Goal: Task Accomplishment & Management: Manage account settings

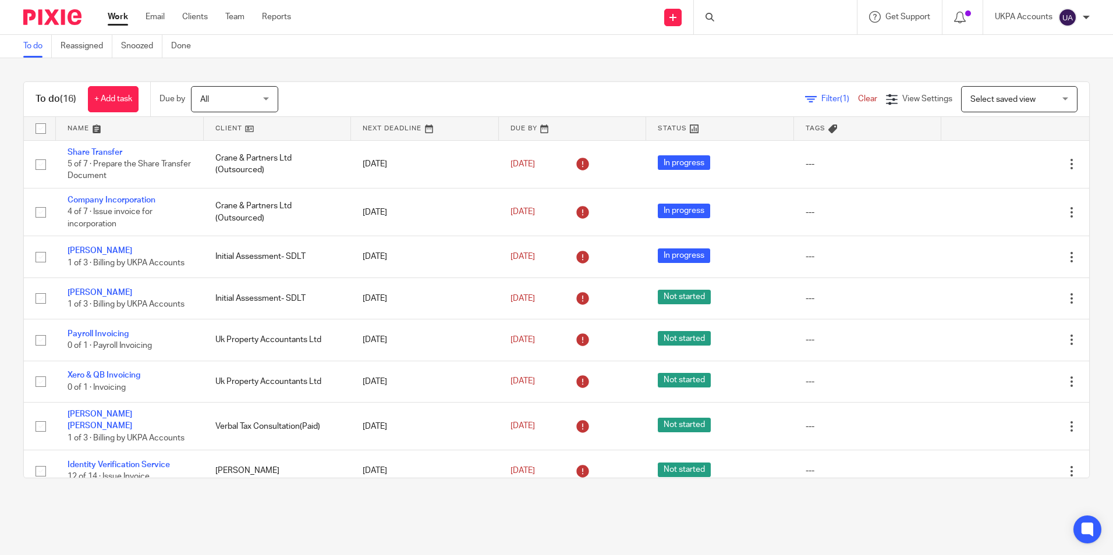
click at [33, 49] on link "To do" at bounding box center [37, 46] width 29 height 23
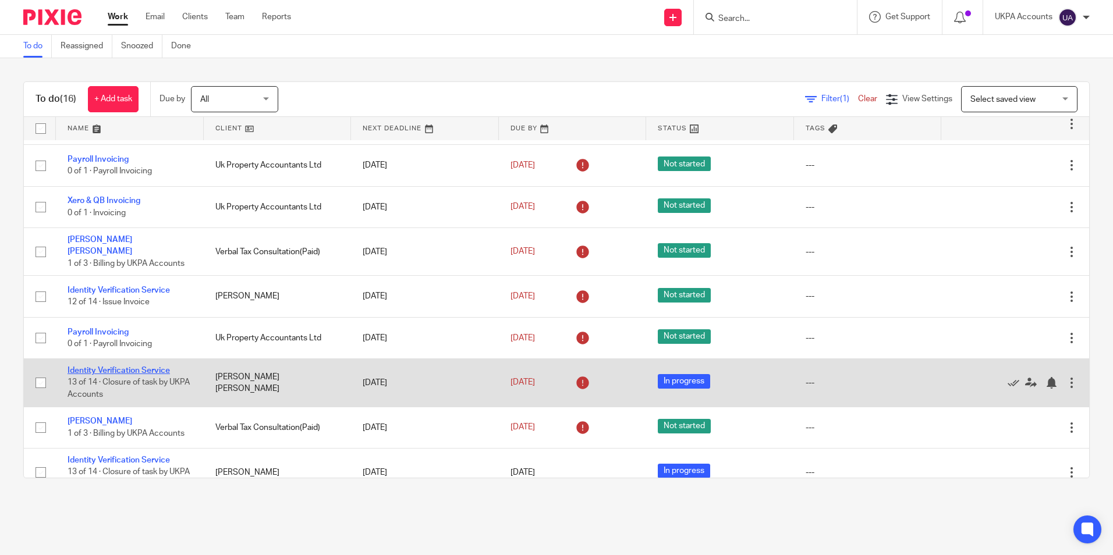
click at [150, 367] on link "Identity Verification Service" at bounding box center [119, 371] width 102 height 8
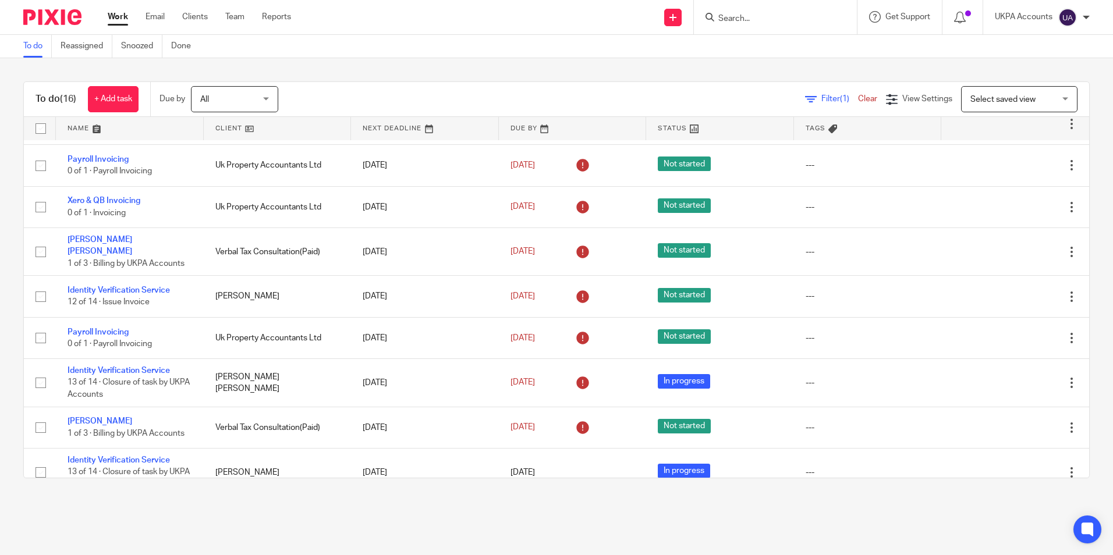
click at [33, 51] on link "To do" at bounding box center [37, 46] width 29 height 23
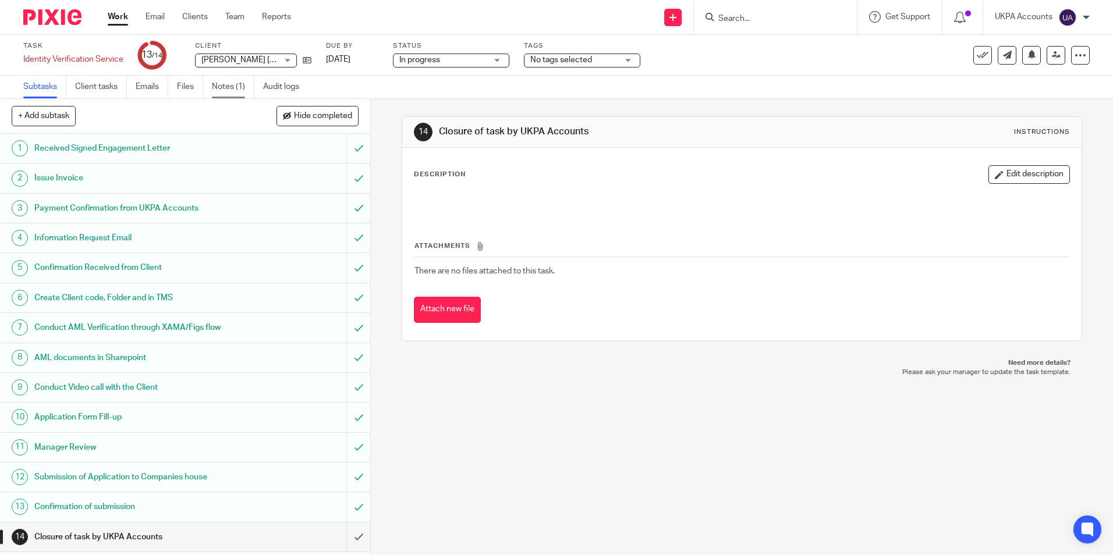
click at [233, 92] on link "Notes (1)" at bounding box center [233, 87] width 43 height 23
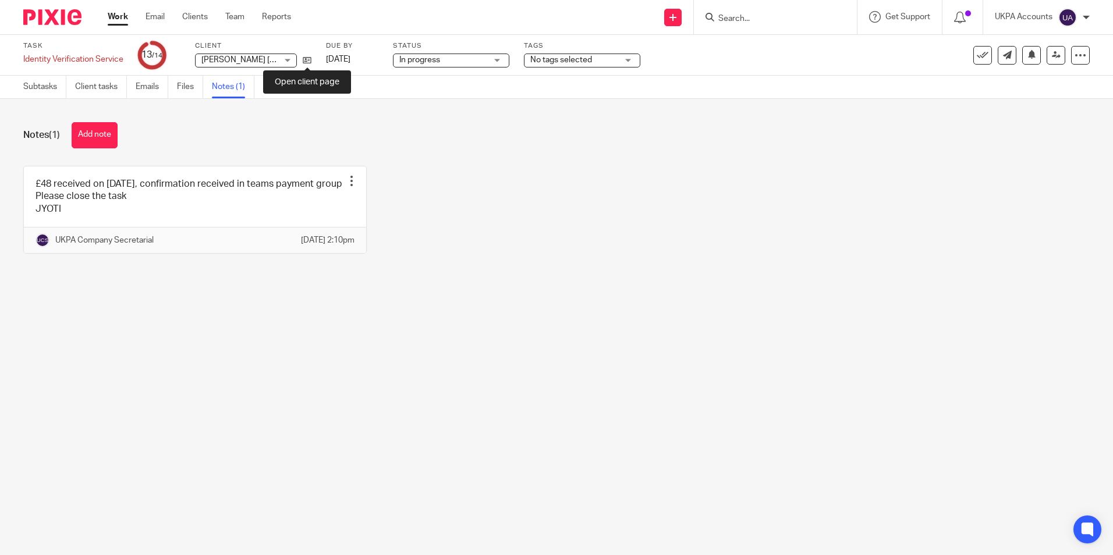
drag, startPoint x: 306, startPoint y: 59, endPoint x: 309, endPoint y: 52, distance: 6.8
click at [306, 59] on icon at bounding box center [307, 60] width 9 height 9
click at [58, 92] on link "Subtasks" at bounding box center [44, 87] width 43 height 23
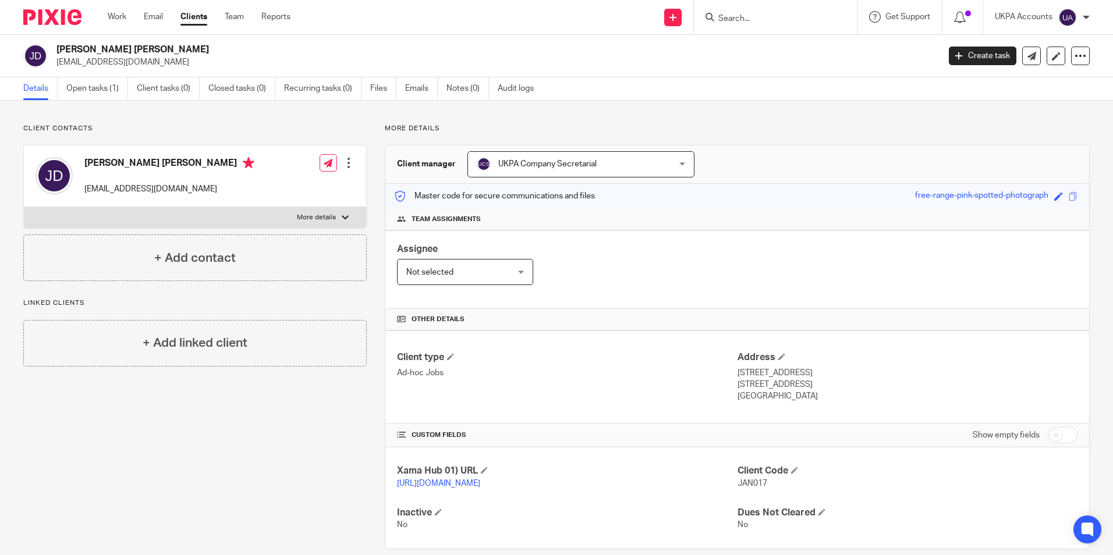
drag, startPoint x: 58, startPoint y: 49, endPoint x: 146, endPoint y: 43, distance: 88.1
click at [146, 43] on div "[PERSON_NAME] [PERSON_NAME] [EMAIL_ADDRESS][DOMAIN_NAME] Create task Update fro…" at bounding box center [556, 56] width 1113 height 43
copy h2 "[PERSON_NAME] [PERSON_NAME]"
drag, startPoint x: 55, startPoint y: 62, endPoint x: 171, endPoint y: 70, distance: 116.7
click at [171, 70] on div "Janet Wendy Davis jdavisfrimley@btinternet.com Create task Update from Companie…" at bounding box center [556, 56] width 1113 height 43
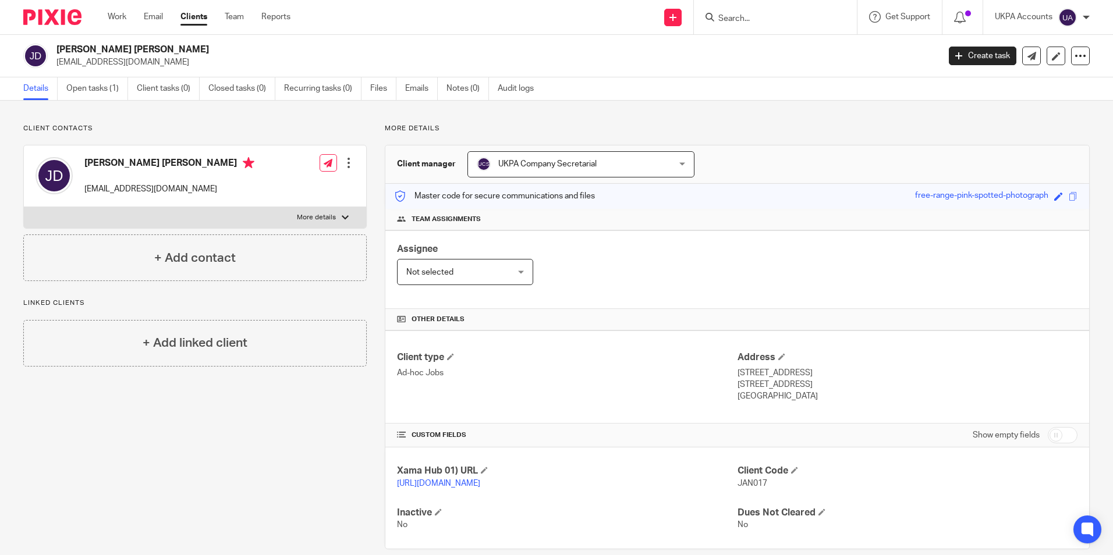
copy p "jdavisfrimley@btinternet.com"
drag, startPoint x: 734, startPoint y: 481, endPoint x: 757, endPoint y: 484, distance: 23.5
click at [757, 484] on span "JAN017" at bounding box center [753, 484] width 30 height 8
drag, startPoint x: 757, startPoint y: 484, endPoint x: 767, endPoint y: 484, distance: 9.3
click at [767, 484] on p "JAN017" at bounding box center [908, 484] width 340 height 12
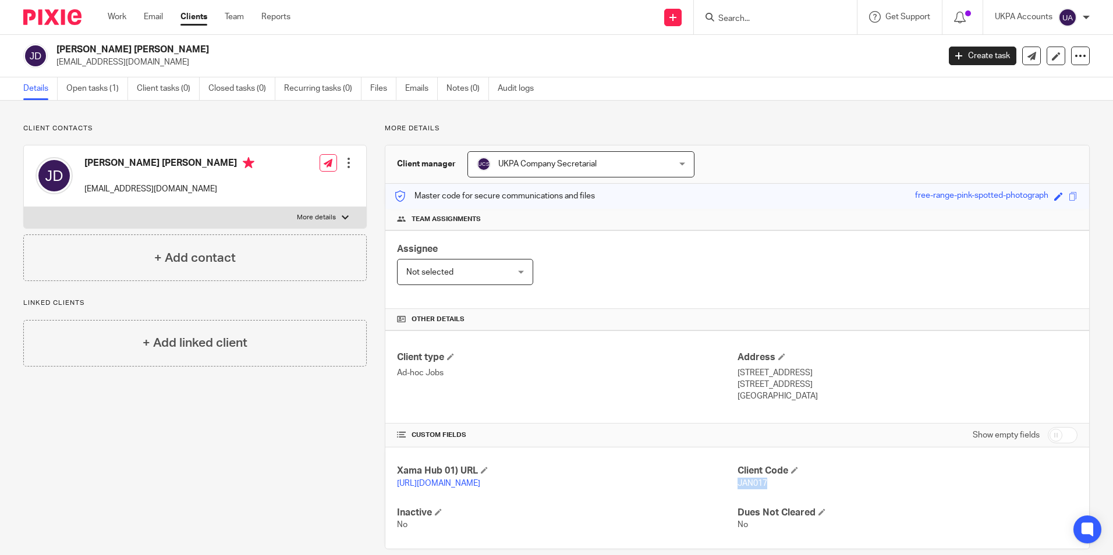
copy span "JAN017"
drag, startPoint x: 733, startPoint y: 374, endPoint x: 800, endPoint y: 376, distance: 67.0
click at [800, 376] on p "17 Clarendon Gate, Ottershaw, chertsey" at bounding box center [908, 373] width 340 height 12
copy p "17 Clarendon Gate"
drag, startPoint x: 804, startPoint y: 370, endPoint x: 840, endPoint y: 375, distance: 36.4
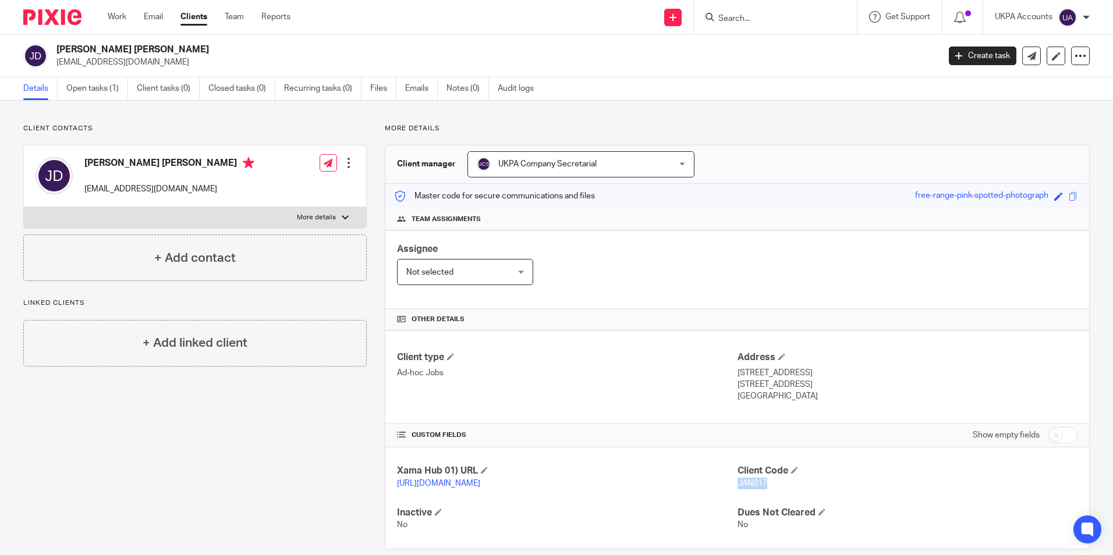
click at [840, 375] on p "17 Clarendon Gate, Ottershaw, chertsey" at bounding box center [908, 373] width 340 height 12
copy p "Ottershaw"
click at [920, 369] on p "17 Clarendon Gate, Ottershaw, chertsey" at bounding box center [908, 373] width 340 height 12
drag, startPoint x: 847, startPoint y: 373, endPoint x: 755, endPoint y: 387, distance: 93.0
click at [755, 387] on div "Address 17 Clarendon Gate, Ottershaw, chertsey Surrey, KT16 0GA United Kingdom" at bounding box center [908, 377] width 340 height 51
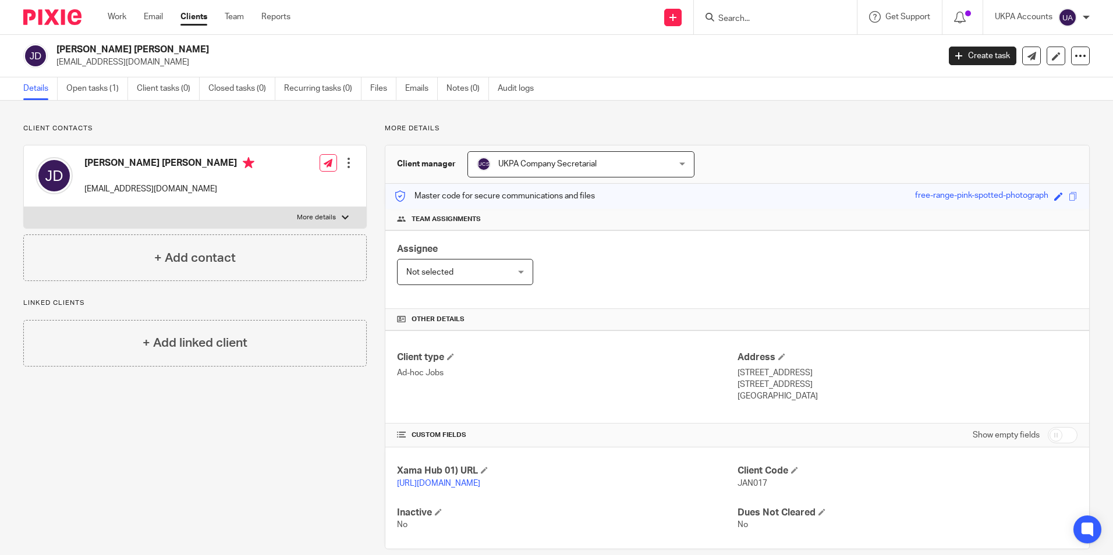
copy div "chertsey Surrey"
click at [853, 395] on p "United Kingdom" at bounding box center [908, 397] width 340 height 12
drag, startPoint x: 759, startPoint y: 385, endPoint x: 802, endPoint y: 385, distance: 42.5
click at [802, 385] on p "Surrey, KT16 0GA" at bounding box center [908, 385] width 340 height 12
copy p "KT16 0GA"
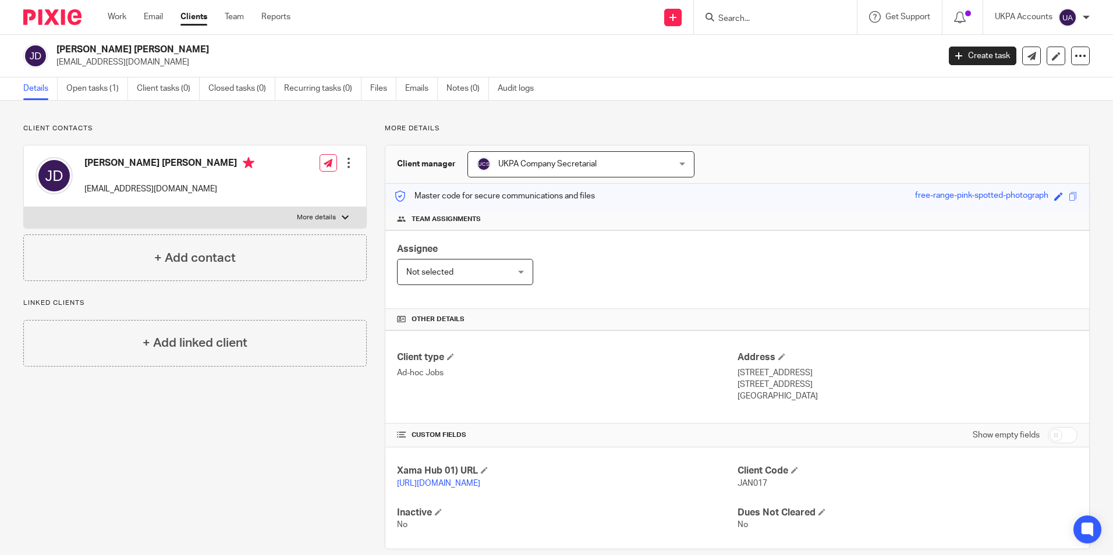
click at [718, 412] on div "Client type Ad-hoc Jobs Address 17 Clarendon Gate, Ottershaw, chertsey Surrey, …" at bounding box center [737, 377] width 704 height 93
drag, startPoint x: 732, startPoint y: 397, endPoint x: 791, endPoint y: 401, distance: 58.9
click at [791, 401] on p "United Kingdom" at bounding box center [908, 397] width 340 height 12
copy p "[GEOGRAPHIC_DATA]"
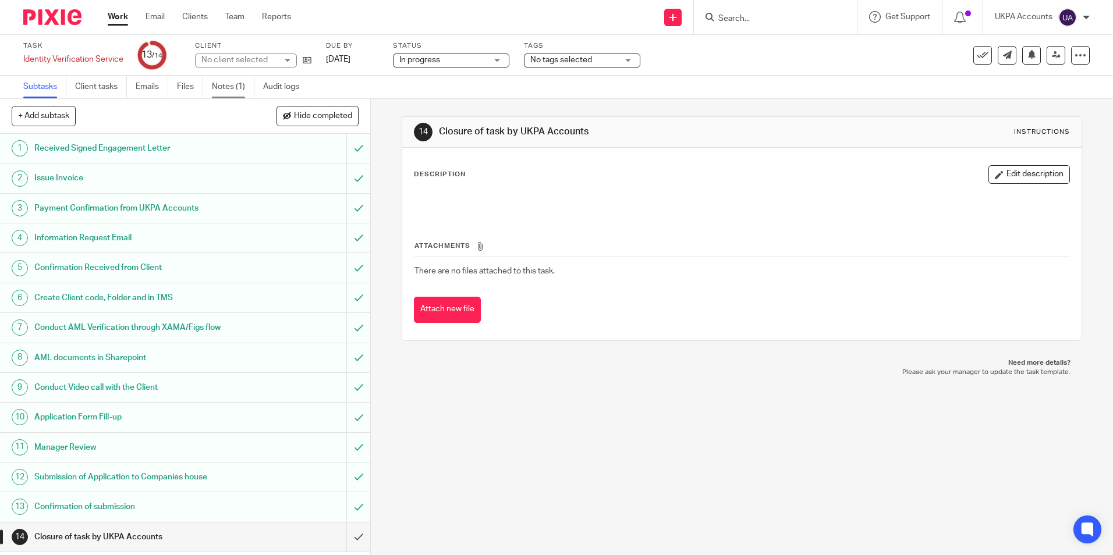
click at [234, 90] on link "Notes (1)" at bounding box center [233, 87] width 43 height 23
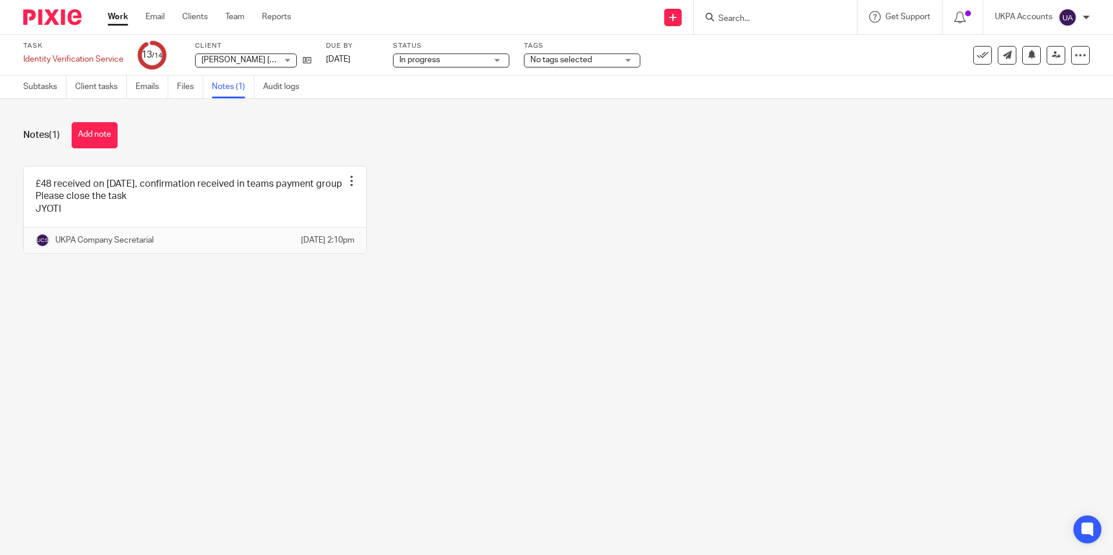
click at [87, 138] on button "Add note" at bounding box center [95, 135] width 46 height 26
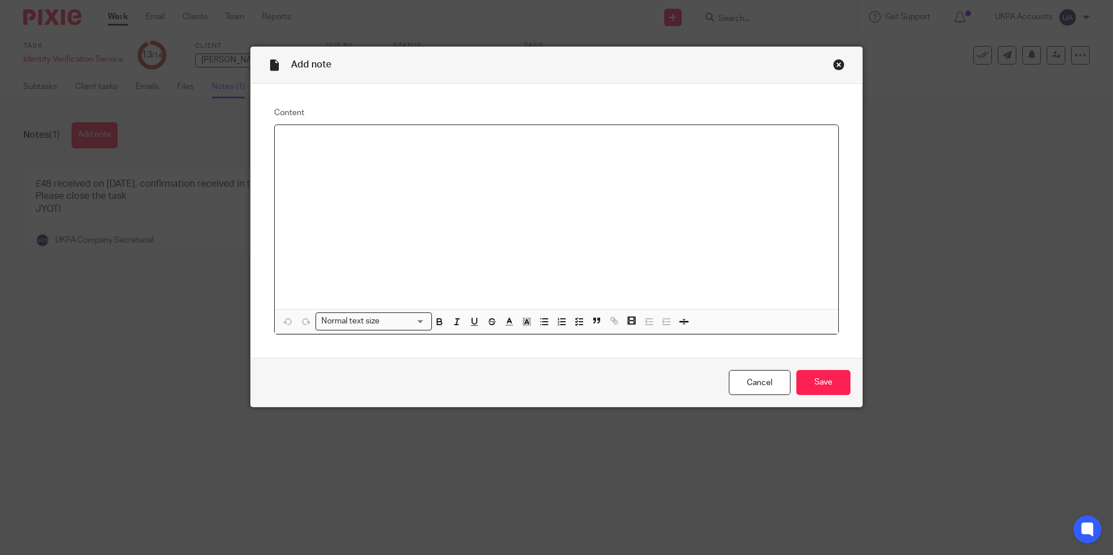
paste div
click at [805, 376] on input "Save" at bounding box center [823, 382] width 54 height 25
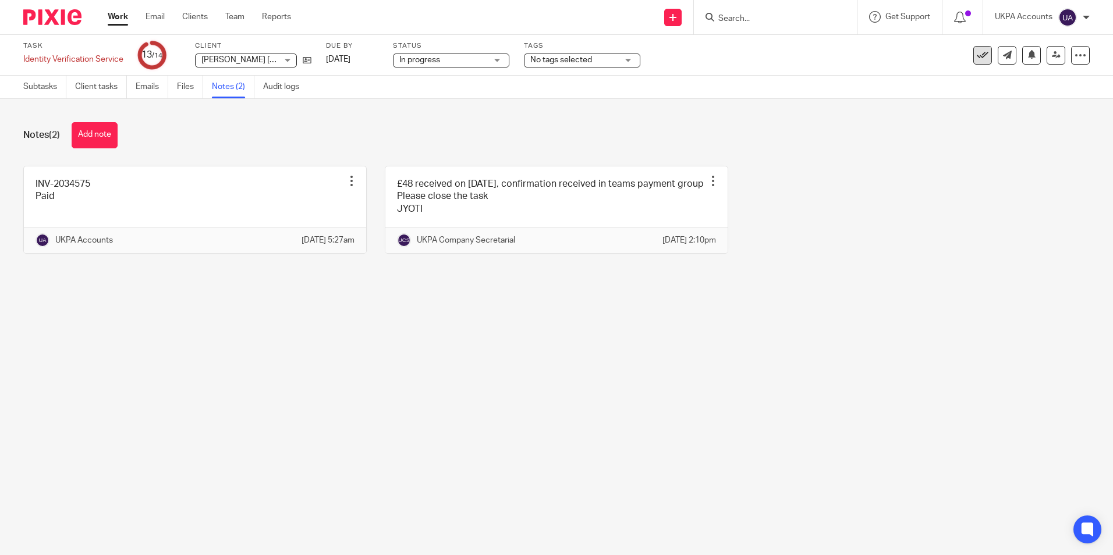
click at [977, 59] on icon at bounding box center [983, 55] width 12 height 12
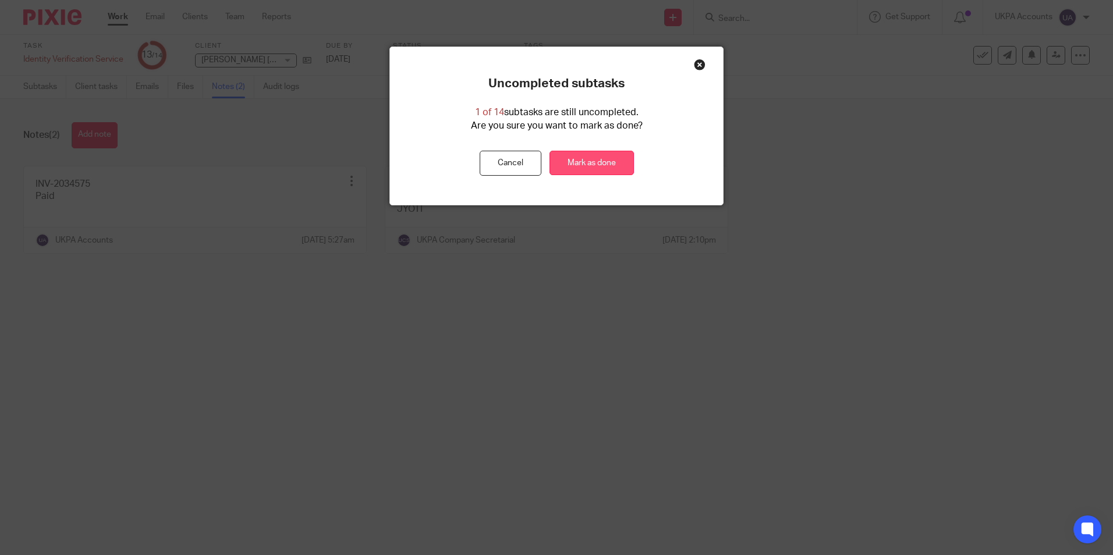
click at [609, 163] on link "Mark as done" at bounding box center [592, 163] width 84 height 25
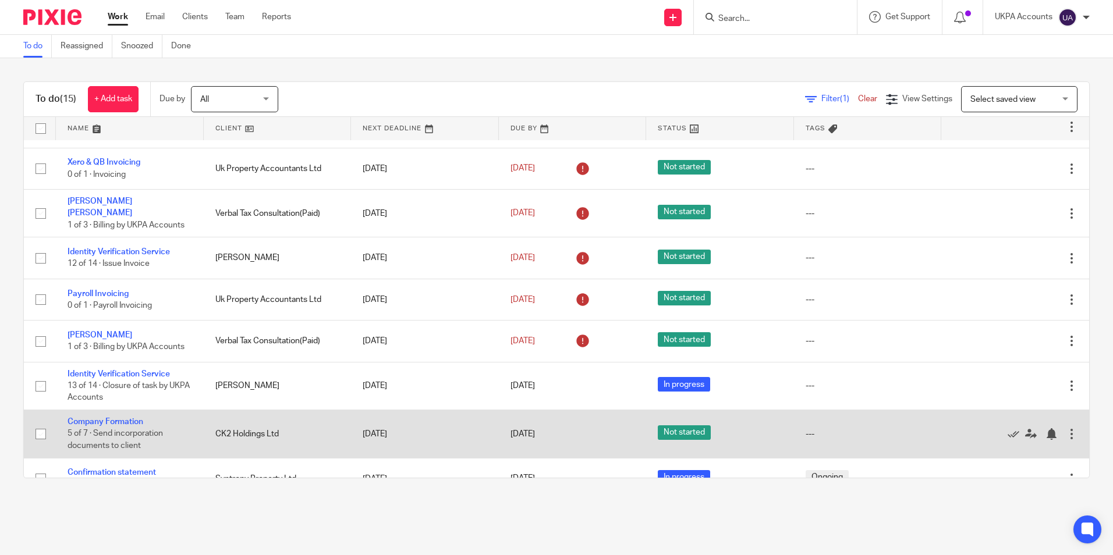
scroll to position [233, 0]
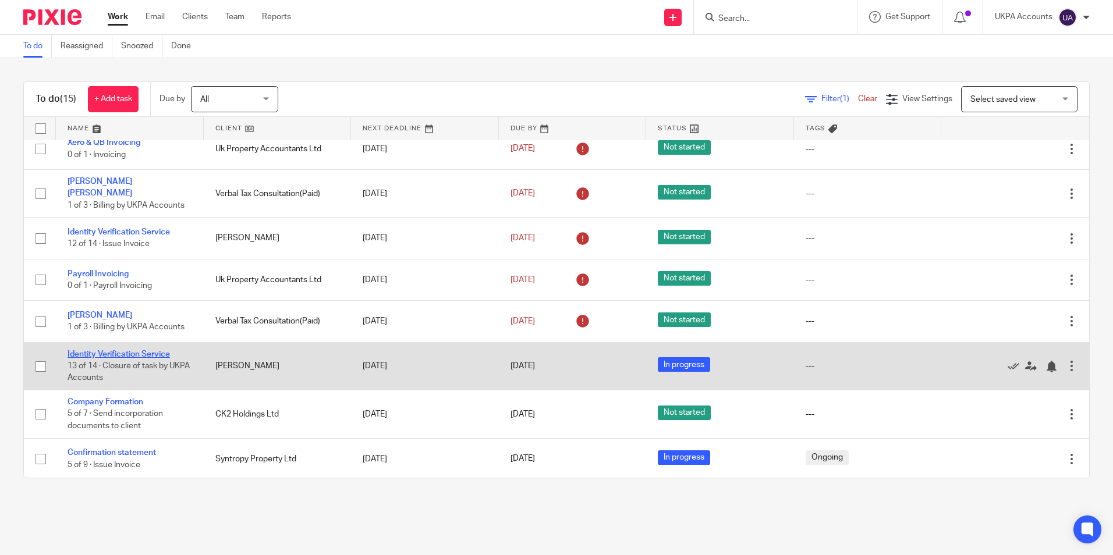
click at [153, 350] on link "Identity Verification Service" at bounding box center [119, 354] width 102 height 8
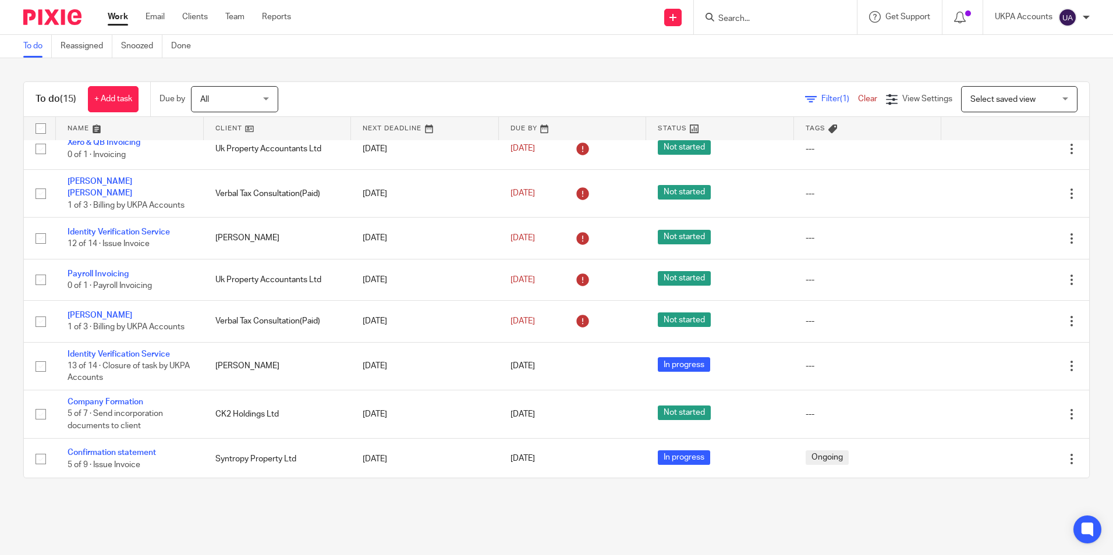
click at [32, 47] on link "To do" at bounding box center [37, 46] width 29 height 23
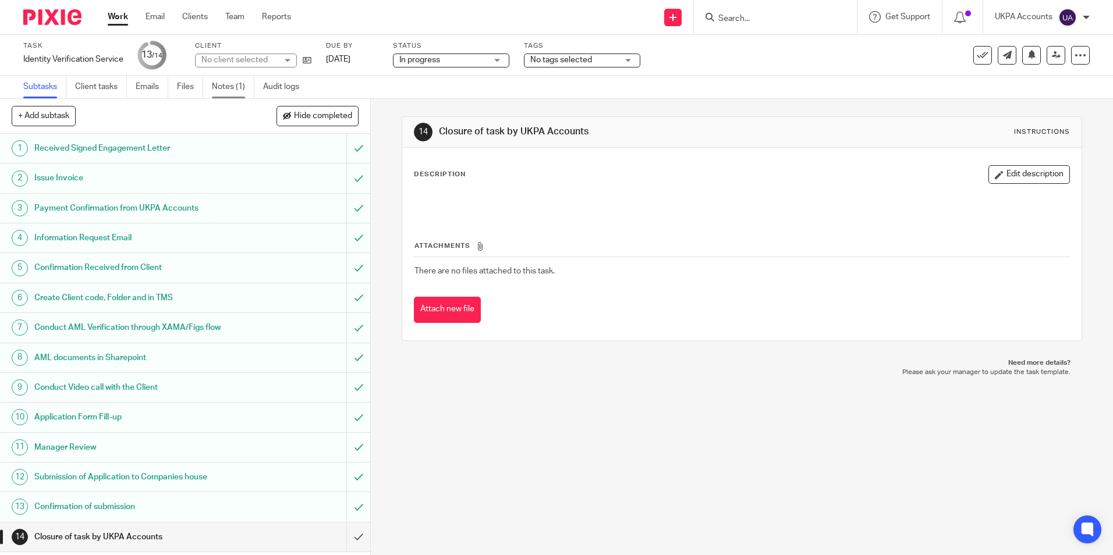
click at [218, 88] on link "Notes (1)" at bounding box center [233, 87] width 43 height 23
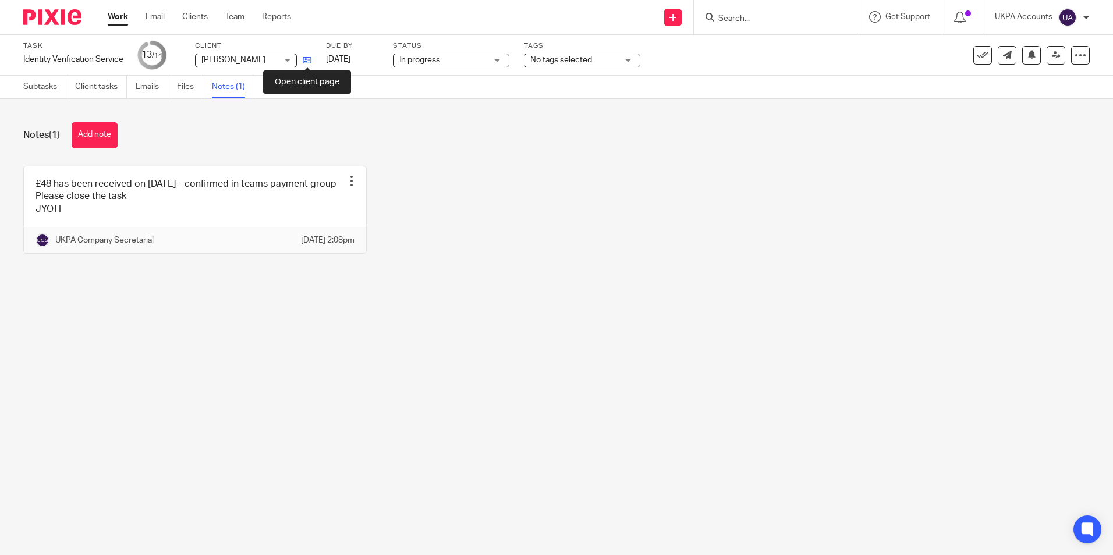
click at [308, 61] on icon at bounding box center [307, 60] width 9 height 9
drag, startPoint x: 94, startPoint y: 129, endPoint x: 112, endPoint y: 130, distance: 17.5
click at [94, 129] on button "Add note" at bounding box center [95, 135] width 46 height 26
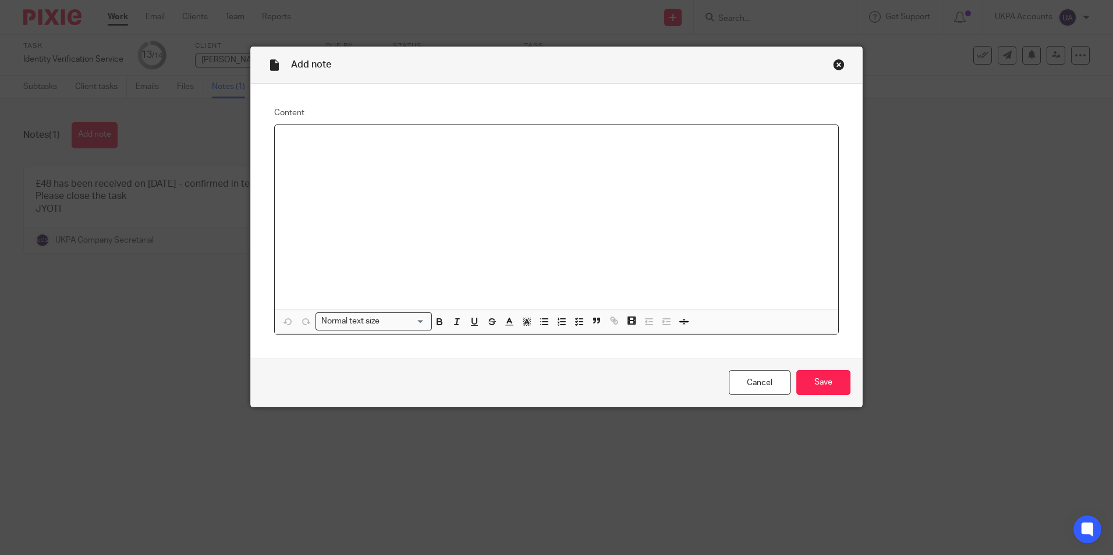
paste div
click at [820, 378] on input "Save" at bounding box center [823, 382] width 54 height 25
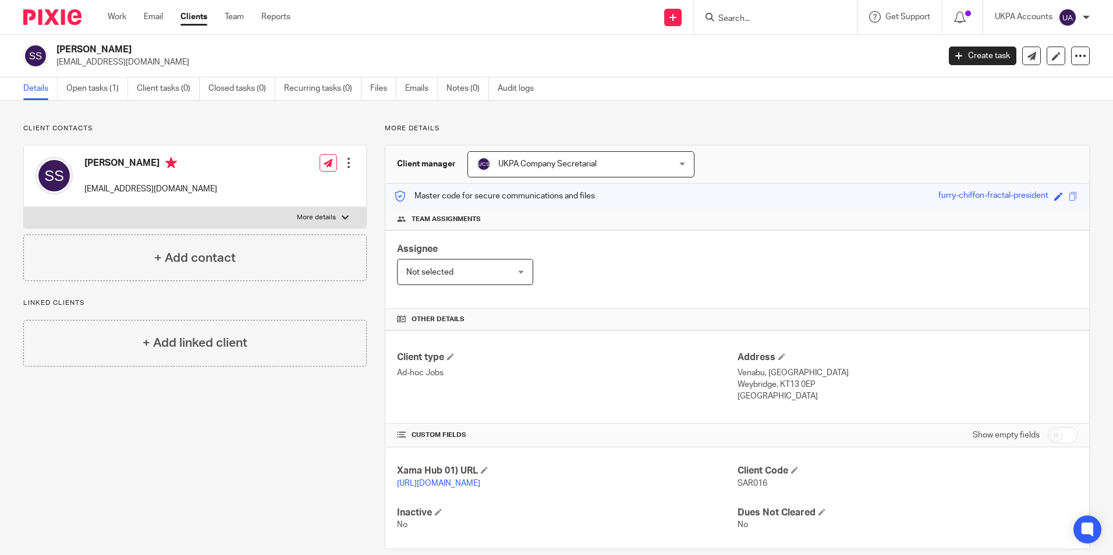
drag, startPoint x: 57, startPoint y: 48, endPoint x: 161, endPoint y: 46, distance: 103.7
click at [161, 46] on h2 "[PERSON_NAME]" at bounding box center [406, 50] width 700 height 12
copy h2 "[PERSON_NAME]"
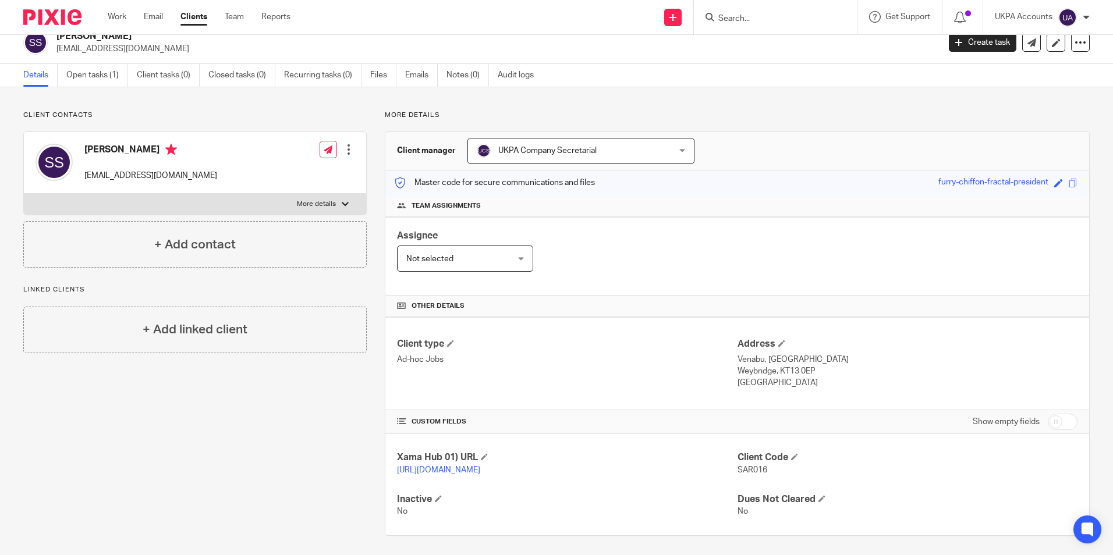
scroll to position [17, 0]
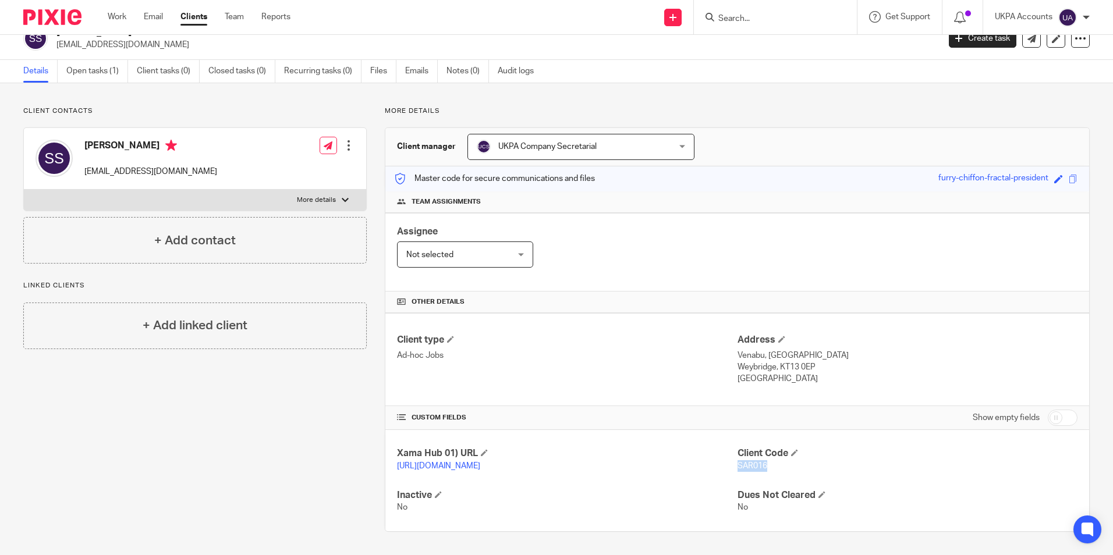
drag, startPoint x: 734, startPoint y: 465, endPoint x: 767, endPoint y: 468, distance: 33.3
click at [767, 468] on p "SAR016" at bounding box center [908, 467] width 340 height 12
copy span "SAR016"
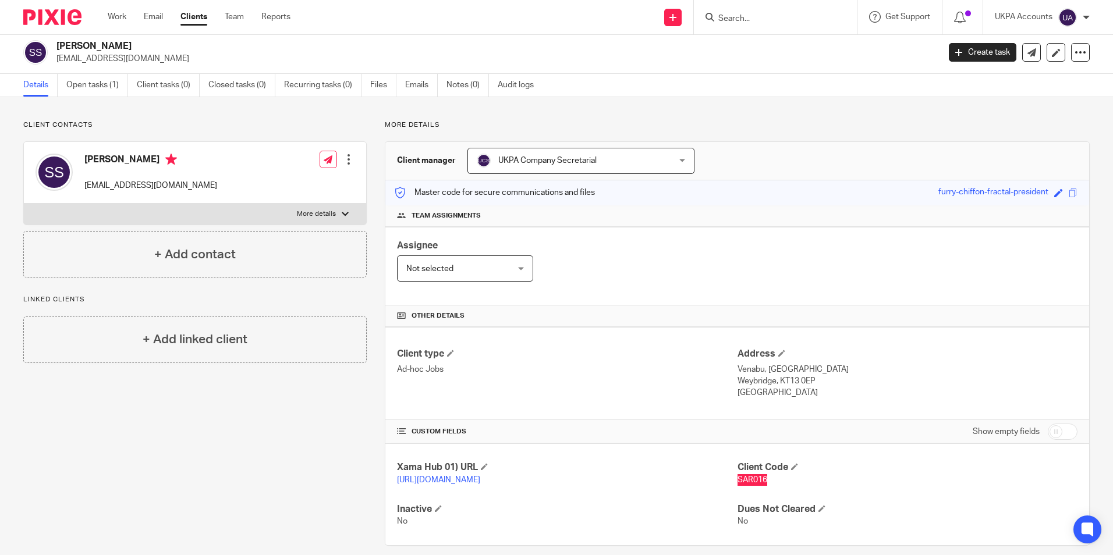
scroll to position [0, 0]
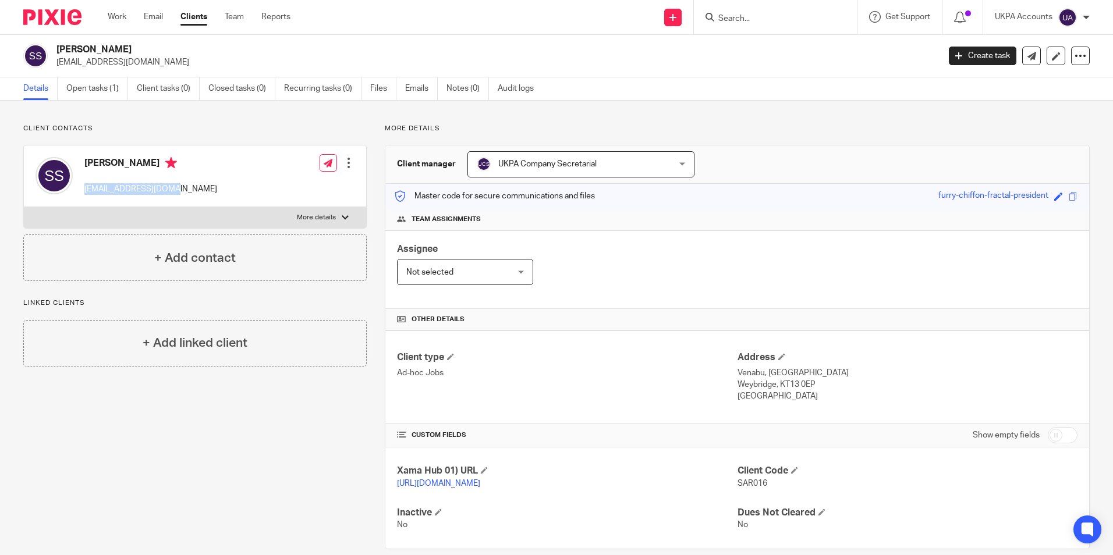
drag, startPoint x: 85, startPoint y: 189, endPoint x: 180, endPoint y: 197, distance: 95.2
click at [180, 197] on div "Sarah Jayne Sharman ssharman66@gmail.com" at bounding box center [127, 175] width 182 height 49
copy p "ssharman66@gmail.com"
drag, startPoint x: 734, startPoint y: 371, endPoint x: 758, endPoint y: 375, distance: 24.7
click at [758, 375] on p "Venabu, St Georges Road" at bounding box center [908, 373] width 340 height 12
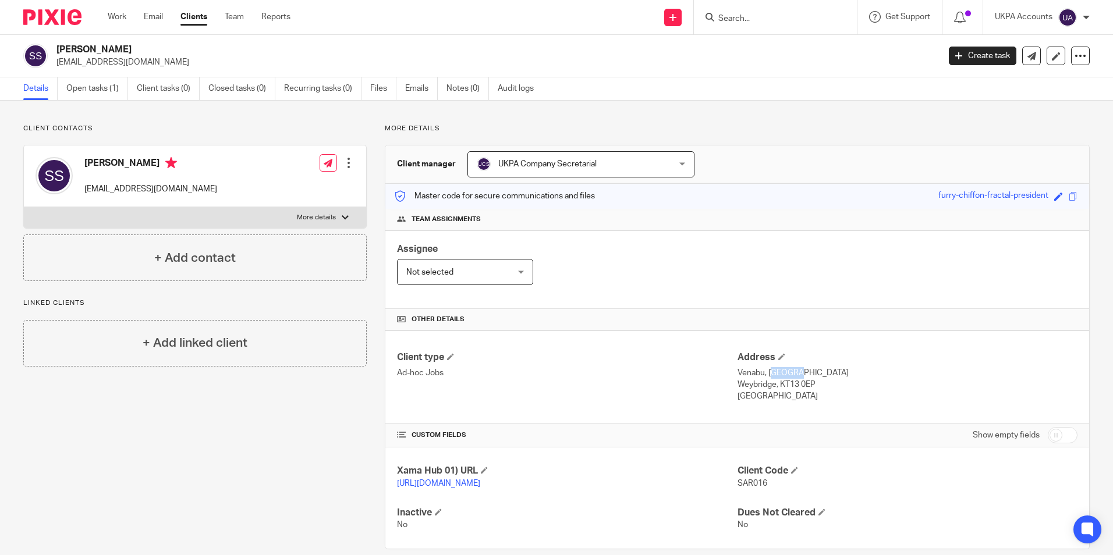
copy p "Venabu"
drag, startPoint x: 763, startPoint y: 375, endPoint x: 826, endPoint y: 377, distance: 62.9
click at [826, 377] on p "Venabu, St Georges Road" at bounding box center [908, 373] width 340 height 12
copy p "St Georges Road"
drag, startPoint x: 733, startPoint y: 384, endPoint x: 771, endPoint y: 386, distance: 38.5
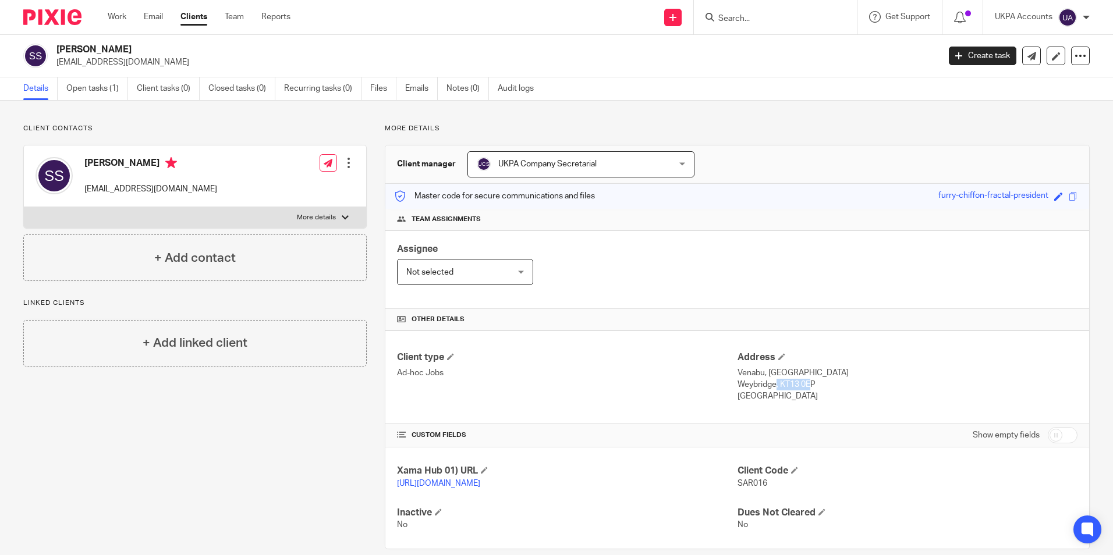
click at [771, 386] on p "Weybridge, KT13 0EP" at bounding box center [908, 385] width 340 height 12
copy p "Weybridge"
drag, startPoint x: 777, startPoint y: 383, endPoint x: 816, endPoint y: 386, distance: 39.1
click at [816, 386] on p "Weybridge, KT13 0EP" at bounding box center [908, 385] width 340 height 12
copy p "KT13 0EP"
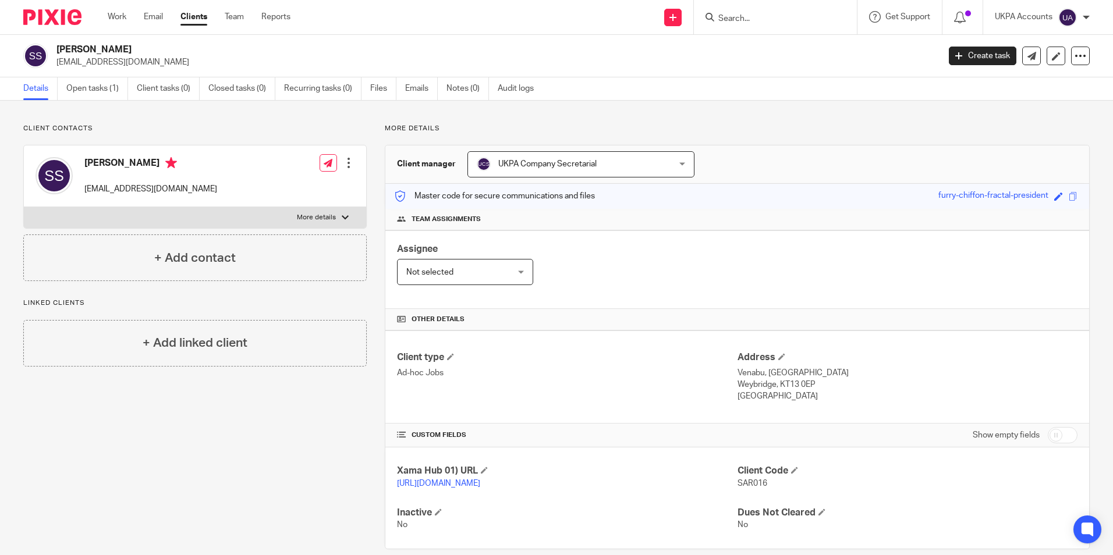
click at [753, 418] on div "Client type Ad-hoc Jobs Address Venabu, St Georges Road Weybridge, KT13 0EP Uni…" at bounding box center [737, 377] width 704 height 93
drag, startPoint x: 731, startPoint y: 393, endPoint x: 794, endPoint y: 398, distance: 62.5
click at [794, 398] on p "United Kingdom" at bounding box center [908, 397] width 340 height 12
copy p "United Kingdom"
drag, startPoint x: 55, startPoint y: 59, endPoint x: 141, endPoint y: 62, distance: 86.2
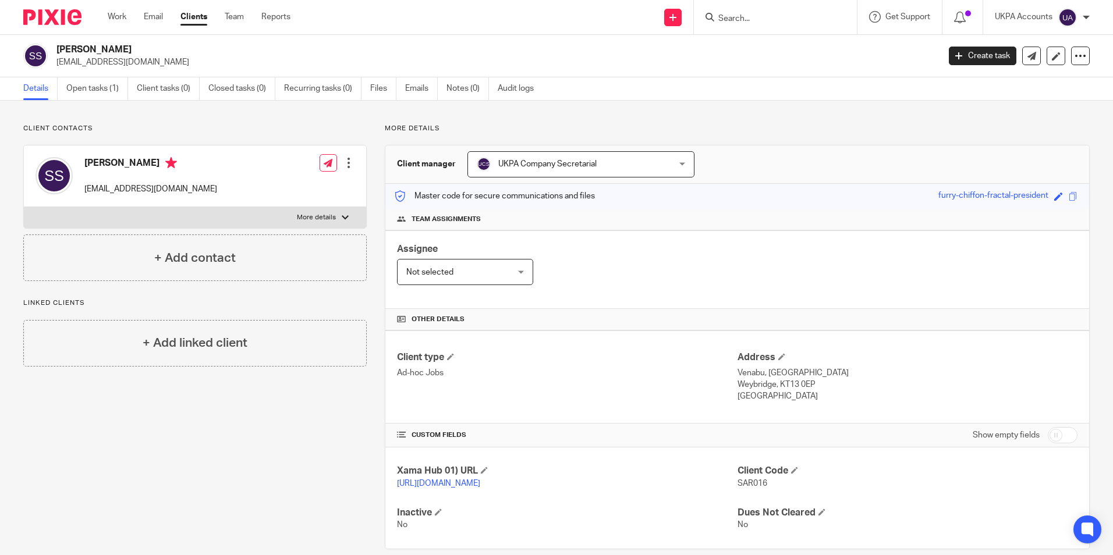
click at [141, 62] on div "Sarah Jayne Sharman ssharman66@gmail.com" at bounding box center [477, 56] width 908 height 24
drag, startPoint x: 141, startPoint y: 62, endPoint x: 359, endPoint y: 46, distance: 218.9
click at [359, 46] on h2 "[PERSON_NAME]" at bounding box center [406, 50] width 700 height 12
drag, startPoint x: 56, startPoint y: 64, endPoint x: 158, endPoint y: 62, distance: 101.3
click at [158, 62] on p "ssharman66@gmail.com" at bounding box center [493, 62] width 875 height 12
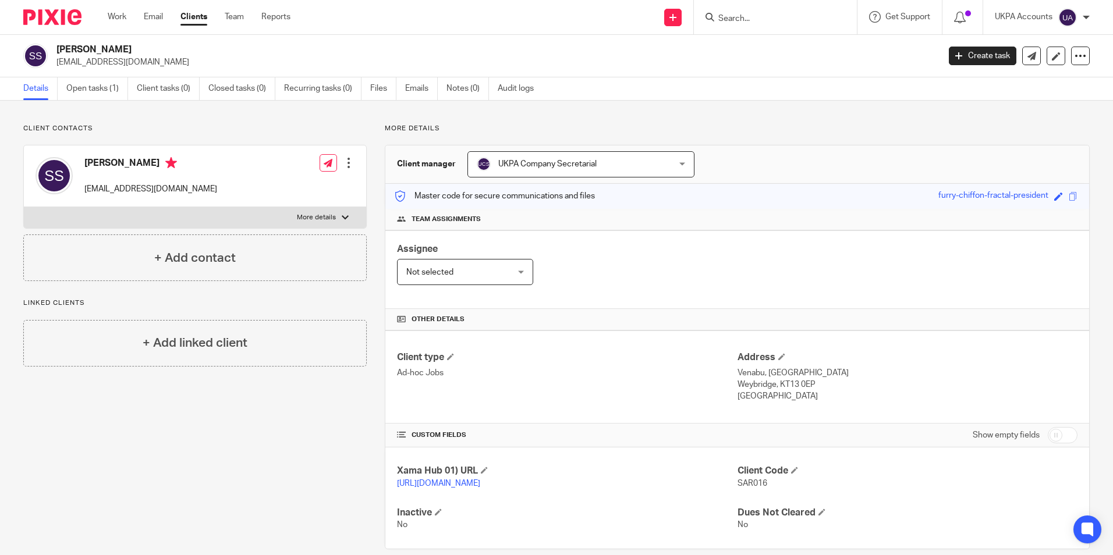
copy p "ssharman66@gmail.com"
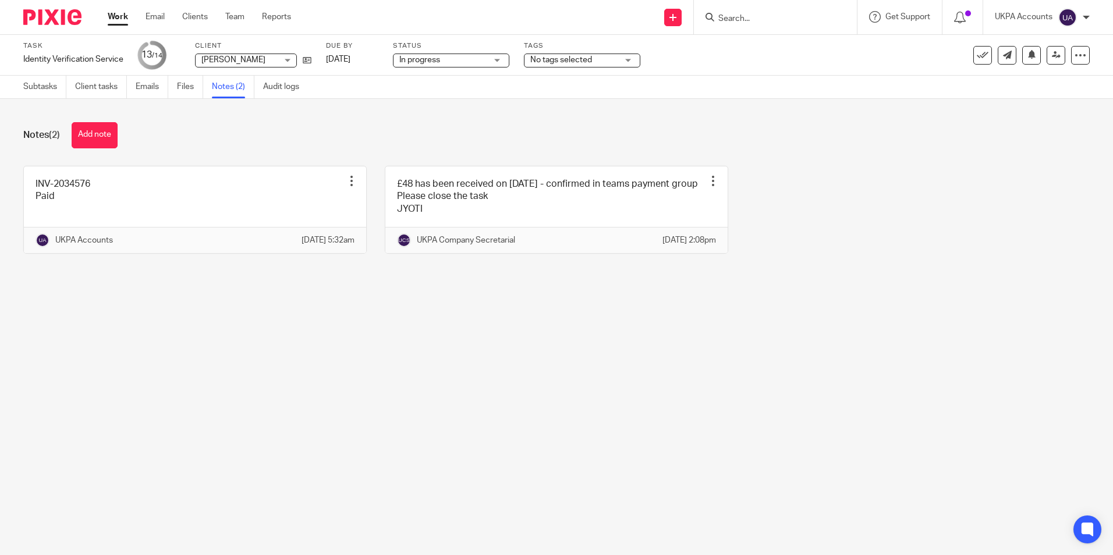
click at [977, 61] on icon at bounding box center [983, 55] width 12 height 12
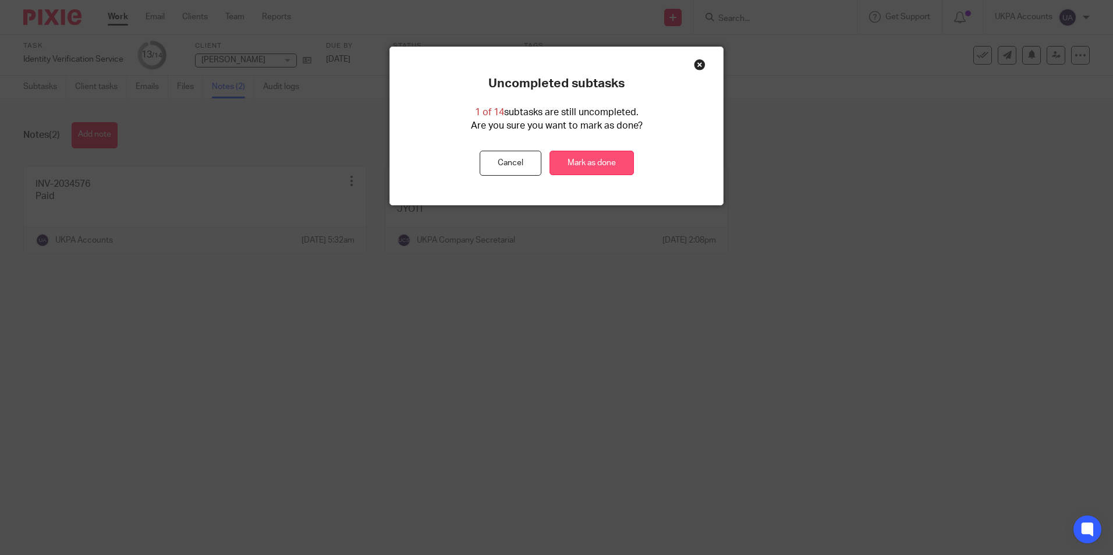
click at [603, 163] on link "Mark as done" at bounding box center [592, 163] width 84 height 25
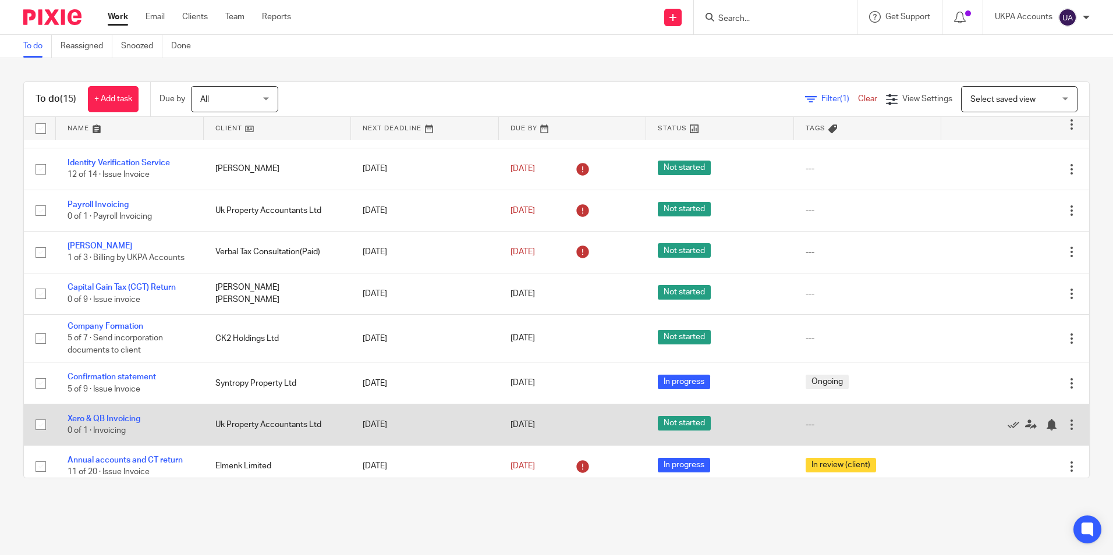
scroll to position [305, 0]
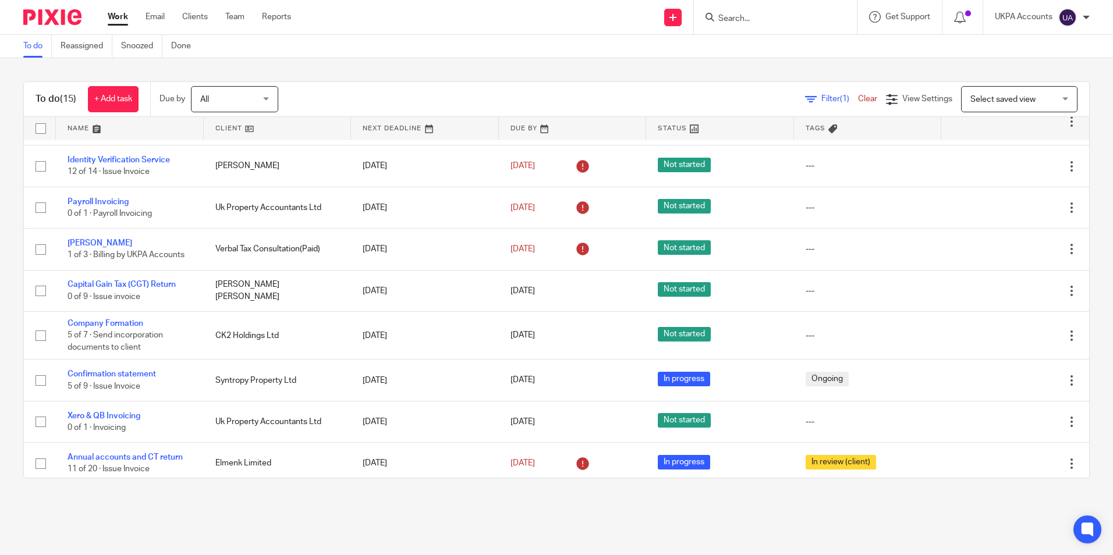
click at [37, 53] on link "To do" at bounding box center [37, 46] width 29 height 23
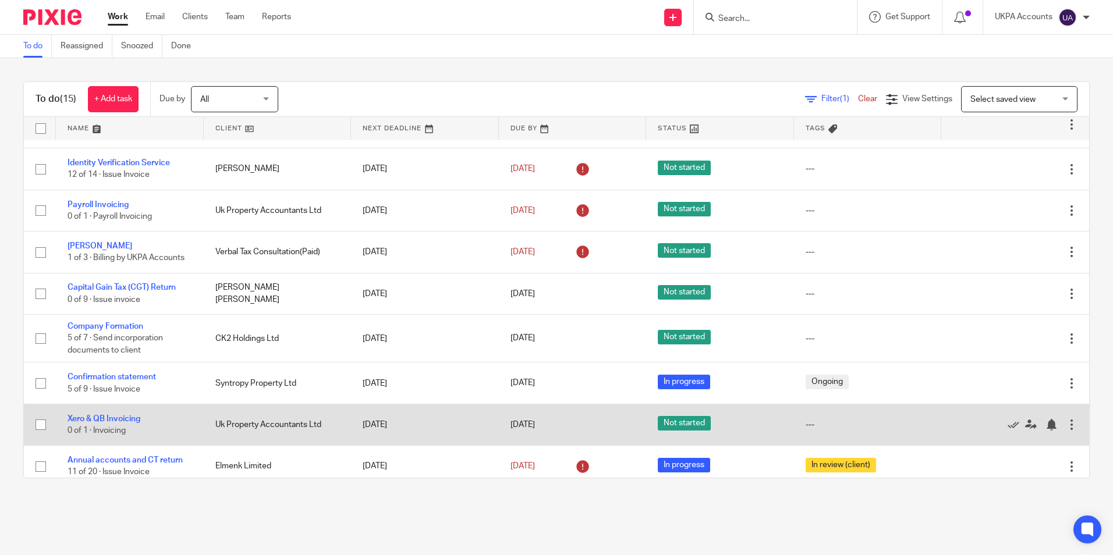
scroll to position [305, 0]
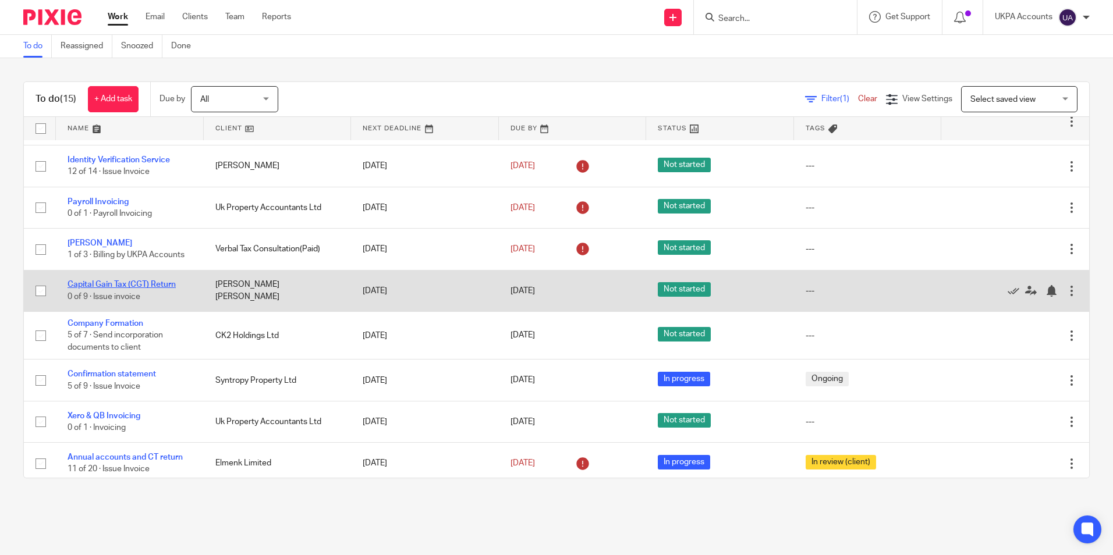
click at [151, 281] on link "Capital Gain Tax (CGT) Return" at bounding box center [122, 285] width 108 height 8
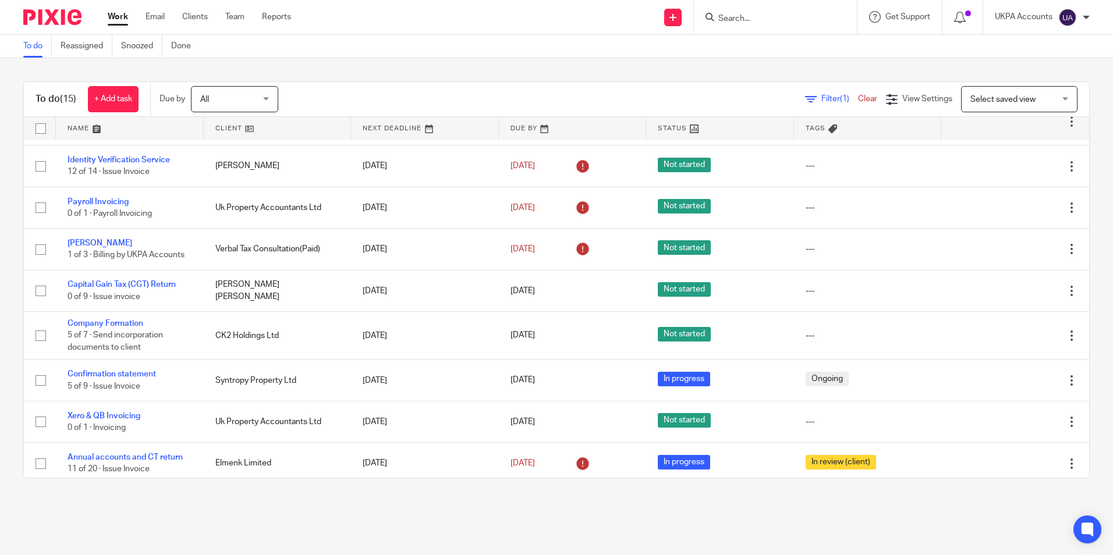
click at [30, 48] on link "To do" at bounding box center [37, 46] width 29 height 23
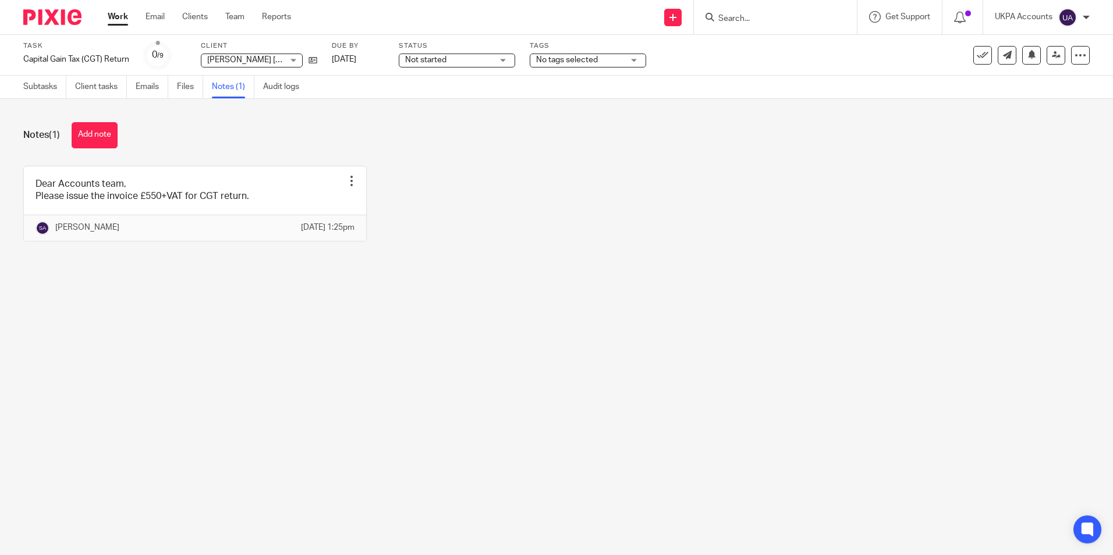
drag, startPoint x: 445, startPoint y: 390, endPoint x: 437, endPoint y: 374, distance: 17.7
click at [445, 390] on main "Task Capital Gain Tax (CGT) Return Save Capital Gain Tax (CGT) Return 0 /9 Clie…" at bounding box center [556, 277] width 1113 height 555
drag, startPoint x: 311, startPoint y: 63, endPoint x: 313, endPoint y: 6, distance: 56.5
click at [311, 62] on icon at bounding box center [313, 60] width 9 height 9
drag, startPoint x: 279, startPoint y: 362, endPoint x: 272, endPoint y: 304, distance: 58.6
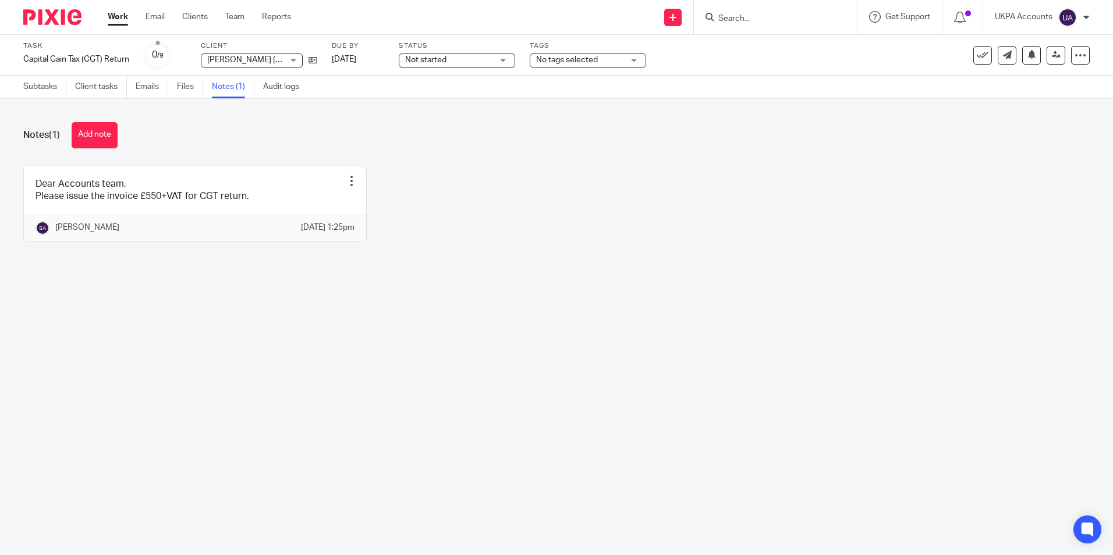
click at [279, 363] on main "Task Capital Gain Tax (CGT) Return Save Capital Gain Tax (CGT) Return 0 /9 Clie…" at bounding box center [556, 277] width 1113 height 555
click at [257, 390] on main "Task Capital Gain Tax (CGT) Return Save Capital Gain Tax (CGT) Return 0 /9 Clie…" at bounding box center [556, 277] width 1113 height 555
drag, startPoint x: 109, startPoint y: 133, endPoint x: 119, endPoint y: 137, distance: 10.4
click at [109, 134] on button "Add note" at bounding box center [95, 135] width 46 height 26
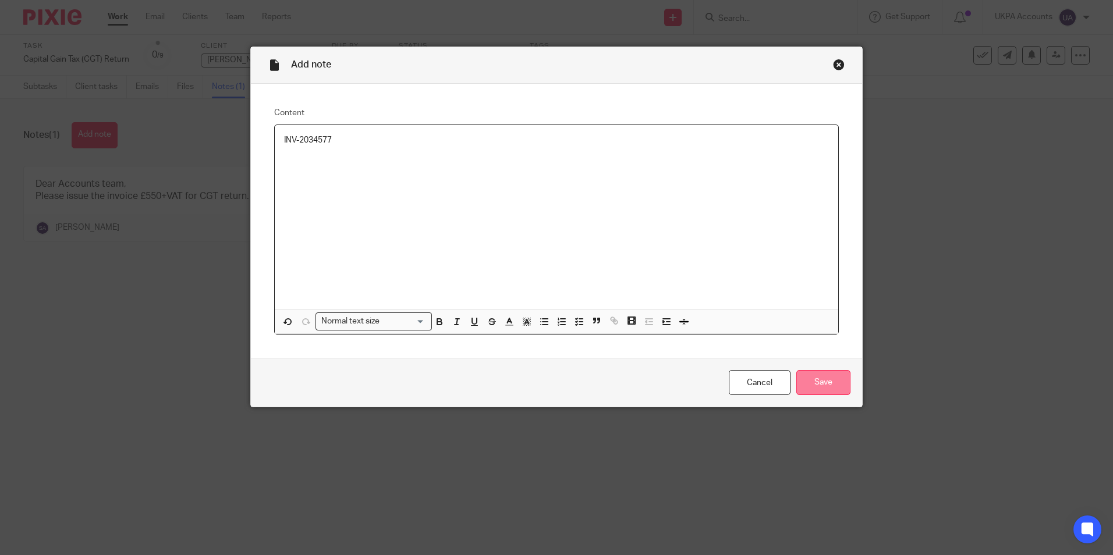
click at [816, 381] on input "Save" at bounding box center [823, 382] width 54 height 25
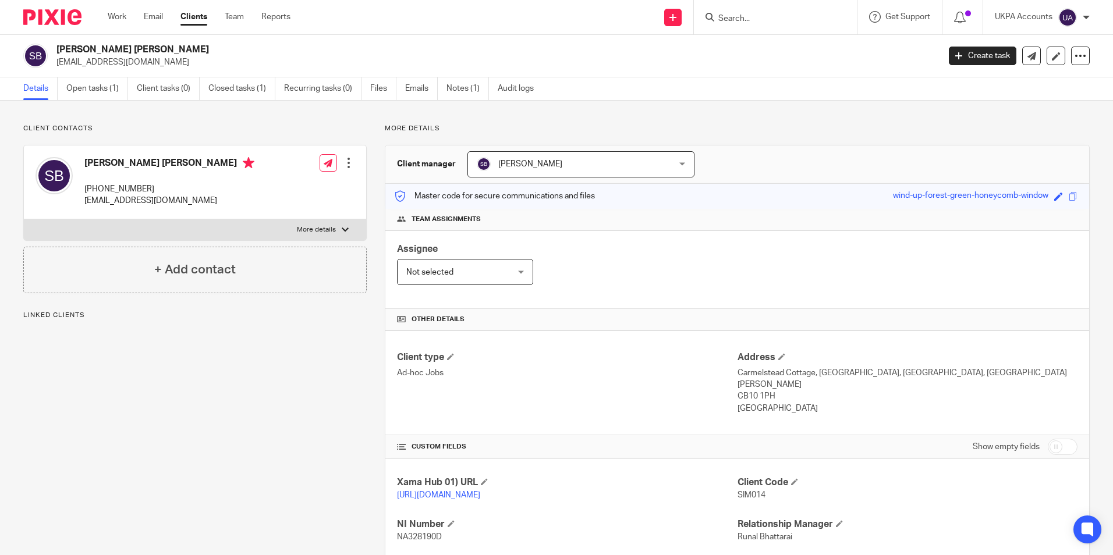
drag, startPoint x: 58, startPoint y: 52, endPoint x: 183, endPoint y: 48, distance: 125.8
click at [183, 48] on h2 "[PERSON_NAME] [PERSON_NAME]" at bounding box center [406, 50] width 700 height 12
copy h2 "[PERSON_NAME] [PERSON_NAME]"
drag, startPoint x: 56, startPoint y: 62, endPoint x: 168, endPoint y: 69, distance: 112.6
click at [168, 69] on div "[PERSON_NAME] [PERSON_NAME] [EMAIL_ADDRESS][DOMAIN_NAME] Create task Update fro…" at bounding box center [556, 56] width 1113 height 43
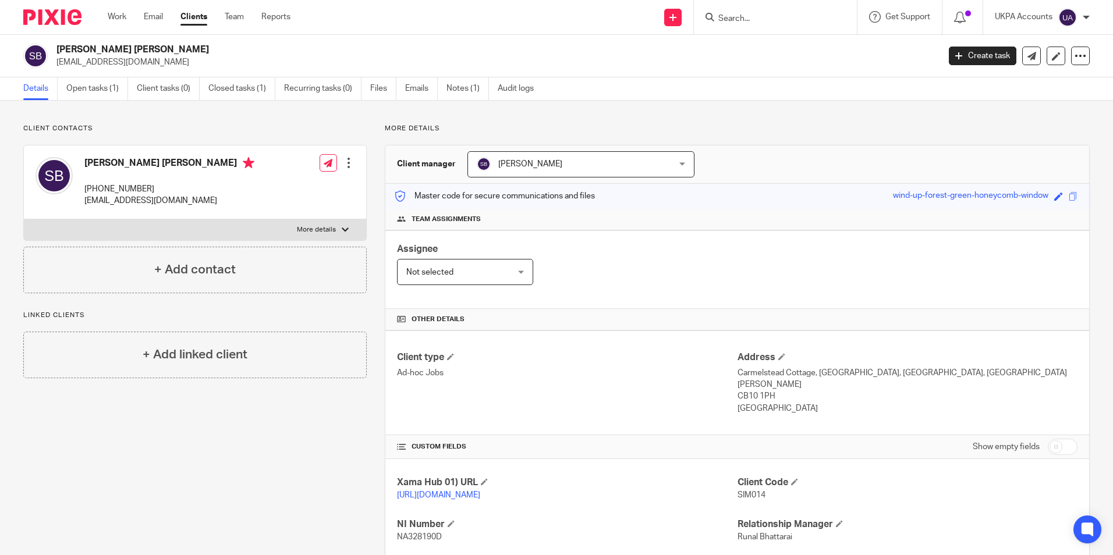
copy p "[EMAIL_ADDRESS][DOMAIN_NAME]"
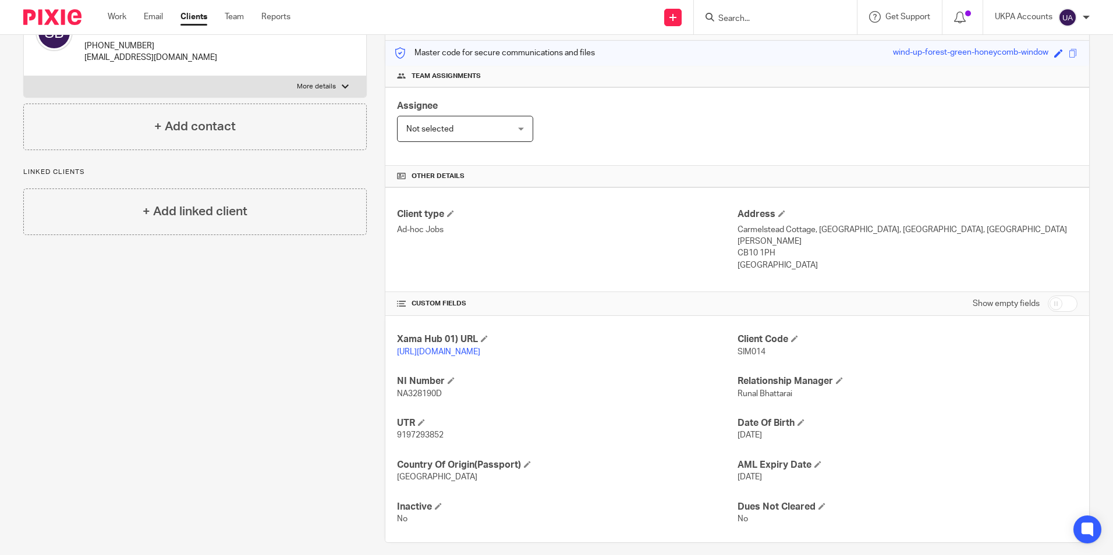
scroll to position [154, 0]
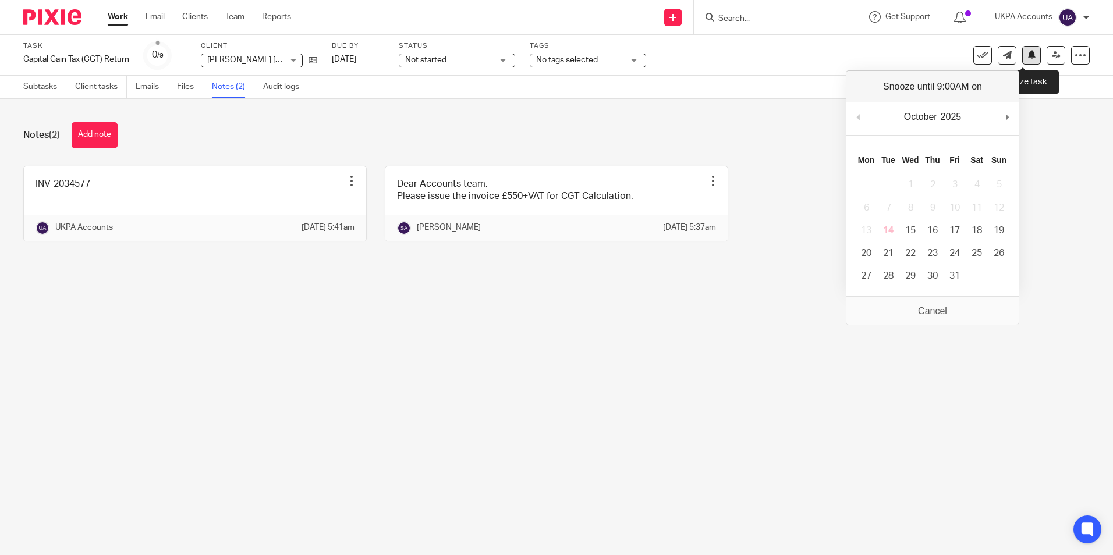
click at [1028, 58] on icon at bounding box center [1032, 54] width 9 height 9
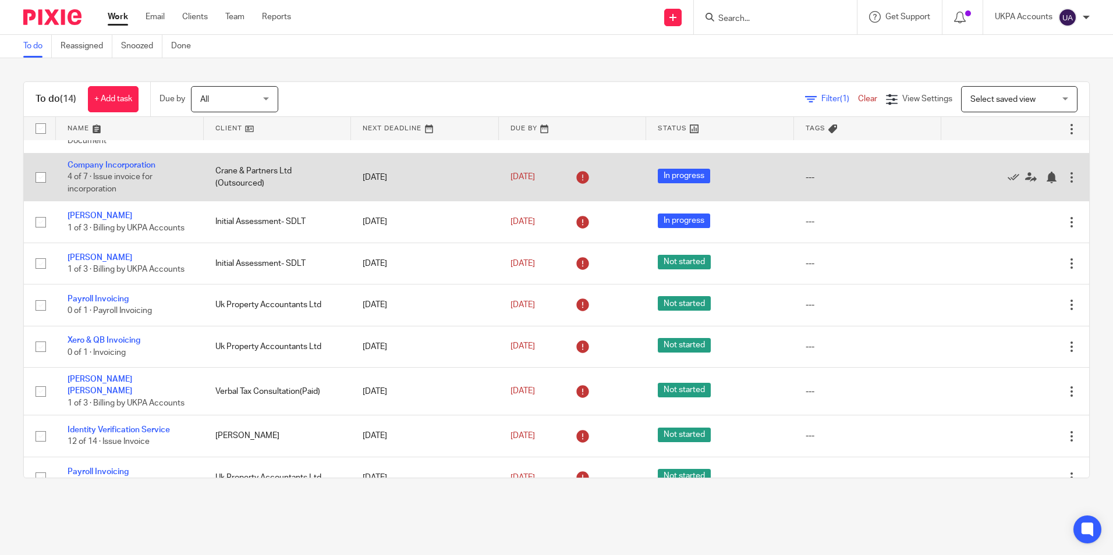
scroll to position [31, 0]
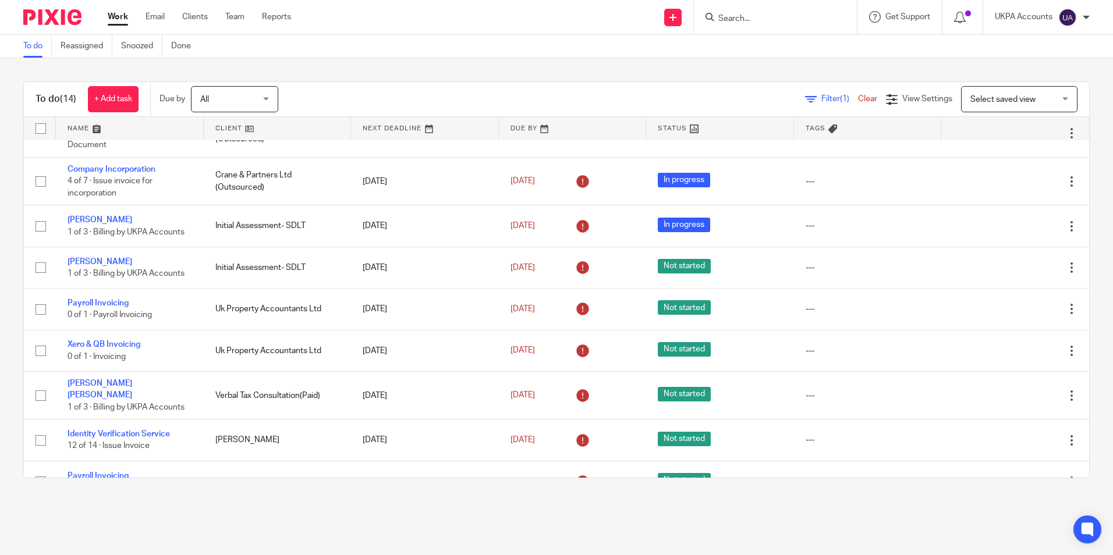
click at [725, 20] on input "Search" at bounding box center [769, 19] width 105 height 10
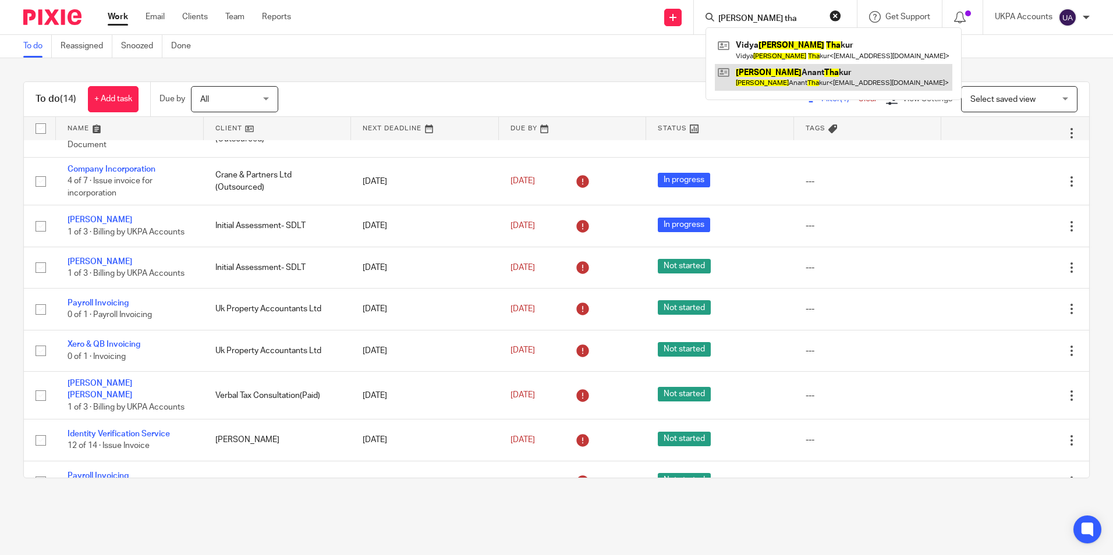
type input "[PERSON_NAME] tha"
click at [769, 76] on link at bounding box center [834, 77] width 238 height 27
click at [37, 43] on link "To do" at bounding box center [37, 46] width 29 height 23
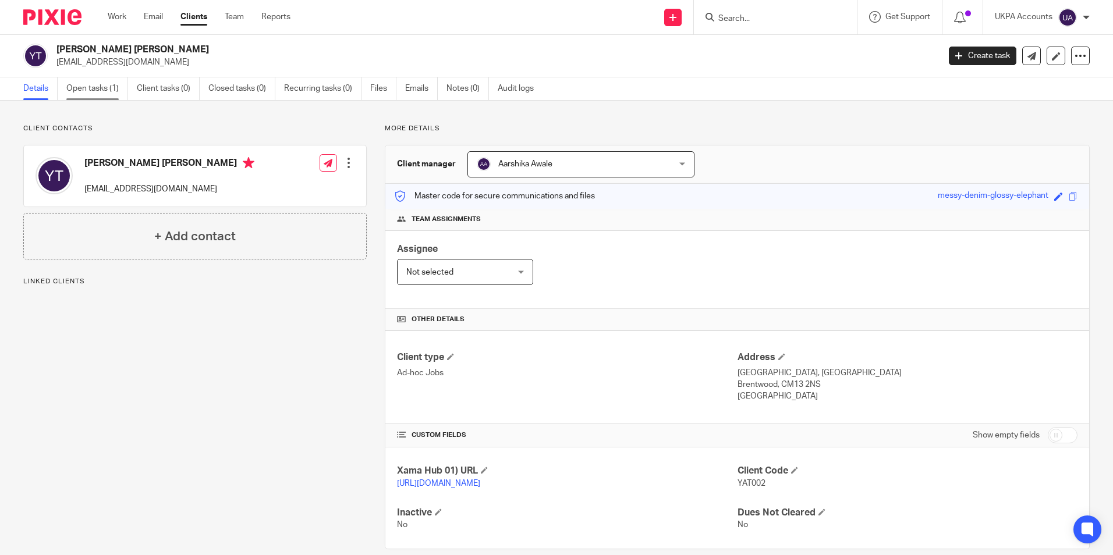
click at [94, 88] on link "Open tasks (1)" at bounding box center [97, 88] width 62 height 23
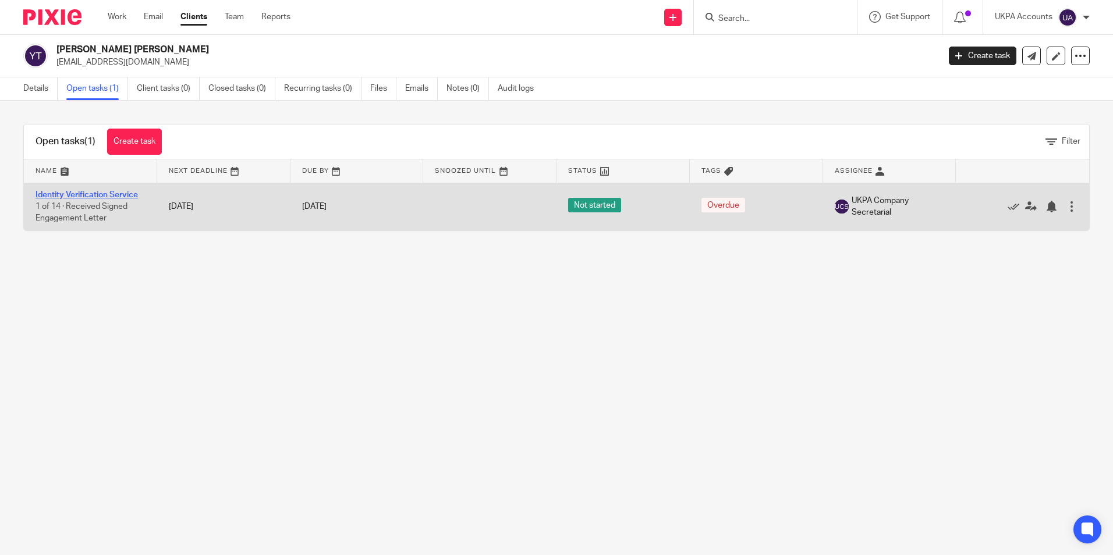
click at [93, 194] on link "Identity Verification Service" at bounding box center [87, 195] width 102 height 8
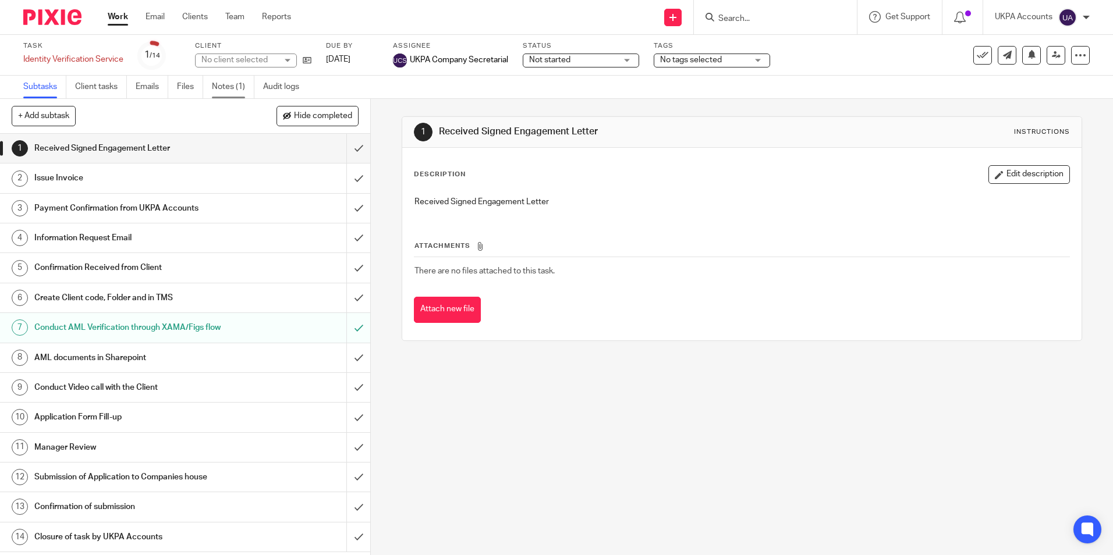
click at [231, 87] on link "Notes (1)" at bounding box center [233, 87] width 43 height 23
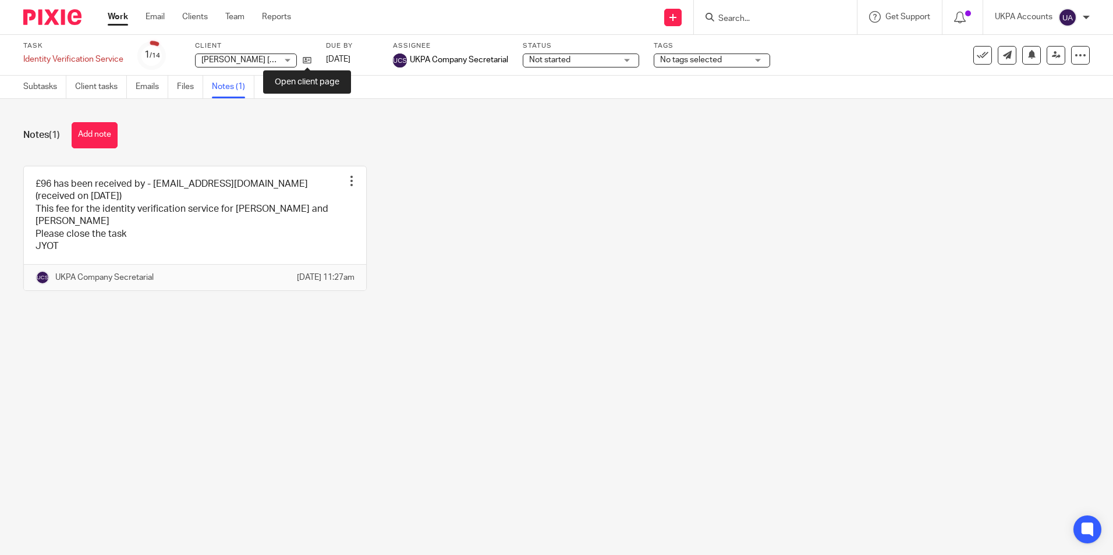
drag, startPoint x: 310, startPoint y: 61, endPoint x: 607, endPoint y: 37, distance: 297.8
click at [310, 59] on icon at bounding box center [307, 60] width 9 height 9
drag, startPoint x: 108, startPoint y: 134, endPoint x: 200, endPoint y: 154, distance: 94.5
click at [108, 134] on button "Add note" at bounding box center [95, 135] width 46 height 26
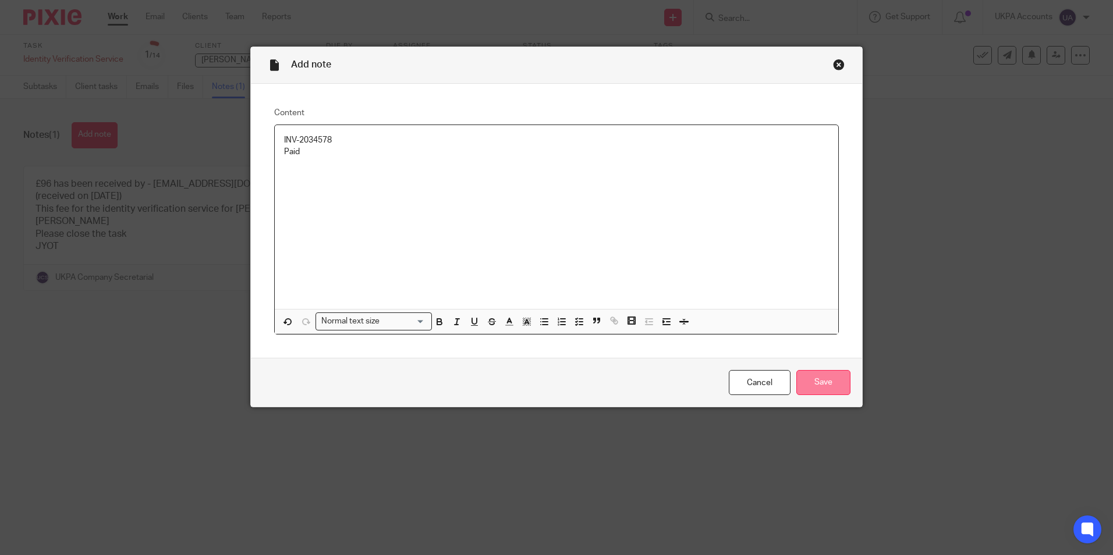
click at [837, 385] on input "Save" at bounding box center [823, 382] width 54 height 25
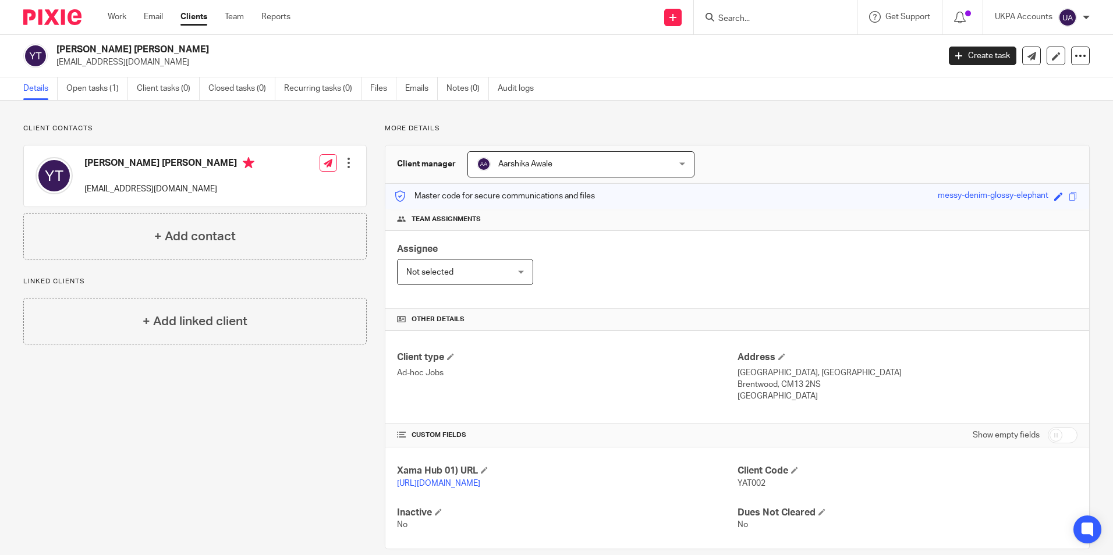
drag, startPoint x: 56, startPoint y: 47, endPoint x: 141, endPoint y: 53, distance: 84.6
click at [141, 53] on h2 "[PERSON_NAME] [PERSON_NAME]" at bounding box center [406, 50] width 700 height 12
copy h2 "[PERSON_NAME] [PERSON_NAME]"
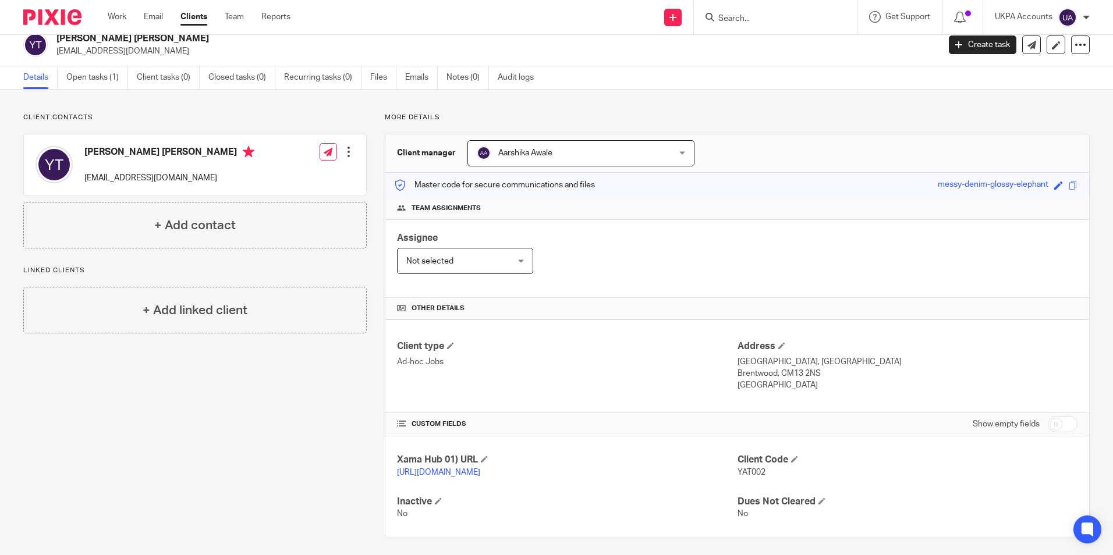
scroll to position [29, 0]
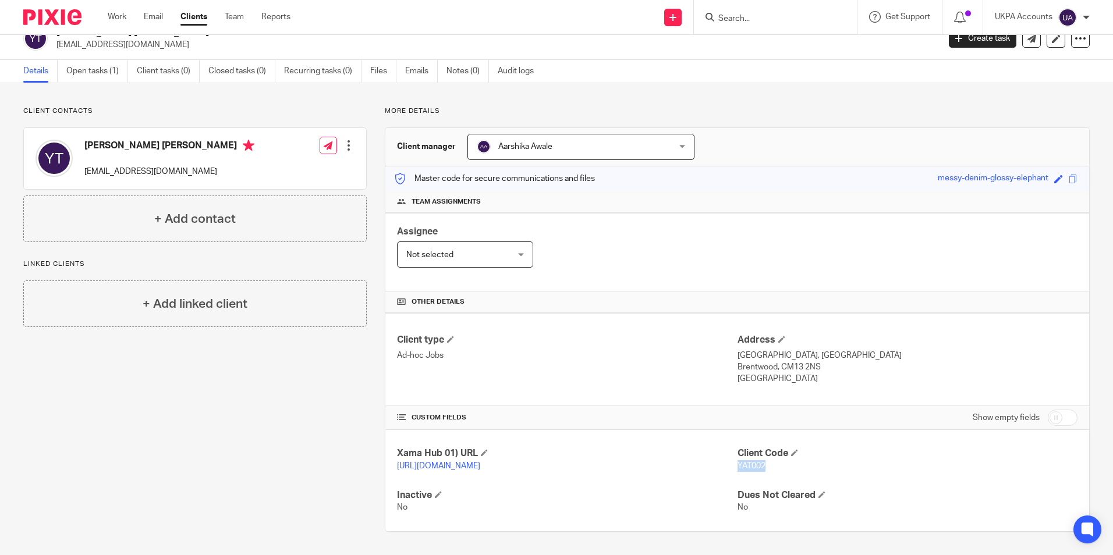
drag, startPoint x: 733, startPoint y: 452, endPoint x: 766, endPoint y: 452, distance: 32.6
click at [766, 461] on p "YAT002" at bounding box center [908, 467] width 340 height 12
copy span "YAT002"
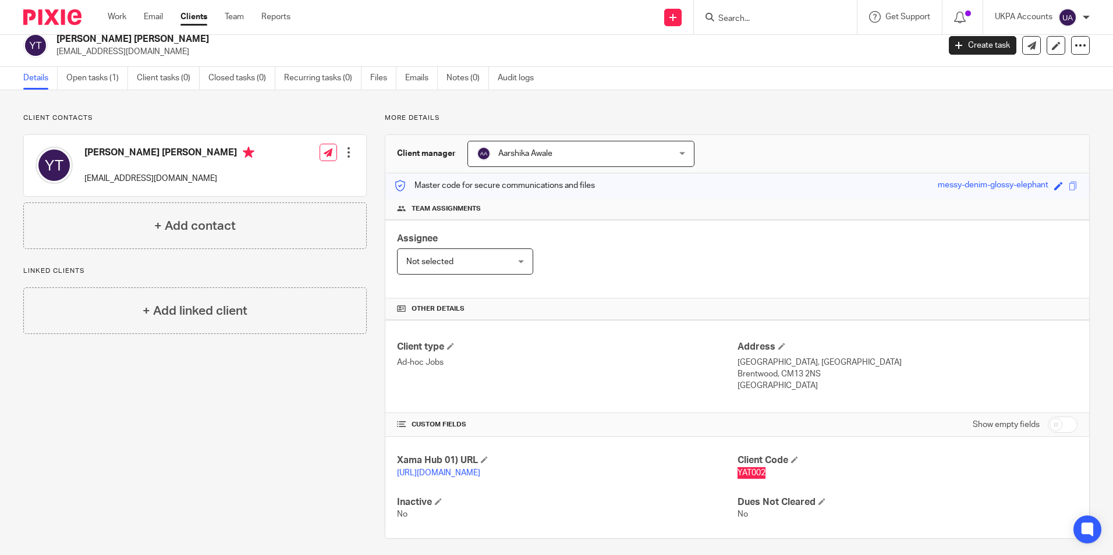
scroll to position [0, 0]
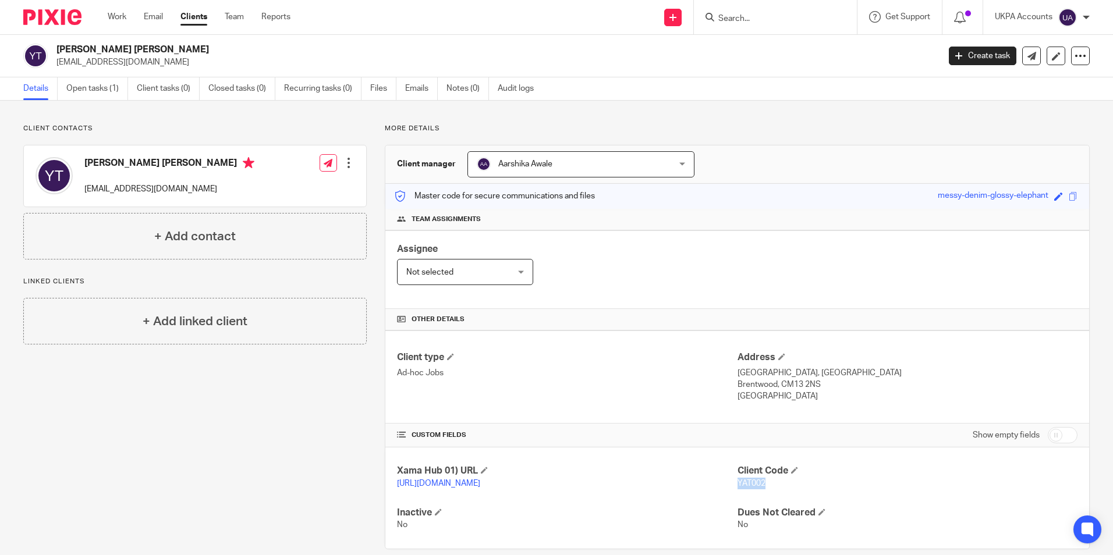
drag, startPoint x: 57, startPoint y: 62, endPoint x: 141, endPoint y: 65, distance: 84.5
click at [141, 65] on p "yatin98@hotmail.com" at bounding box center [493, 62] width 875 height 12
copy p "yatin98@hotmail.com"
drag, startPoint x: 734, startPoint y: 374, endPoint x: 772, endPoint y: 374, distance: 37.8
click at [772, 374] on p "Mount Ash, Mount Avenue, Hutton" at bounding box center [908, 373] width 340 height 12
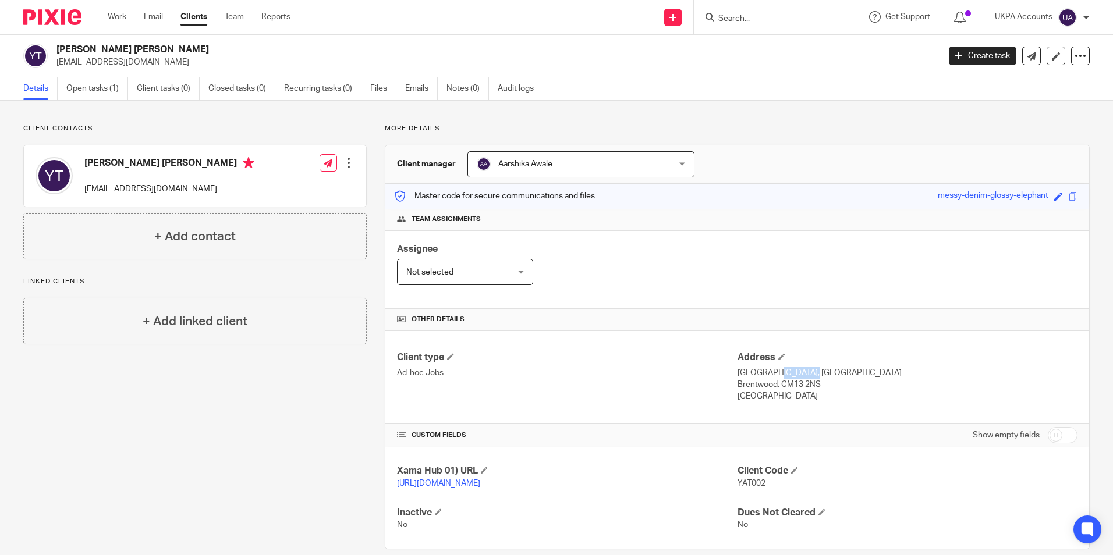
copy p "Mount Ash"
drag, startPoint x: 776, startPoint y: 371, endPoint x: 827, endPoint y: 377, distance: 51.0
click at [827, 377] on p "Mount Ash, Mount Avenue, Hutton" at bounding box center [908, 373] width 340 height 12
copy p "Mount Avenue"
drag, startPoint x: 831, startPoint y: 373, endPoint x: 772, endPoint y: 387, distance: 61.1
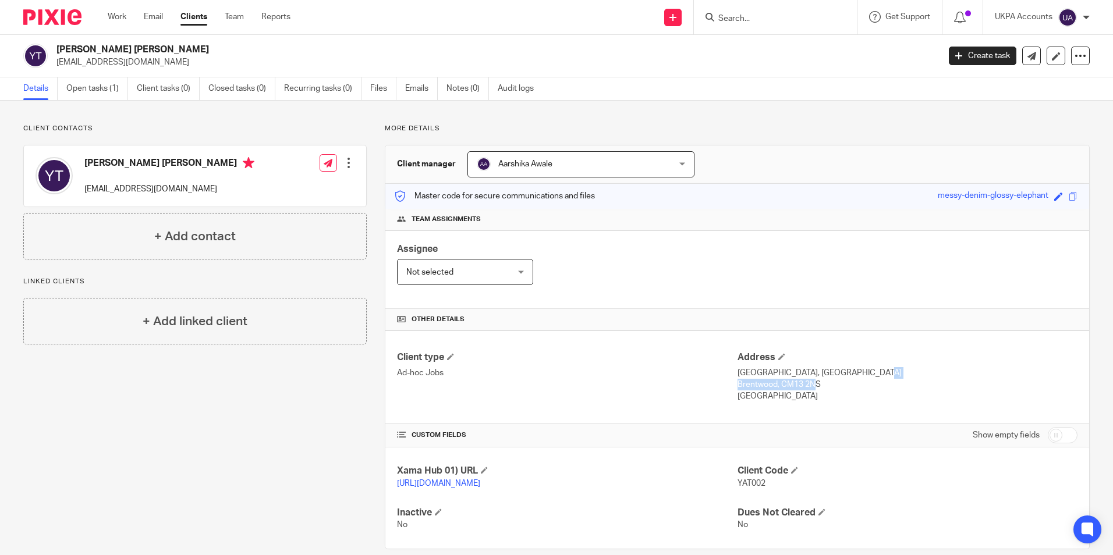
click at [772, 387] on div "Address Mount Ash, Mount Avenue, Hutton Brentwood, CM13 2NS United Kingdom" at bounding box center [908, 377] width 340 height 51
copy div "Hutton Brentwood"
drag, startPoint x: 777, startPoint y: 385, endPoint x: 815, endPoint y: 385, distance: 38.4
click at [815, 385] on p "Brentwood, CM13 2NS" at bounding box center [908, 385] width 340 height 12
copy p "CM13 2NS"
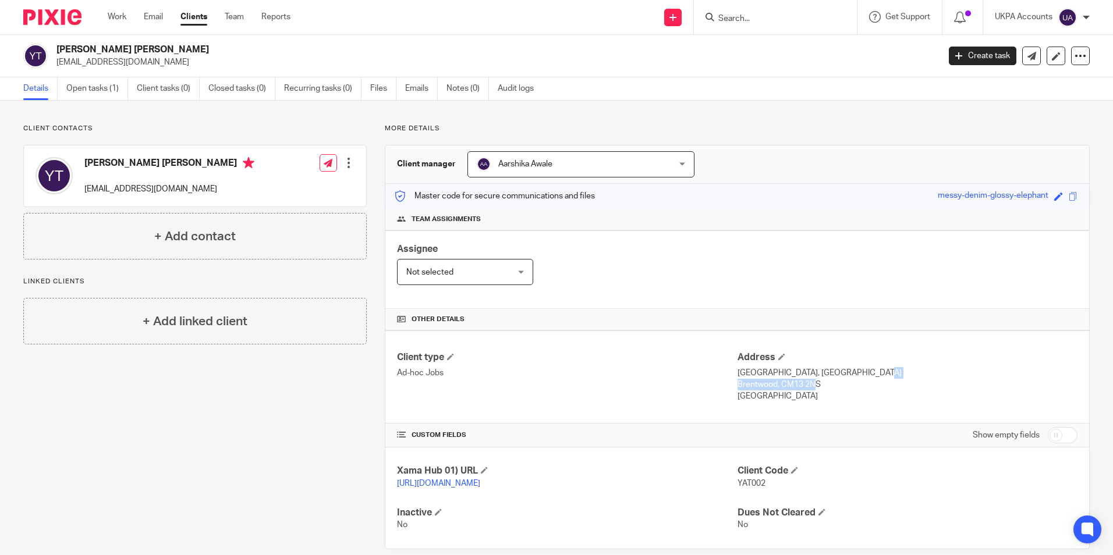
drag, startPoint x: 731, startPoint y: 395, endPoint x: 796, endPoint y: 396, distance: 64.6
click at [796, 396] on p "United Kingdom" at bounding box center [908, 397] width 340 height 12
copy p "United Kingdom"
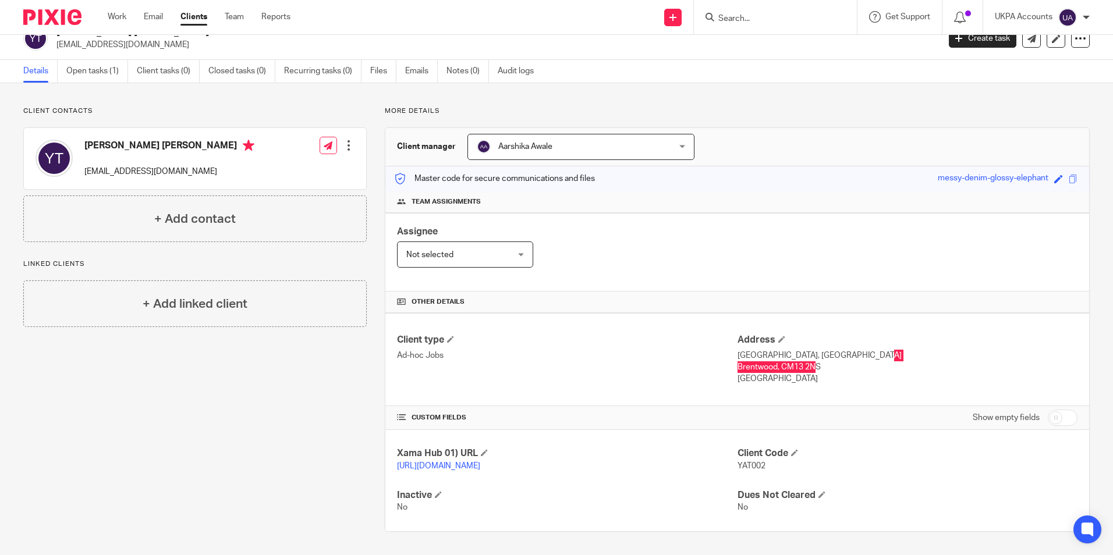
scroll to position [29, 0]
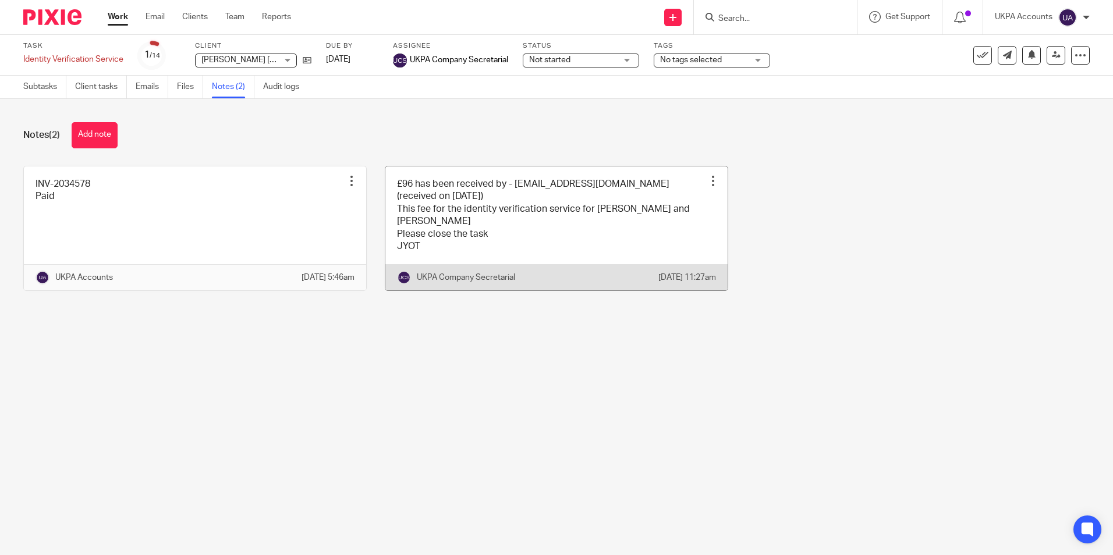
click at [512, 213] on link at bounding box center [556, 229] width 342 height 125
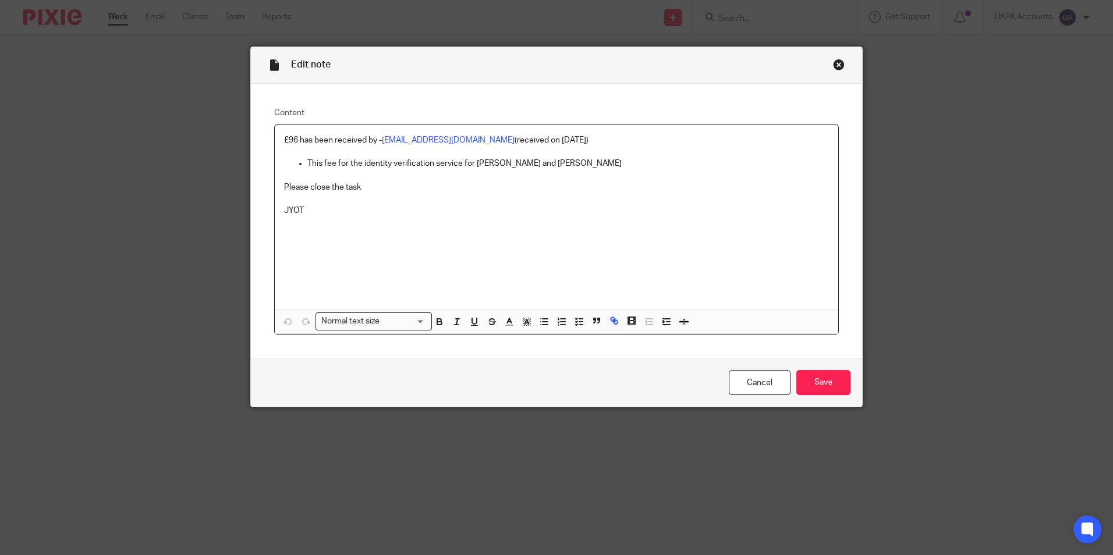
drag, startPoint x: 385, startPoint y: 140, endPoint x: 597, endPoint y: 202, distance: 220.2
click at [654, 214] on p "JYOT" at bounding box center [556, 211] width 545 height 12
drag, startPoint x: 380, startPoint y: 139, endPoint x: 474, endPoint y: 140, distance: 93.7
click at [474, 140] on link "[EMAIL_ADDRESS][DOMAIN_NAME]" at bounding box center [448, 140] width 133 height 8
copy link "vidyathakur@hotmail.com"
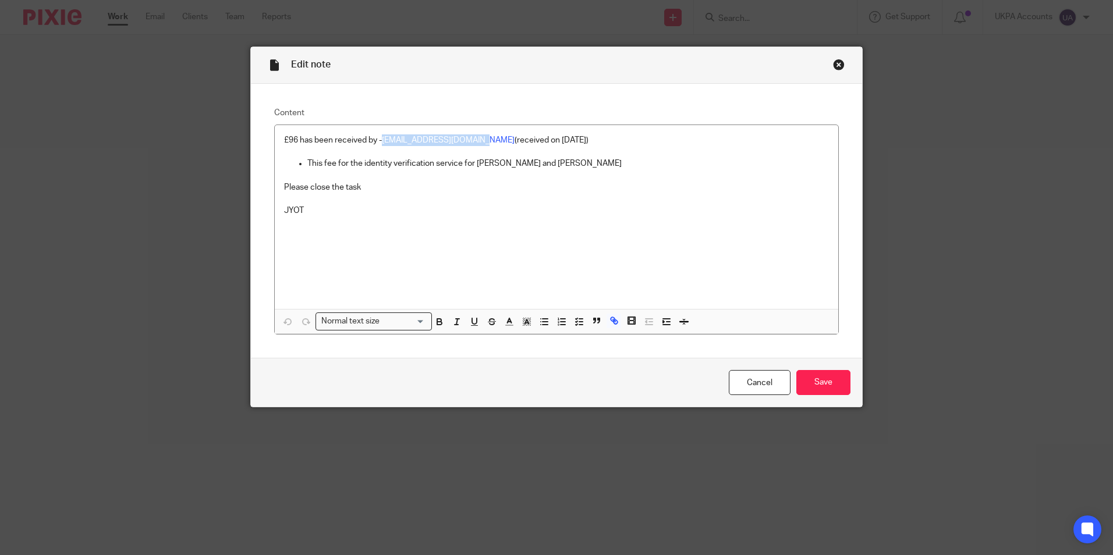
click at [835, 67] on div "Close this dialog window" at bounding box center [839, 65] width 12 height 12
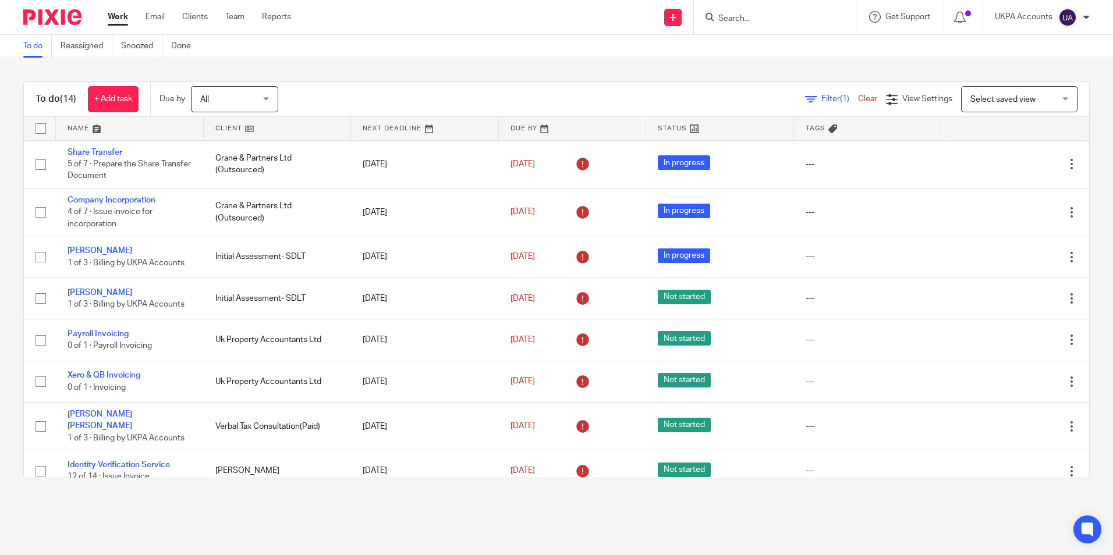
scroll to position [264, 0]
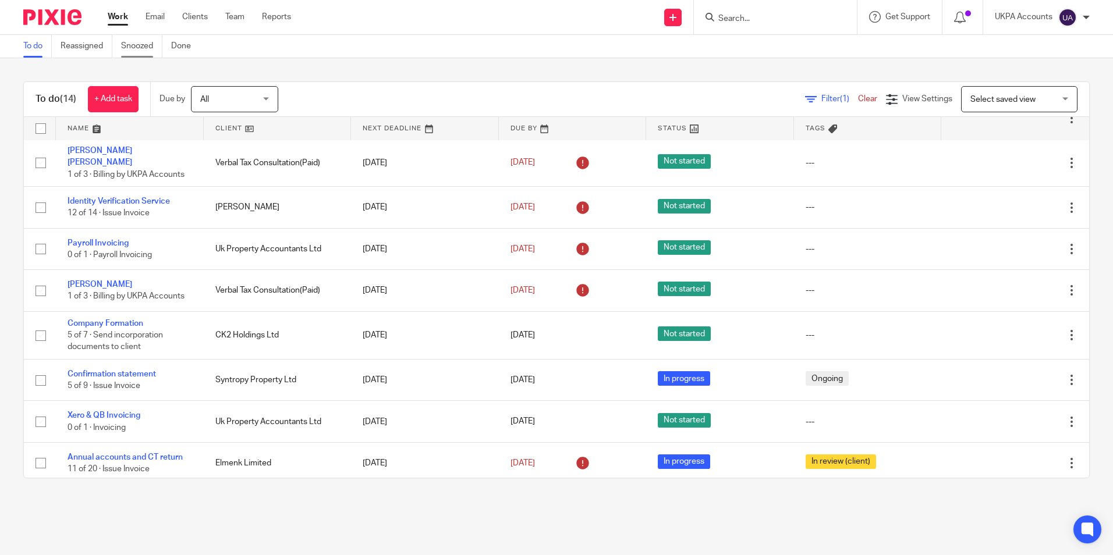
click at [135, 51] on link "Snoozed" at bounding box center [141, 46] width 41 height 23
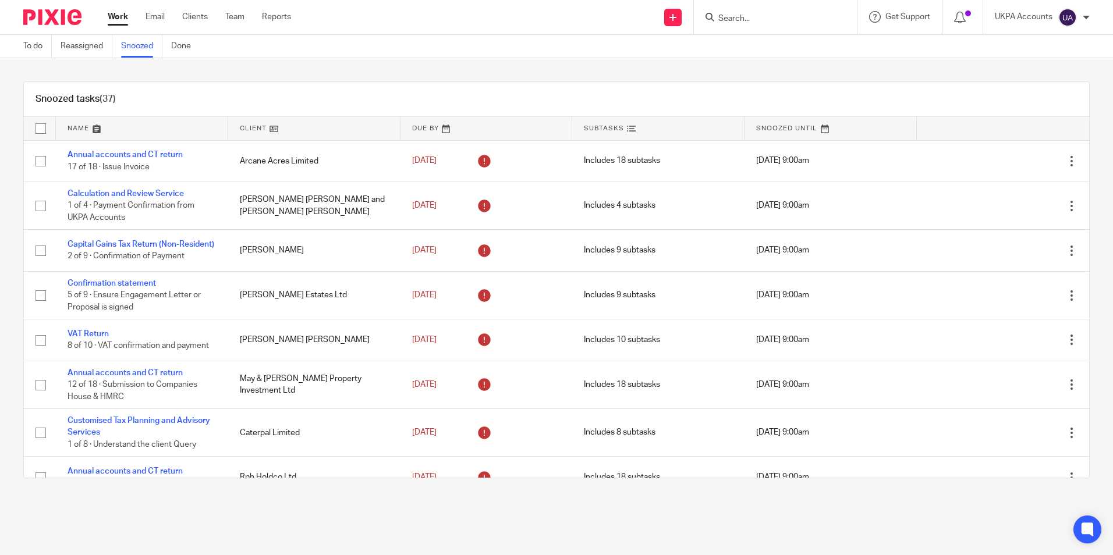
click at [268, 130] on link at bounding box center [314, 128] width 172 height 23
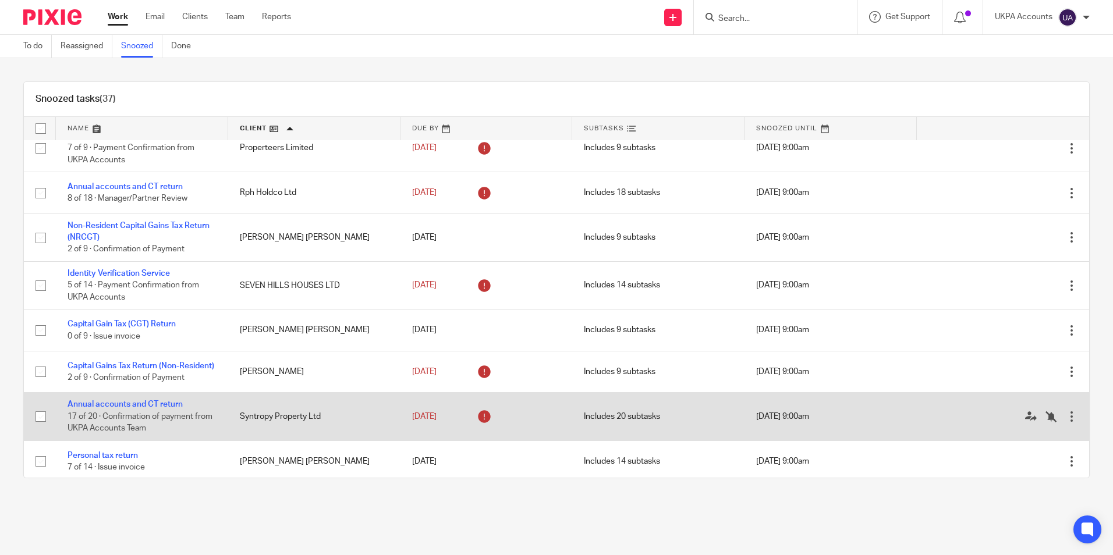
scroll to position [1403, 0]
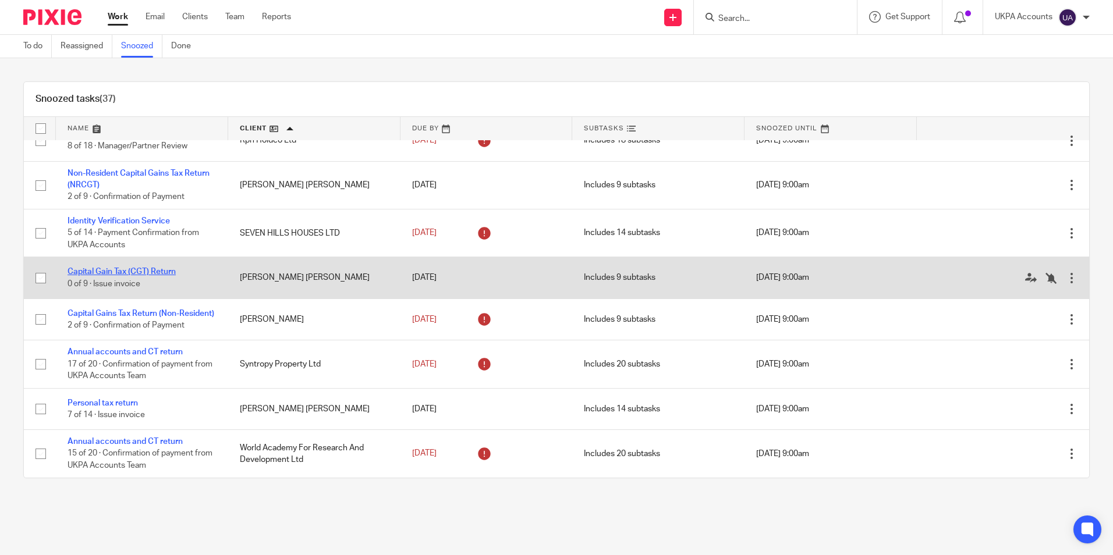
click at [167, 268] on link "Capital Gain Tax (CGT) Return" at bounding box center [122, 272] width 108 height 8
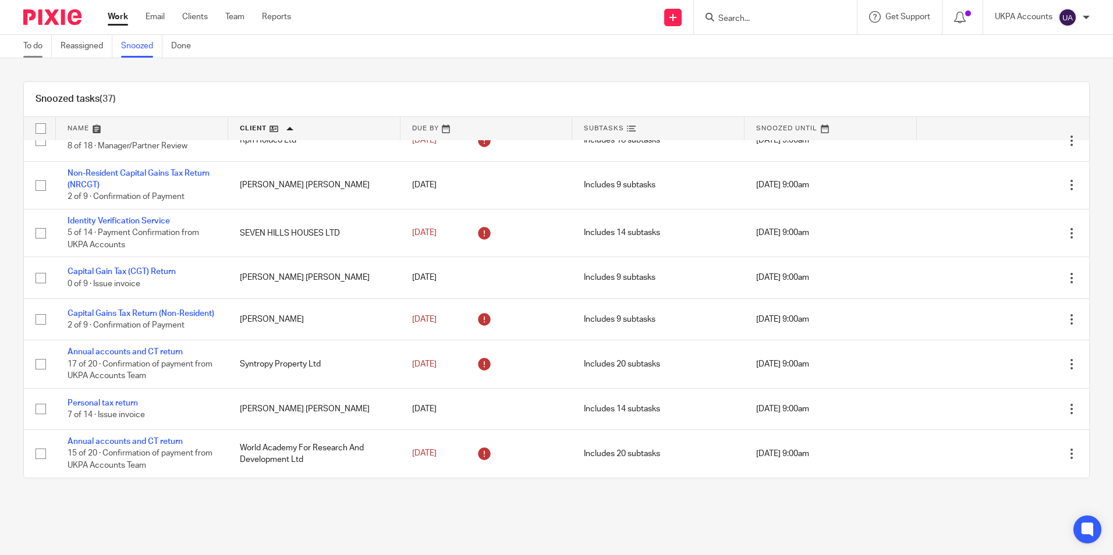
click at [37, 44] on link "To do" at bounding box center [37, 46] width 29 height 23
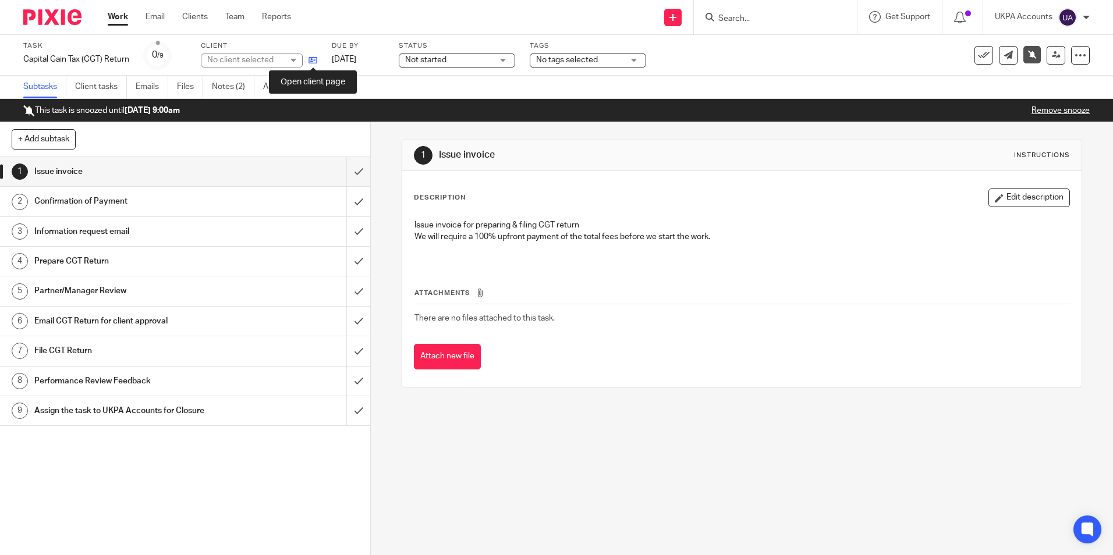
click at [314, 56] on icon at bounding box center [313, 60] width 9 height 9
click at [116, 20] on link "Work" at bounding box center [118, 17] width 20 height 12
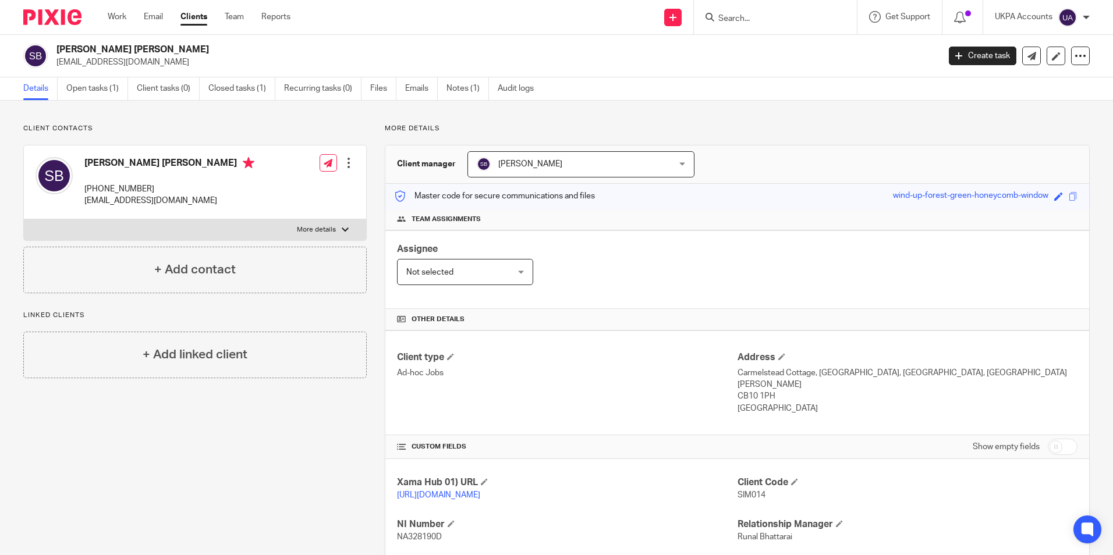
click at [430, 15] on div "Send new email Create task Add client Get Support Contact Support Help Document…" at bounding box center [710, 17] width 805 height 34
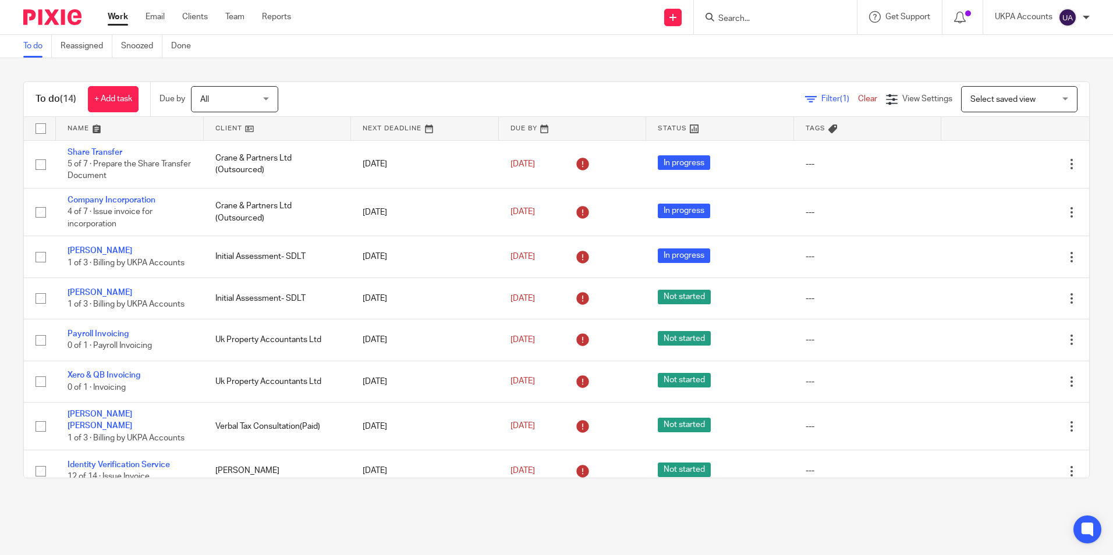
click at [28, 48] on link "To do" at bounding box center [37, 46] width 29 height 23
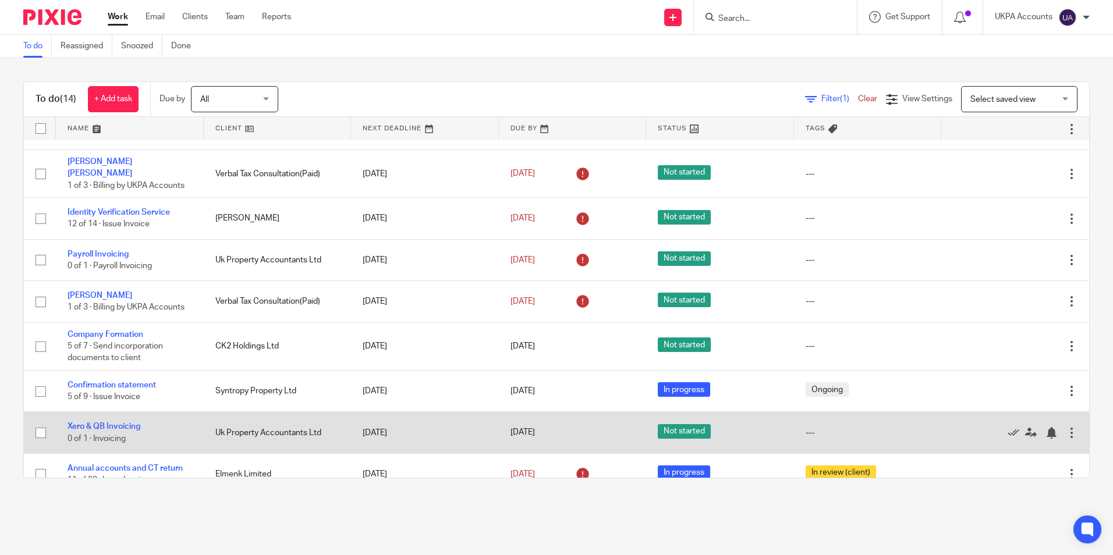
scroll to position [264, 0]
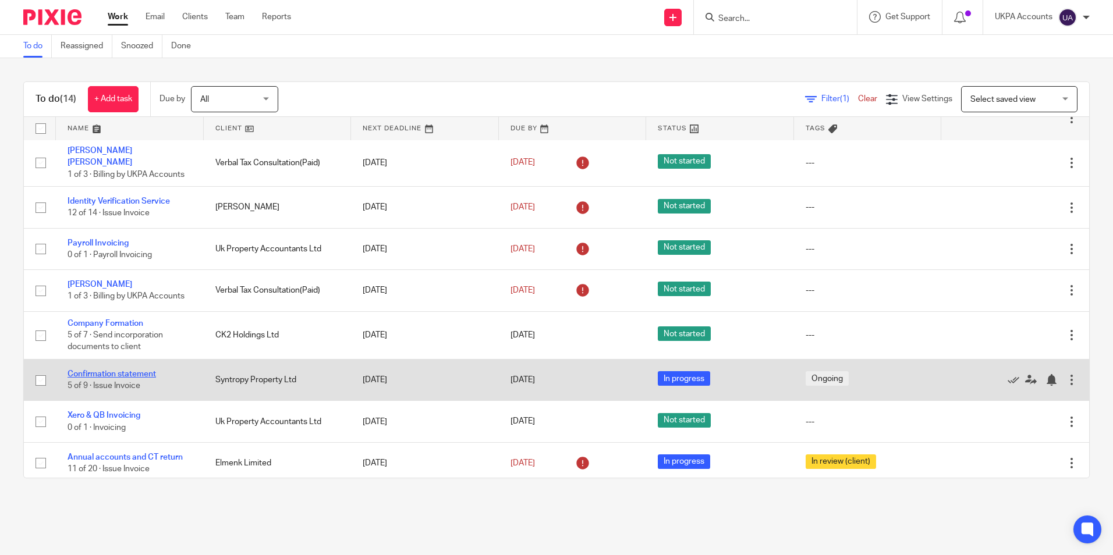
click at [150, 370] on link "Confirmation statement" at bounding box center [112, 374] width 88 height 8
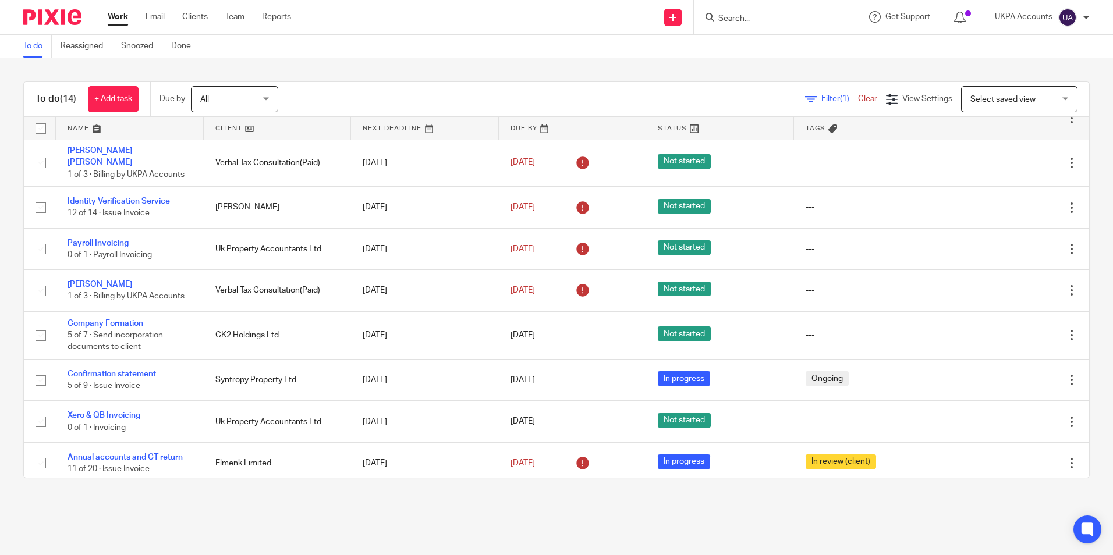
click at [30, 48] on link "To do" at bounding box center [37, 46] width 29 height 23
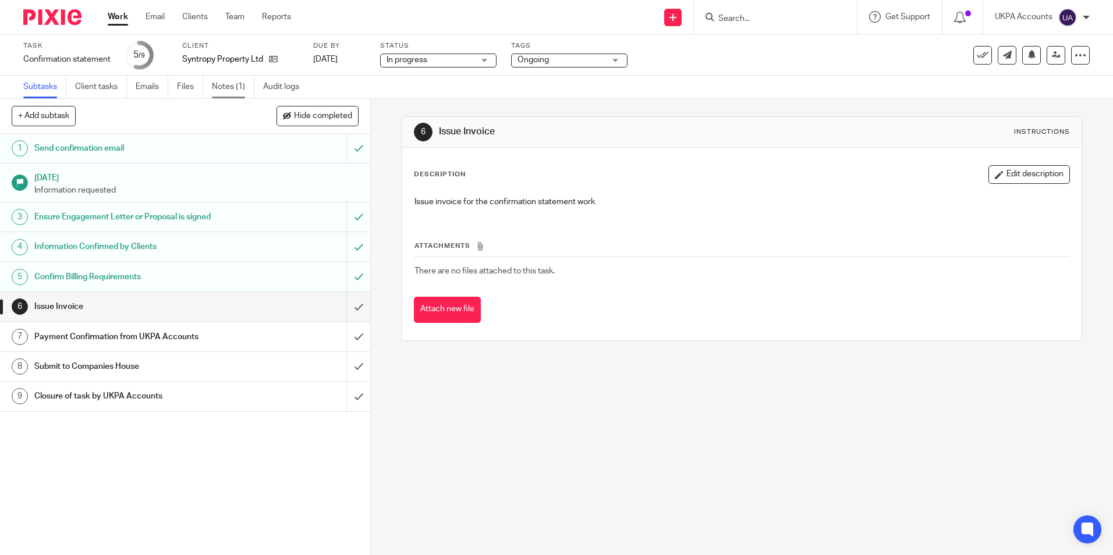
click at [224, 95] on link "Notes (1)" at bounding box center [233, 87] width 43 height 23
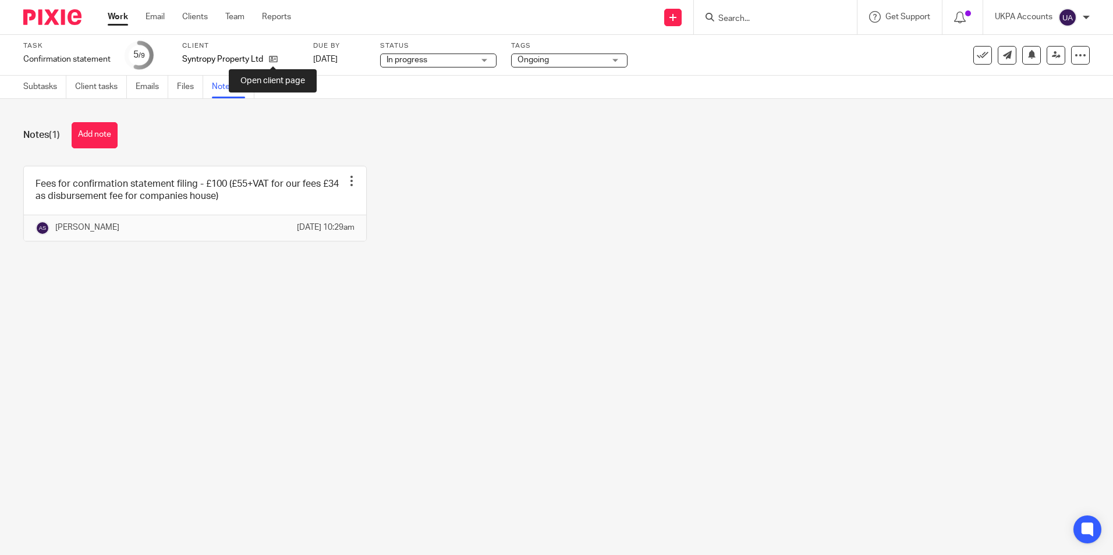
drag, startPoint x: 270, startPoint y: 60, endPoint x: 292, endPoint y: 46, distance: 25.7
click at [271, 60] on icon at bounding box center [273, 59] width 9 height 9
drag, startPoint x: 94, startPoint y: 136, endPoint x: 126, endPoint y: 134, distance: 31.5
click at [96, 136] on button "Add note" at bounding box center [95, 135] width 46 height 26
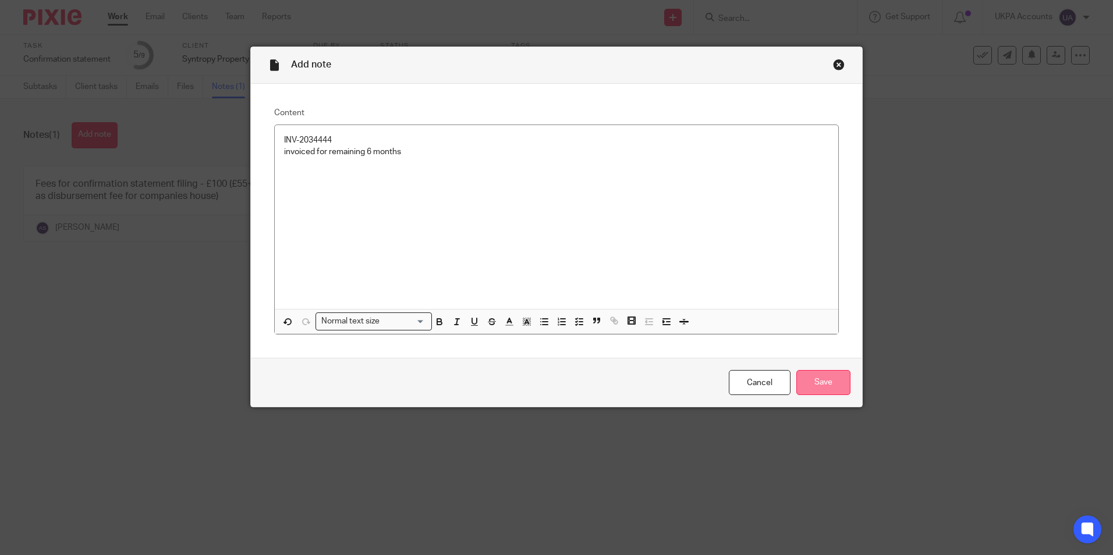
click at [825, 387] on input "Save" at bounding box center [823, 382] width 54 height 25
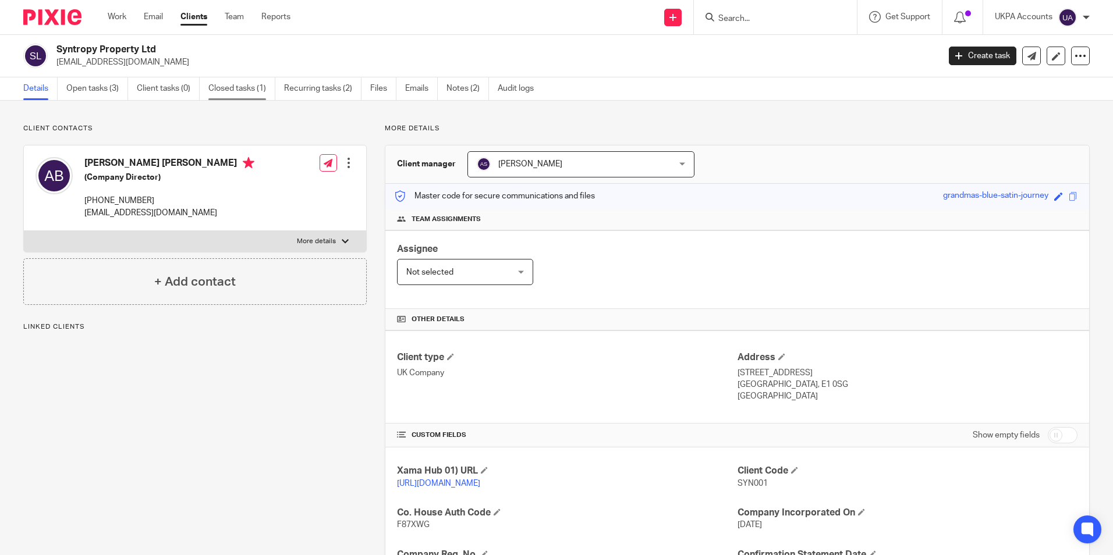
click at [229, 91] on link "Closed tasks (1)" at bounding box center [241, 88] width 67 height 23
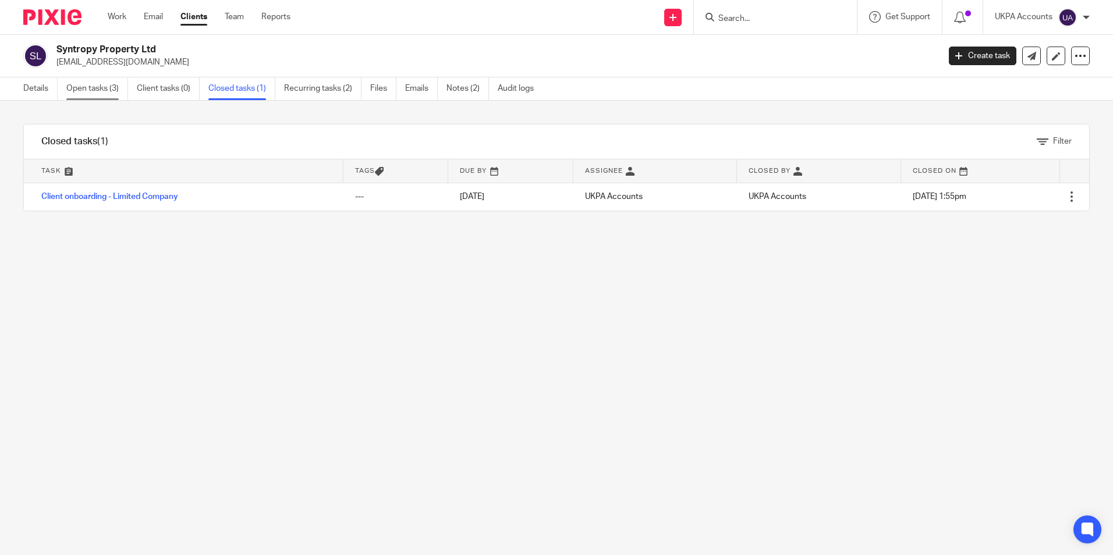
click at [82, 82] on link "Open tasks (3)" at bounding box center [97, 88] width 62 height 23
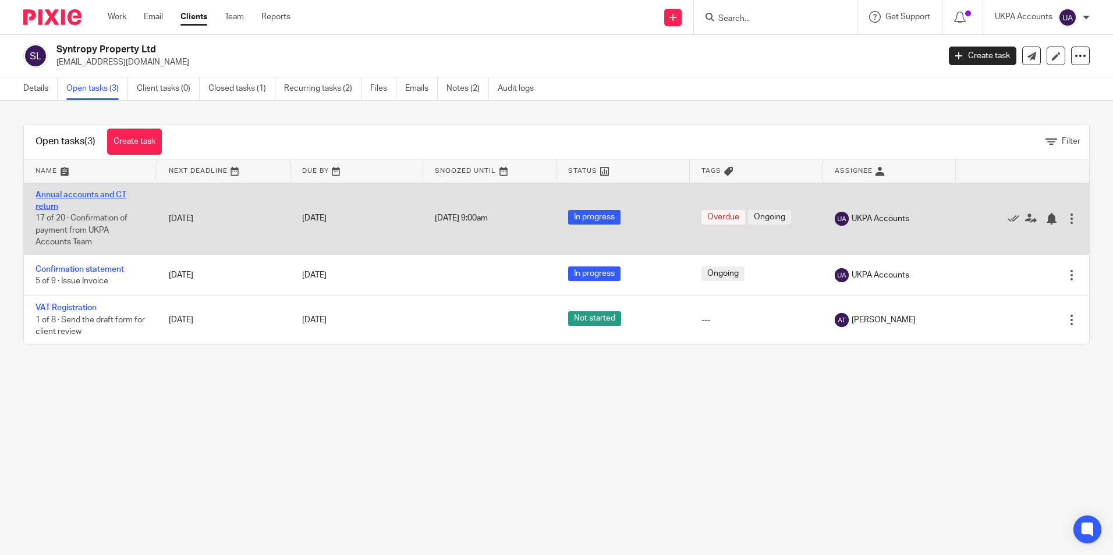
click at [79, 192] on link "Annual accounts and CT return" at bounding box center [81, 201] width 91 height 20
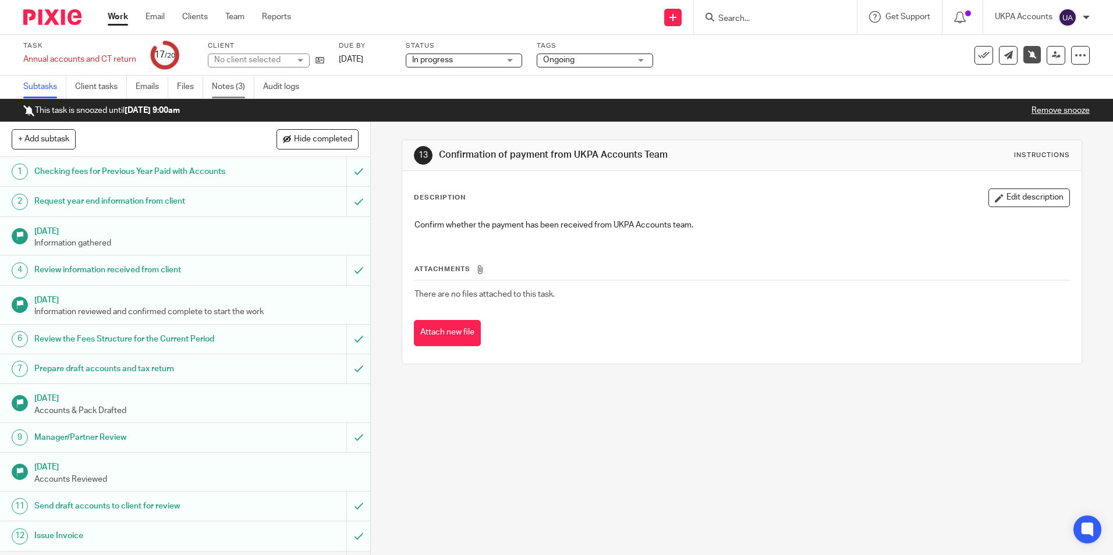
click at [236, 87] on link "Notes (3)" at bounding box center [233, 87] width 43 height 23
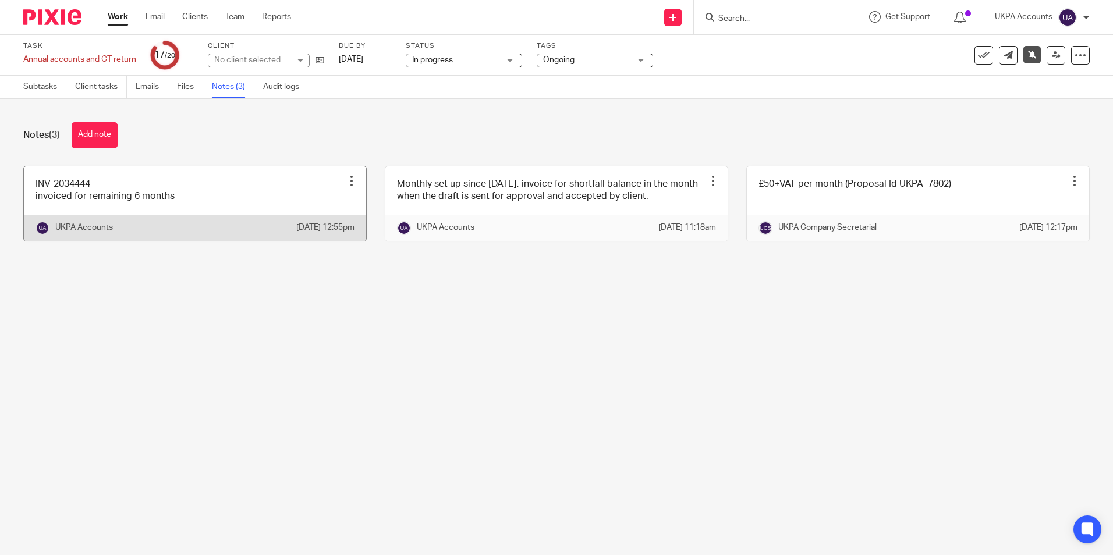
click at [175, 199] on link at bounding box center [195, 204] width 342 height 75
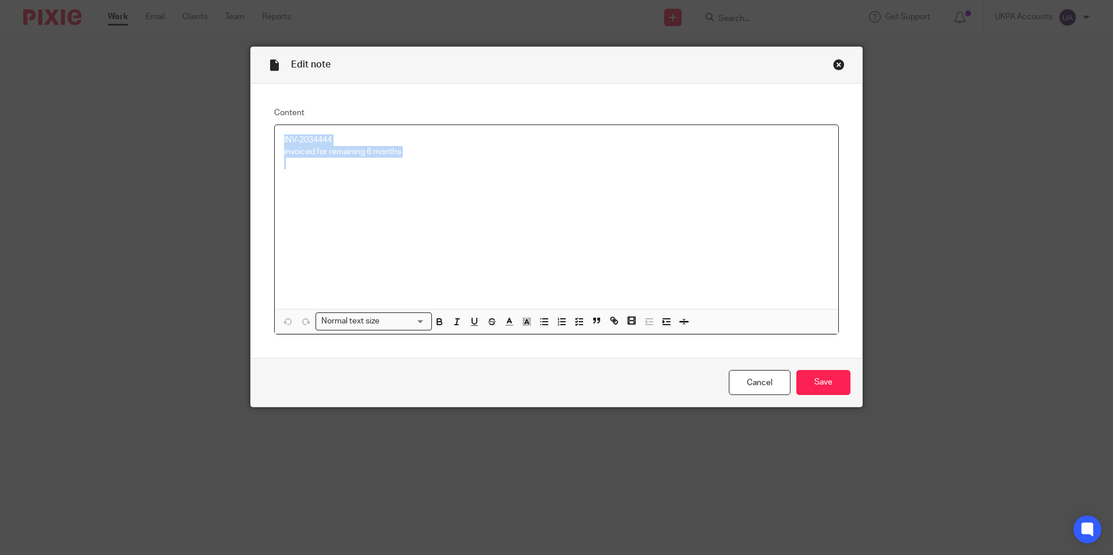
drag, startPoint x: 275, startPoint y: 139, endPoint x: 401, endPoint y: 162, distance: 128.6
click at [401, 162] on div "INV-2034444 invoiced for remaining 6 months" at bounding box center [557, 217] width 564 height 184
copy div "INV-2034444 invoiced for remaining 6 months"
click at [833, 65] on div "Close this dialog window" at bounding box center [839, 65] width 12 height 12
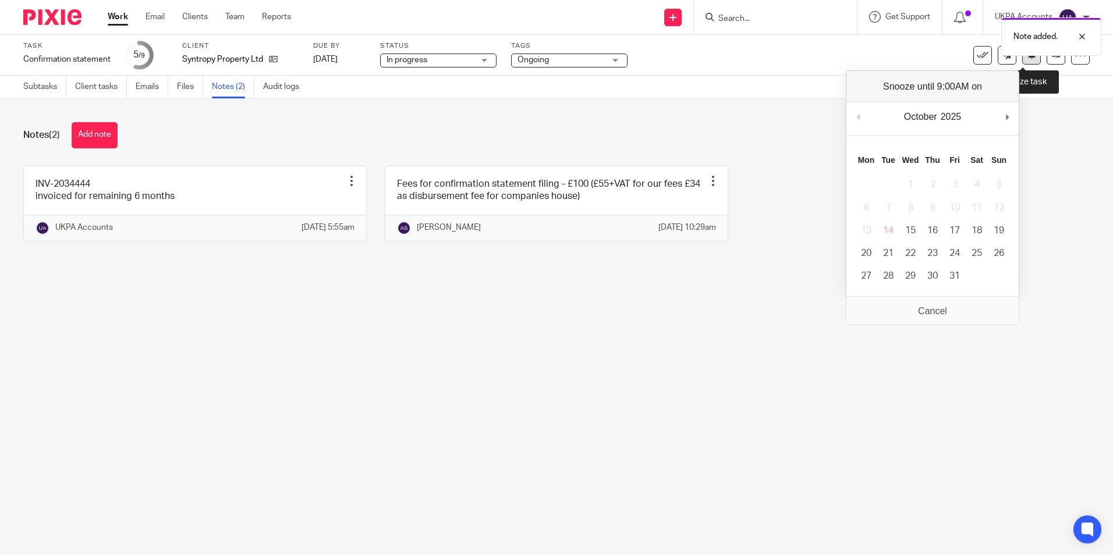
click at [1028, 57] on icon at bounding box center [1032, 54] width 9 height 9
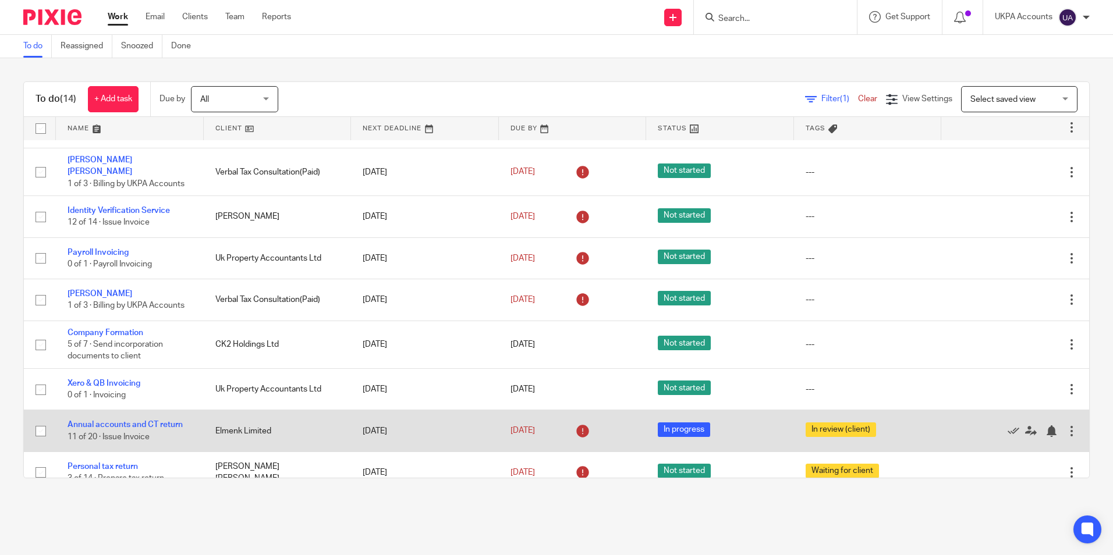
scroll to position [264, 0]
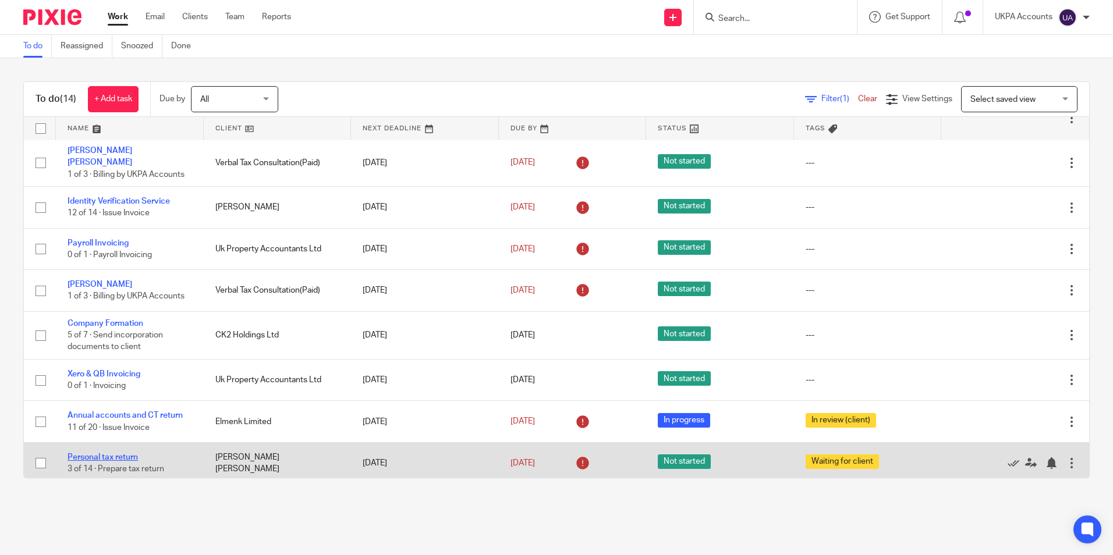
click at [128, 454] on link "Personal tax return" at bounding box center [103, 458] width 70 height 8
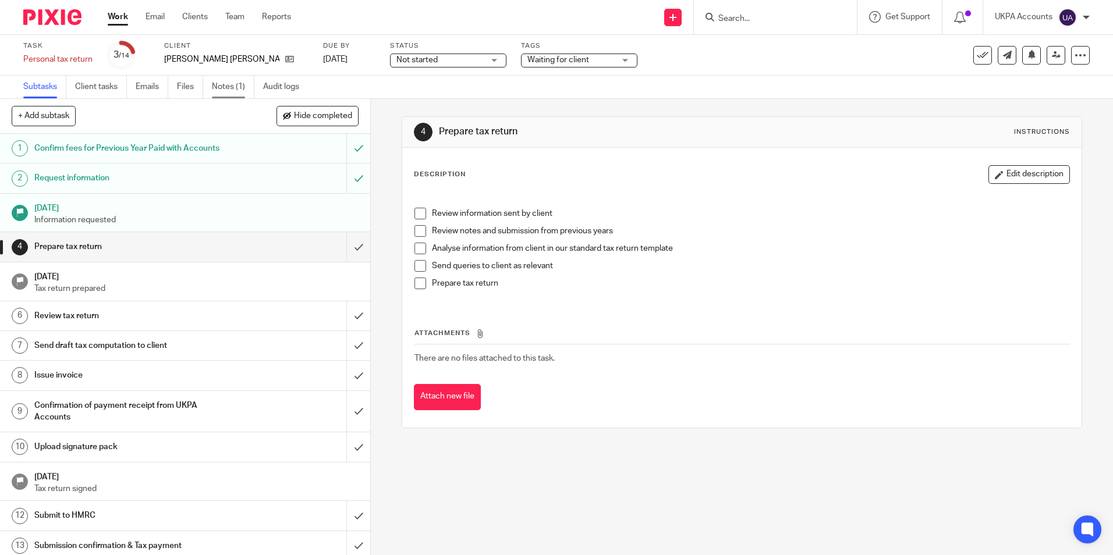
click at [239, 85] on link "Notes (1)" at bounding box center [233, 87] width 43 height 23
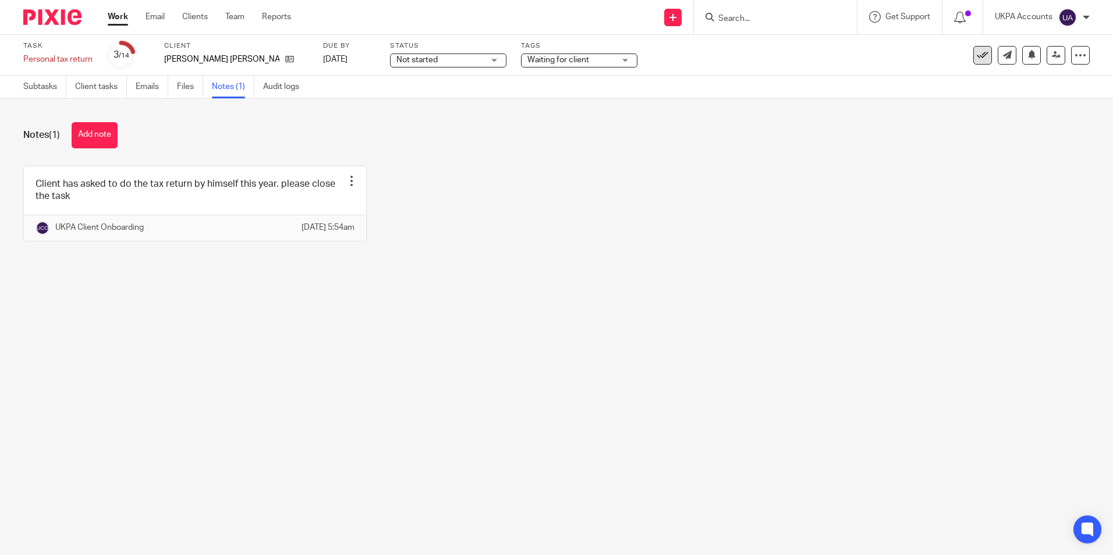
click at [980, 58] on button at bounding box center [982, 55] width 19 height 19
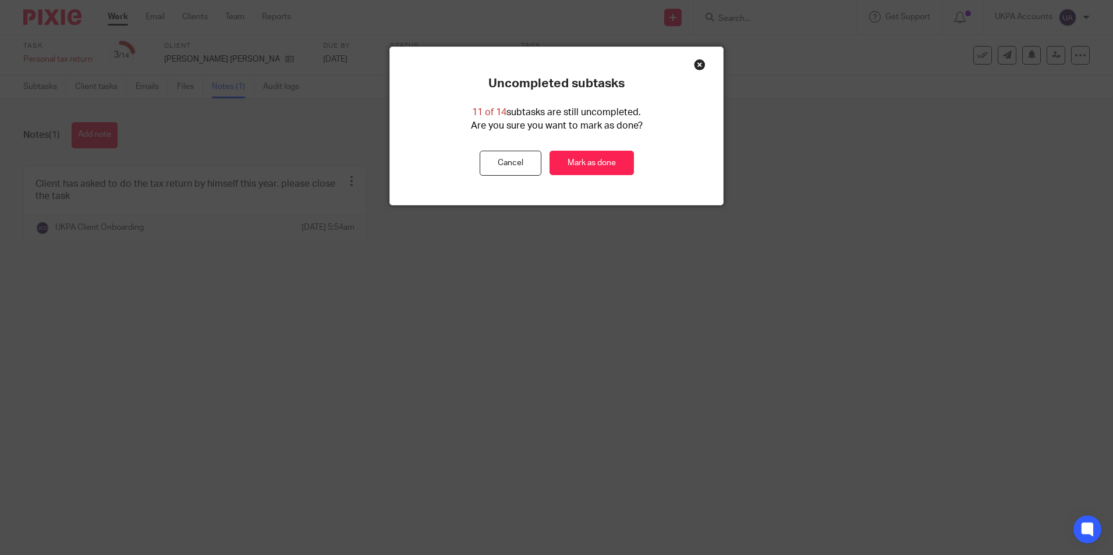
click at [694, 69] on div "Close this dialog window" at bounding box center [700, 65] width 12 height 12
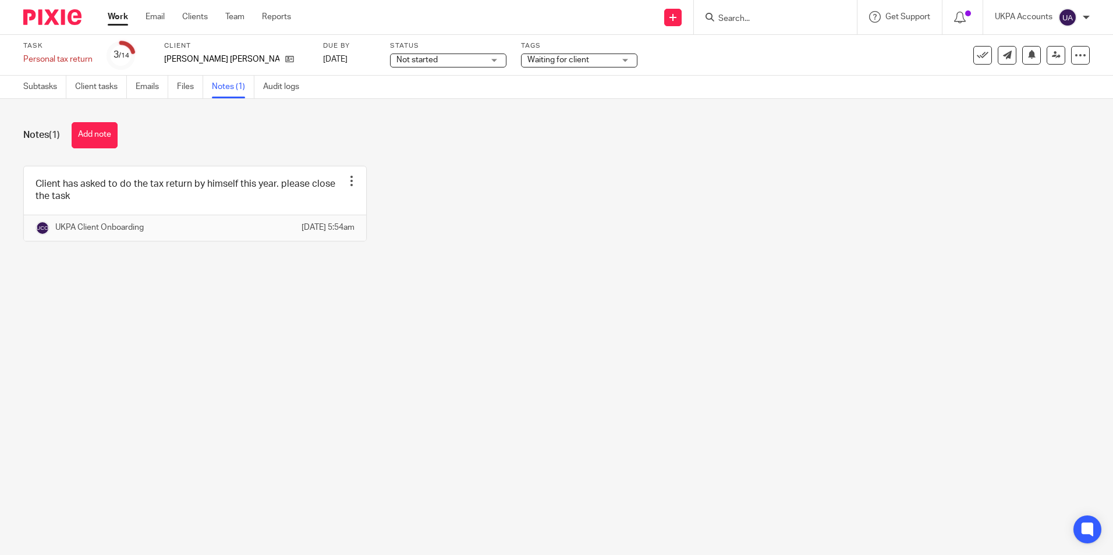
click at [977, 56] on icon at bounding box center [983, 55] width 12 height 12
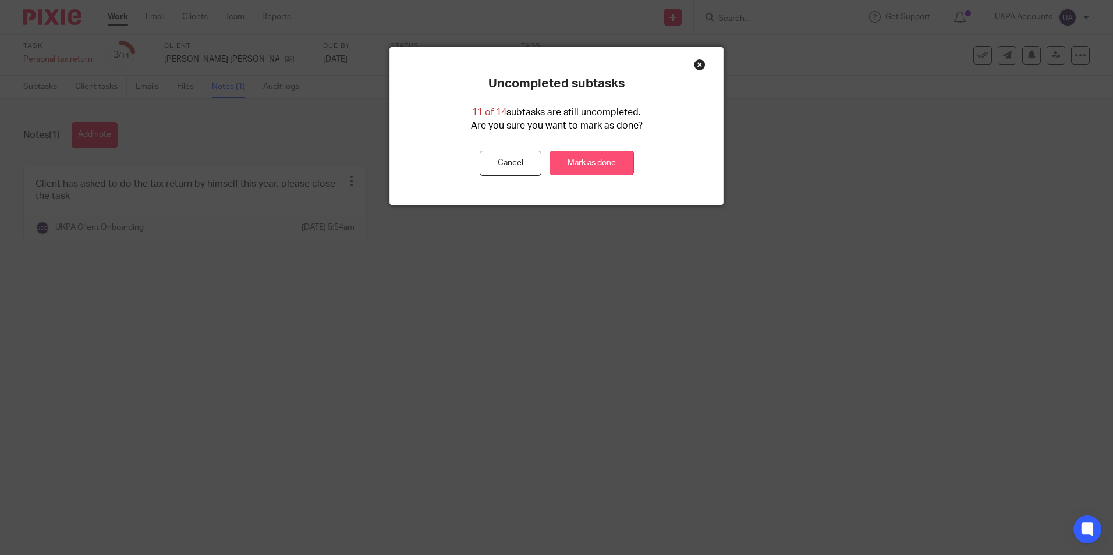
click at [609, 168] on link "Mark as done" at bounding box center [592, 163] width 84 height 25
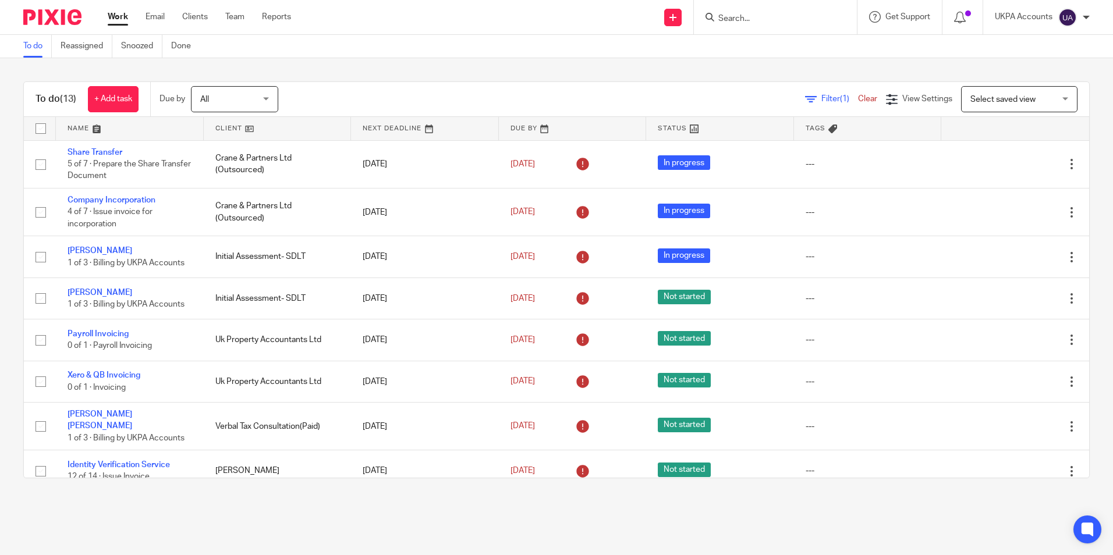
click at [37, 47] on link "To do" at bounding box center [37, 46] width 29 height 23
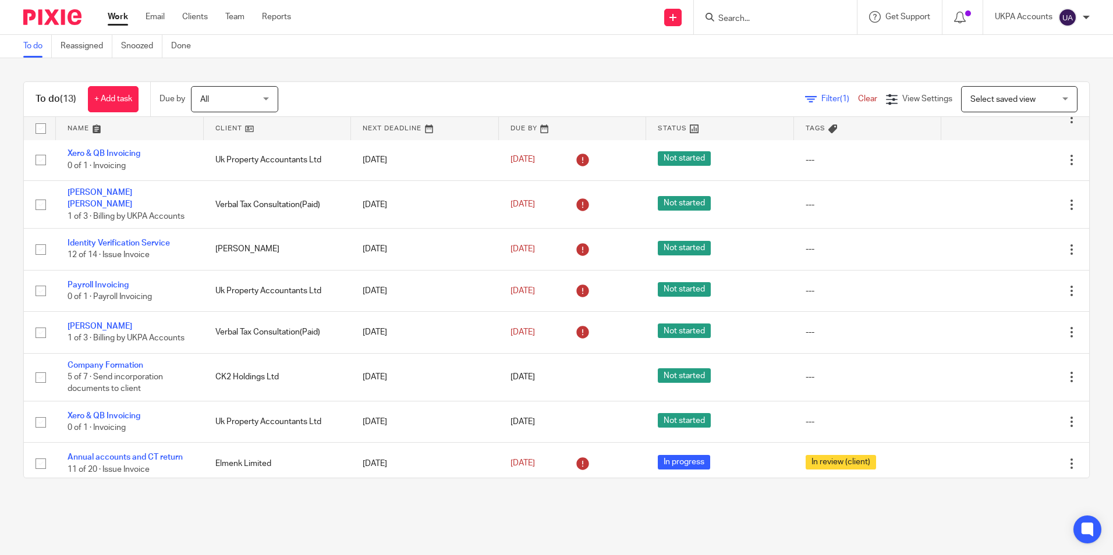
click at [36, 43] on link "To do" at bounding box center [37, 46] width 29 height 23
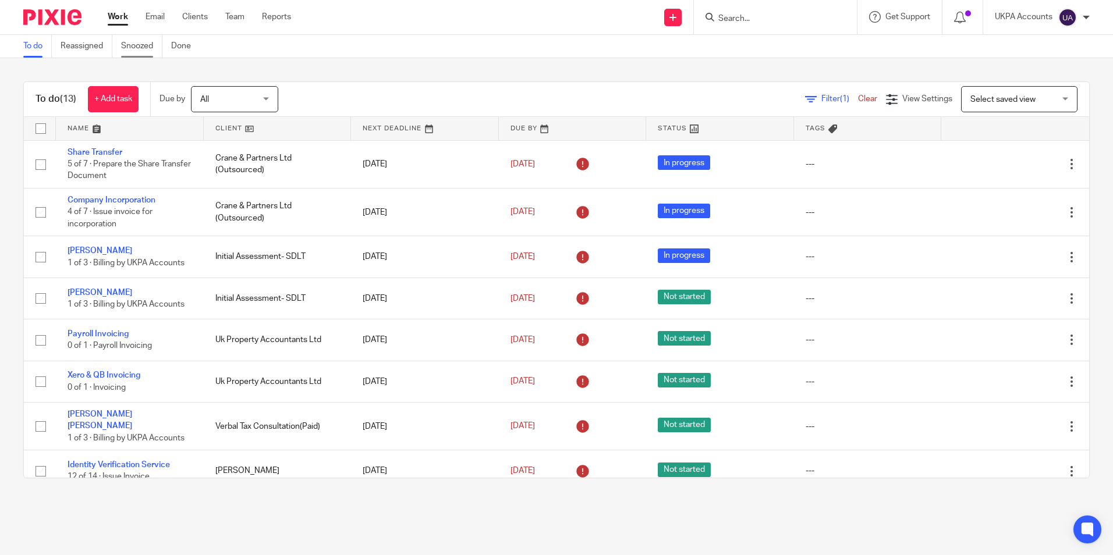
click at [145, 43] on link "Snoozed" at bounding box center [141, 46] width 41 height 23
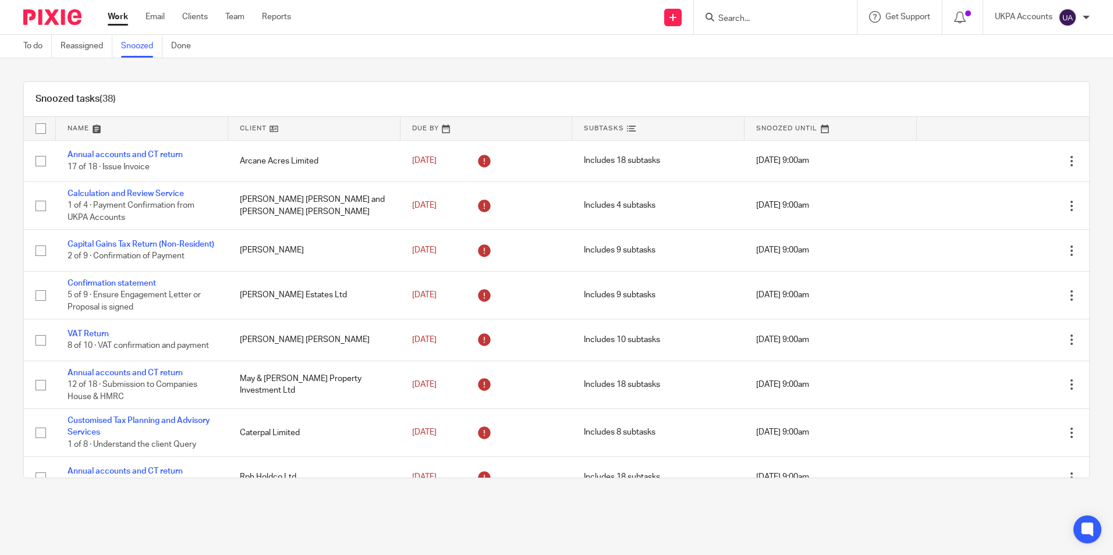
click at [611, 101] on div "Snoozed tasks (38)" at bounding box center [556, 99] width 1065 height 35
click at [682, 92] on div "Snoozed tasks (38)" at bounding box center [556, 99] width 1065 height 35
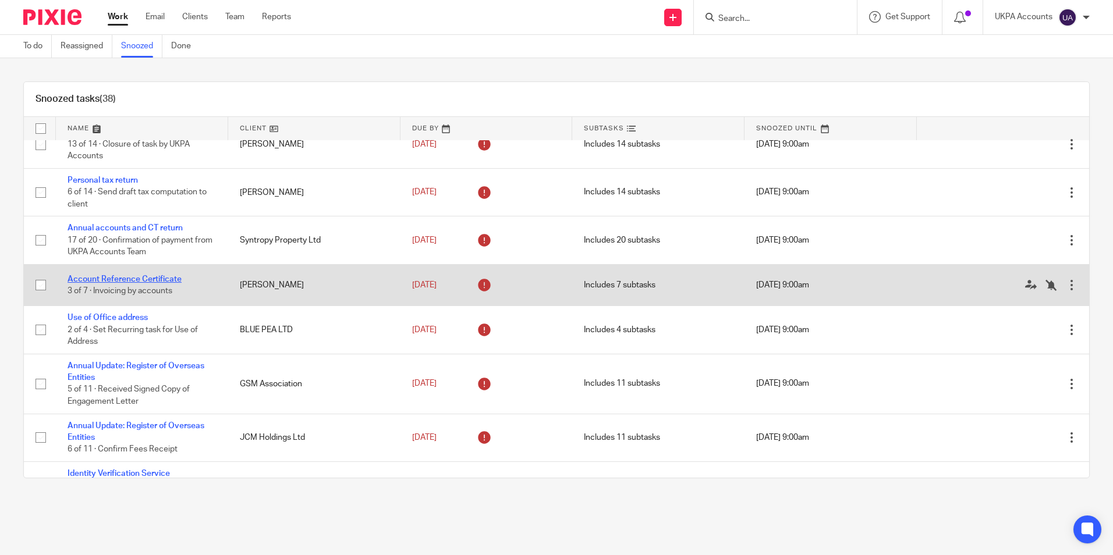
click at [133, 284] on link "Account Reference Certificate" at bounding box center [125, 279] width 114 height 8
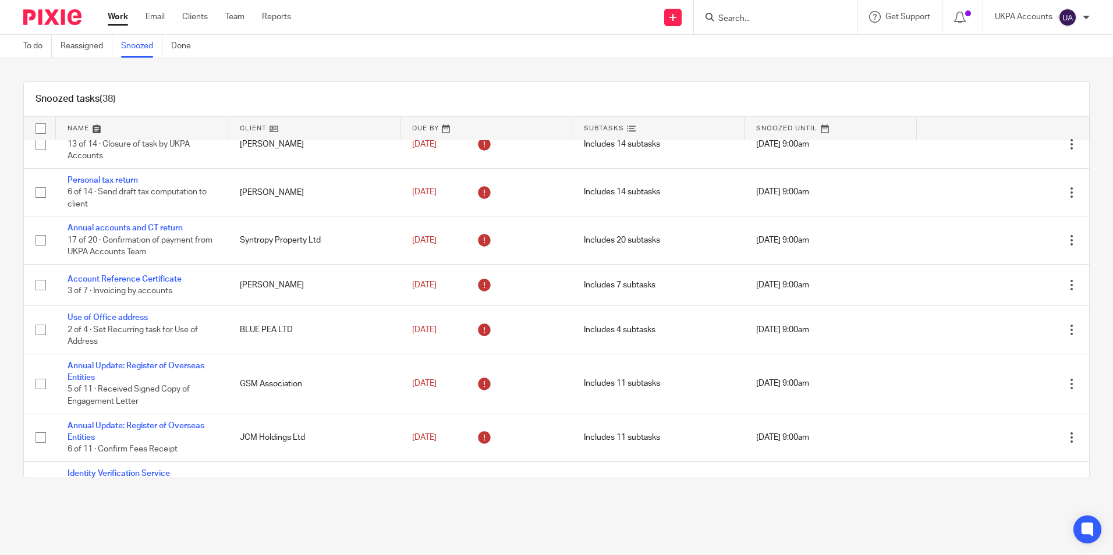
click at [571, 87] on div "Snoozed tasks (38)" at bounding box center [556, 99] width 1065 height 35
click at [534, 111] on div "Snoozed tasks (38)" at bounding box center [556, 99] width 1065 height 35
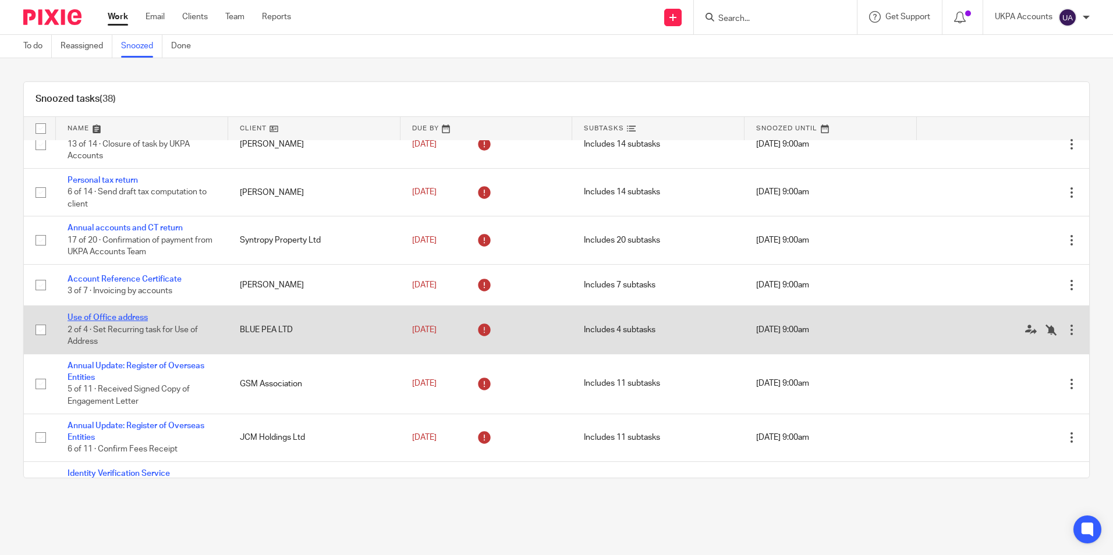
click at [122, 322] on link "Use of Office address" at bounding box center [108, 318] width 80 height 8
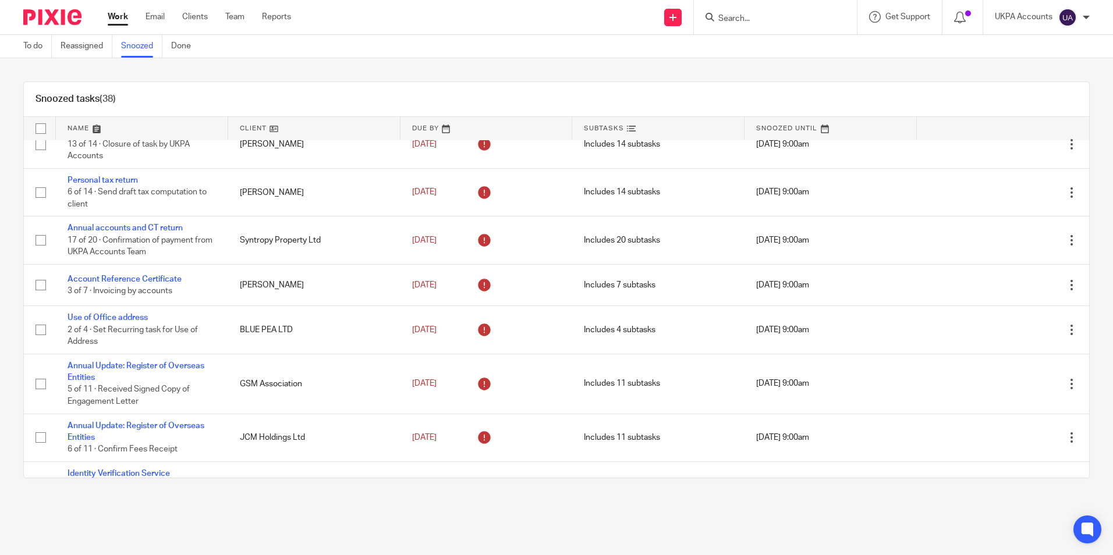
click at [148, 48] on link "Snoozed" at bounding box center [141, 46] width 41 height 23
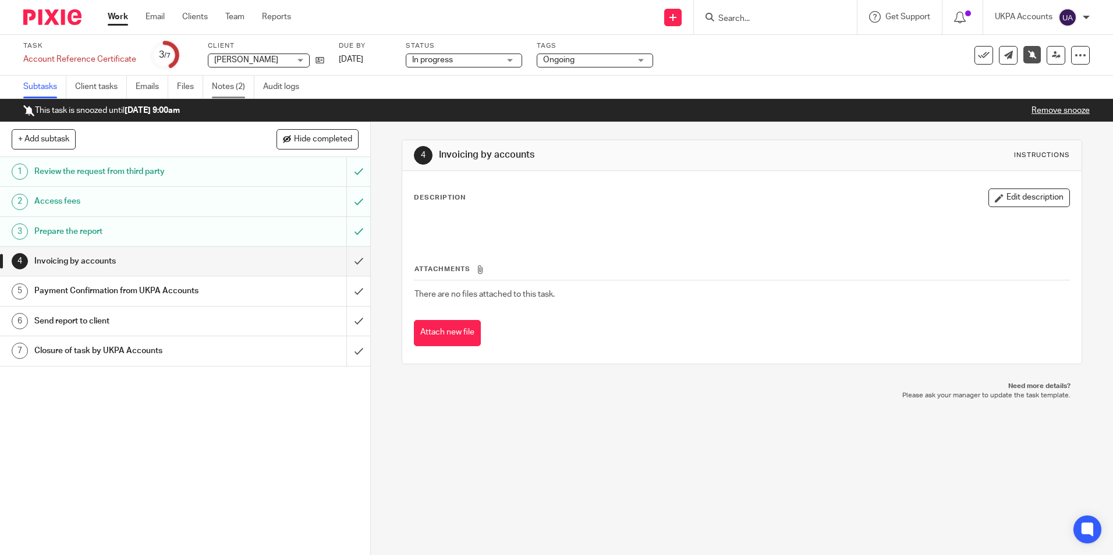
click at [233, 86] on link "Notes (2)" at bounding box center [233, 87] width 43 height 23
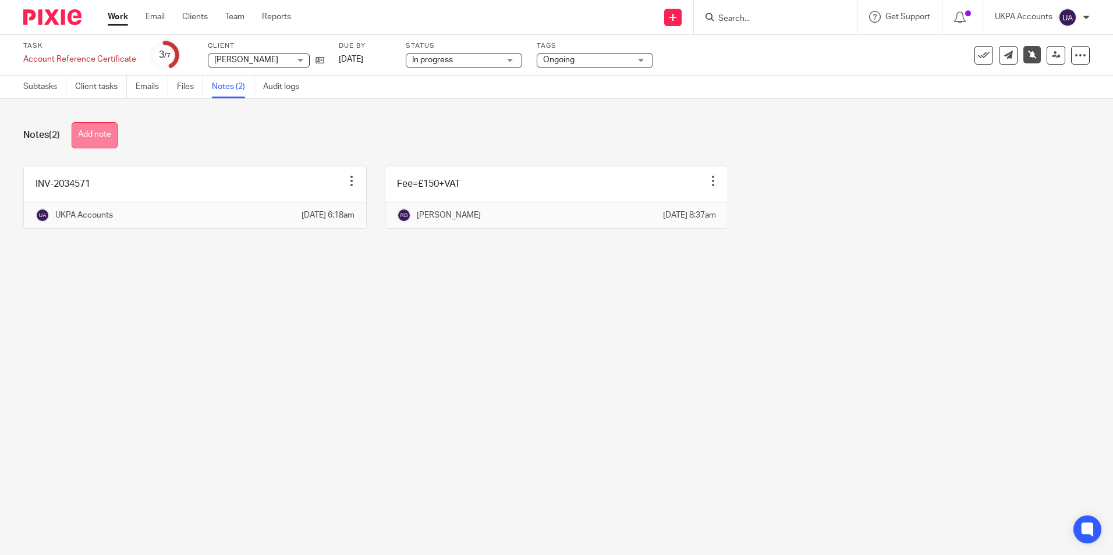
click at [107, 134] on button "Add note" at bounding box center [95, 135] width 46 height 26
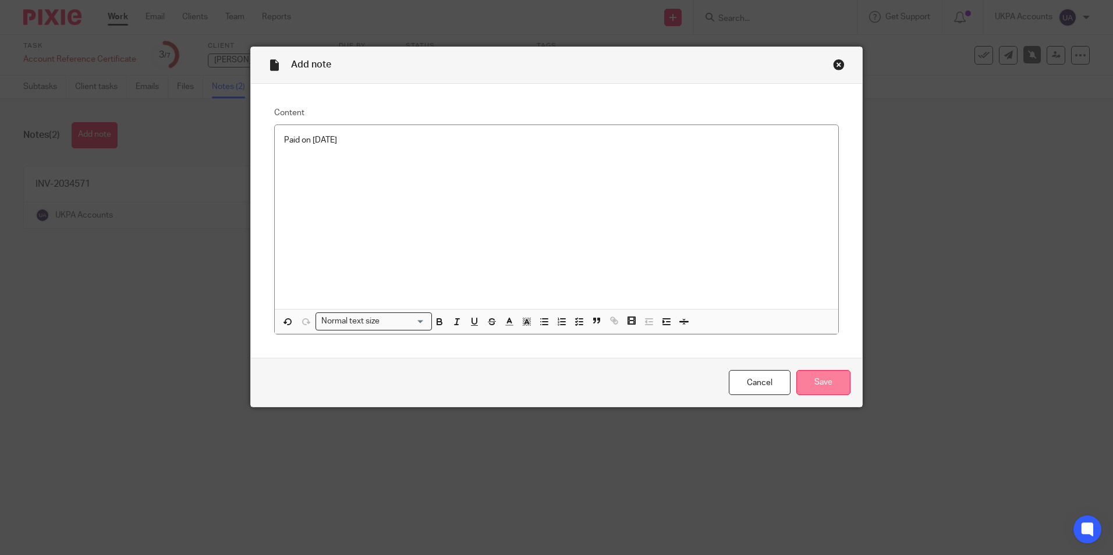
click at [830, 387] on input "Save" at bounding box center [823, 382] width 54 height 25
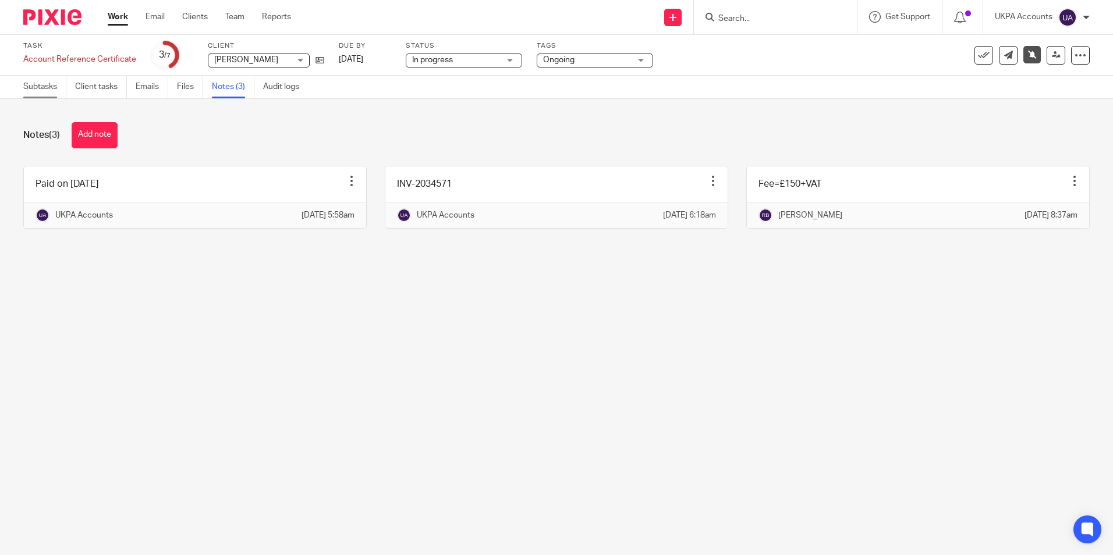
click at [55, 90] on link "Subtasks" at bounding box center [44, 87] width 43 height 23
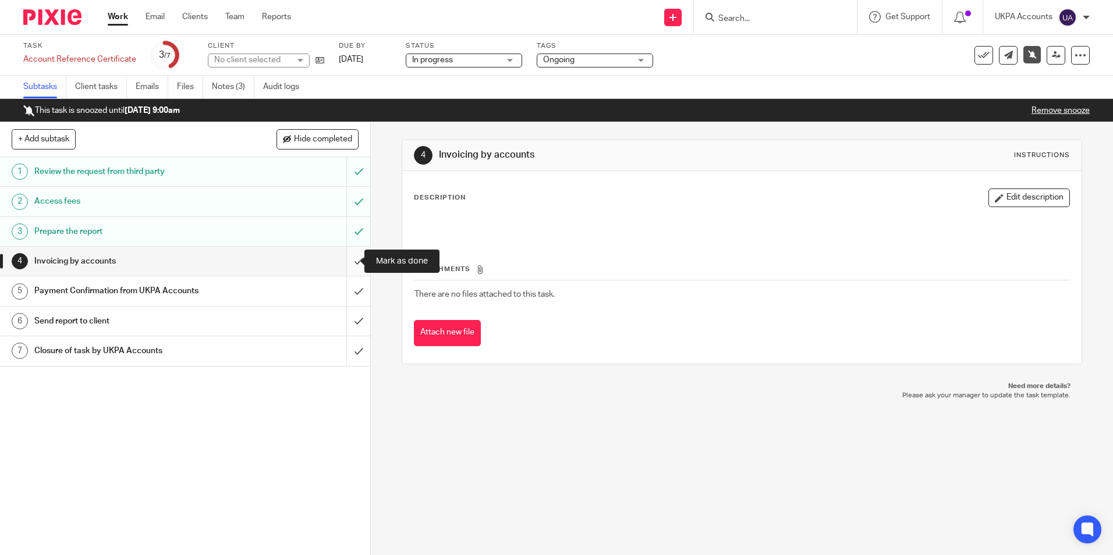
click at [347, 260] on input "submit" at bounding box center [185, 261] width 370 height 29
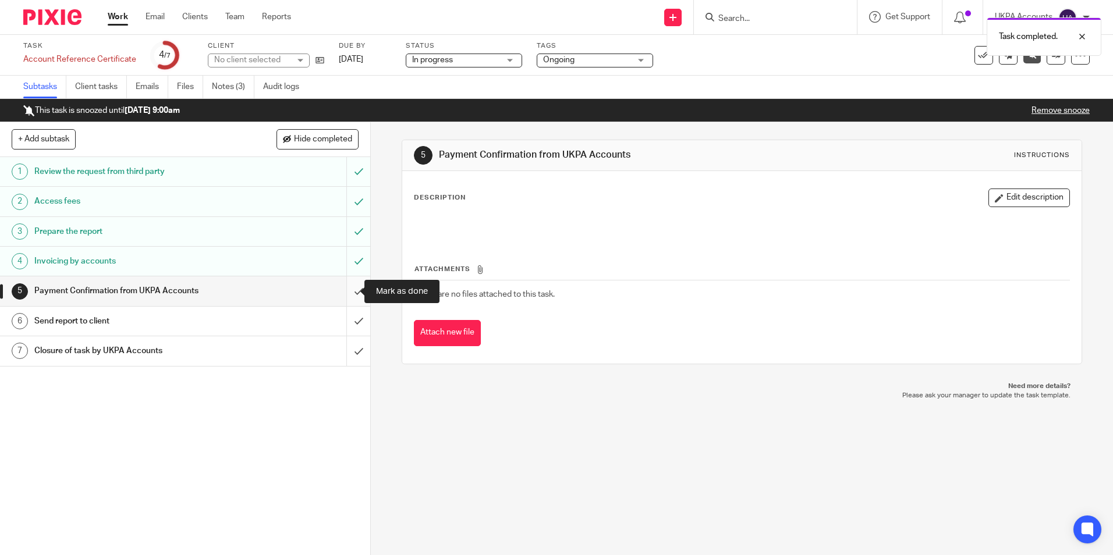
click at [348, 295] on input "submit" at bounding box center [185, 291] width 370 height 29
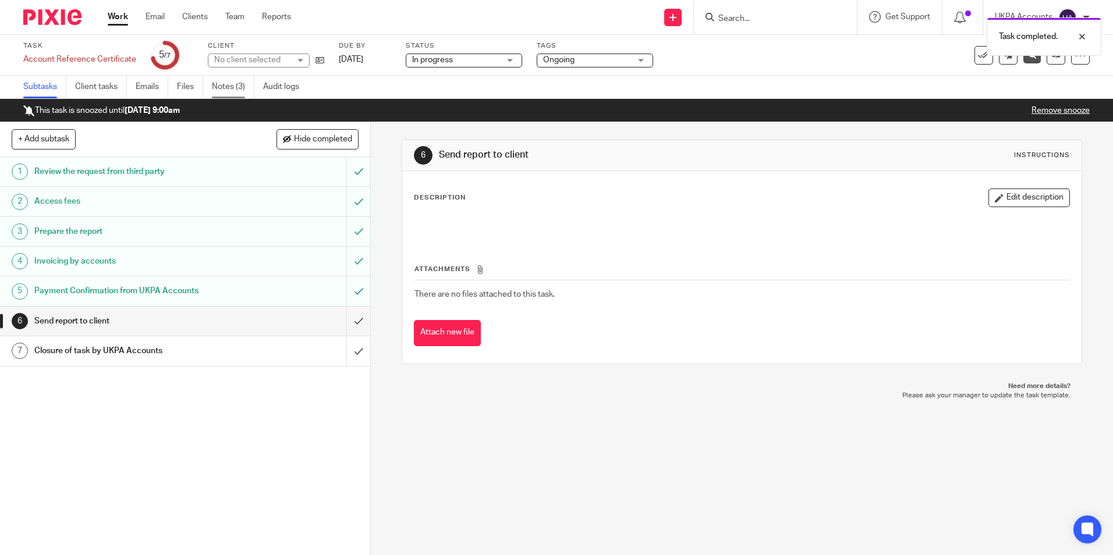
click at [244, 88] on link "Notes (3)" at bounding box center [233, 87] width 43 height 23
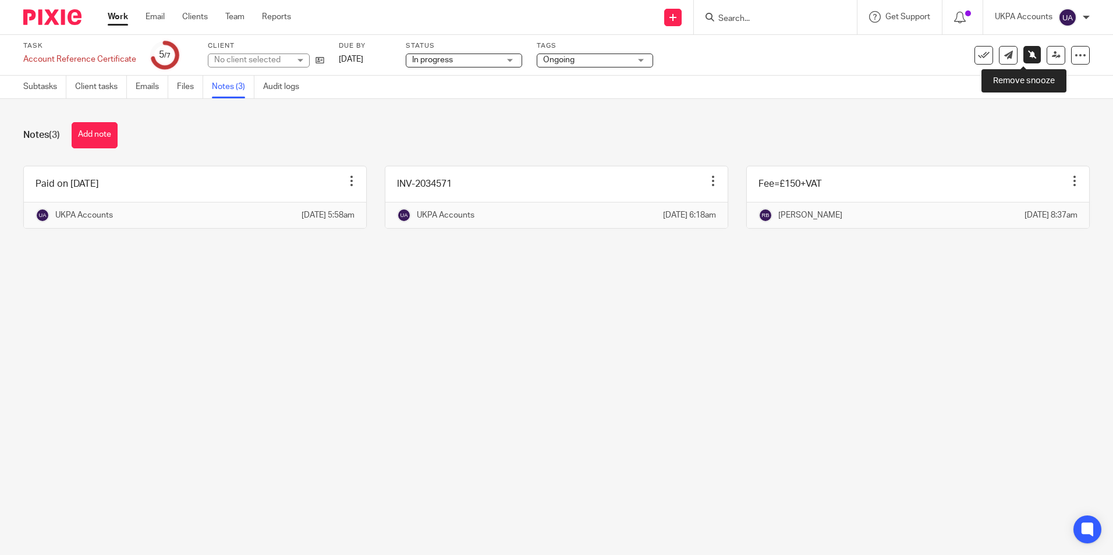
click at [1028, 56] on icon at bounding box center [1032, 54] width 9 height 9
click at [1047, 55] on div "Task snooze removed." at bounding box center [1034, 36] width 136 height 38
click at [1052, 58] on icon at bounding box center [1056, 55] width 9 height 9
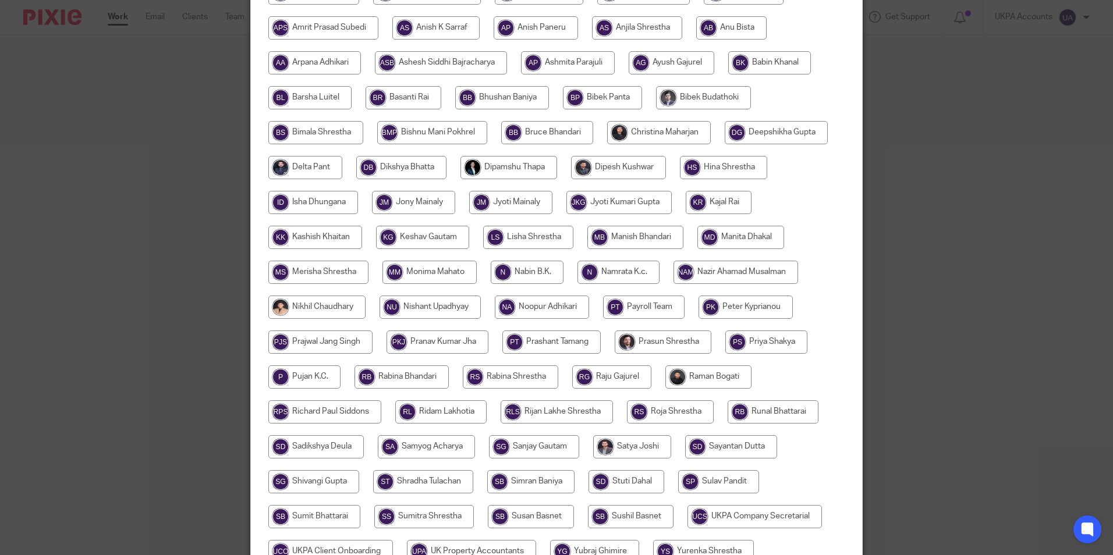
scroll to position [229, 0]
click at [405, 378] on input "radio" at bounding box center [402, 377] width 94 height 23
radio input "true"
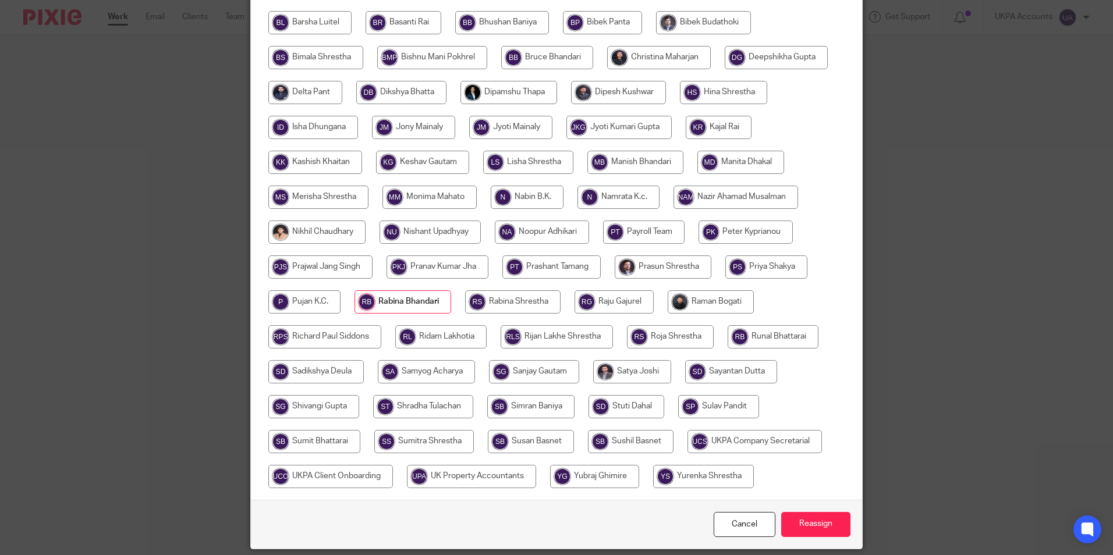
scroll to position [346, 0]
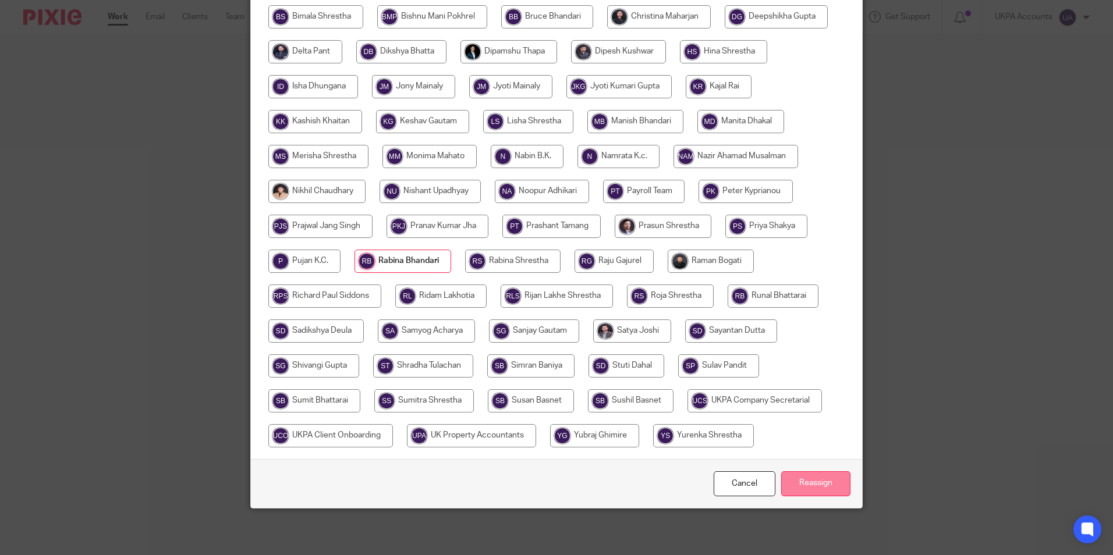
click at [800, 481] on input "Reassign" at bounding box center [815, 484] width 69 height 25
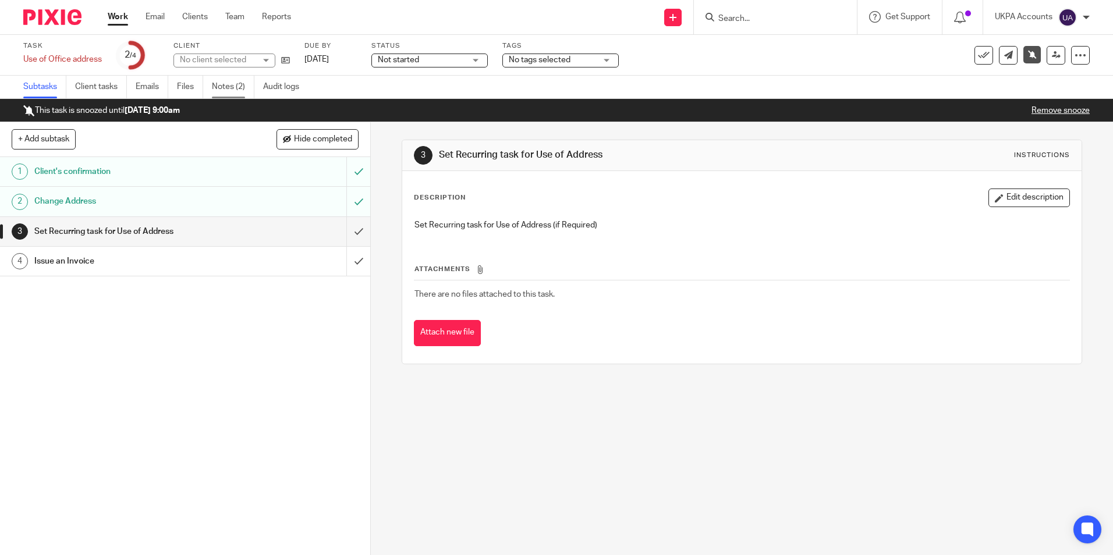
click at [231, 88] on link "Notes (2)" at bounding box center [233, 87] width 43 height 23
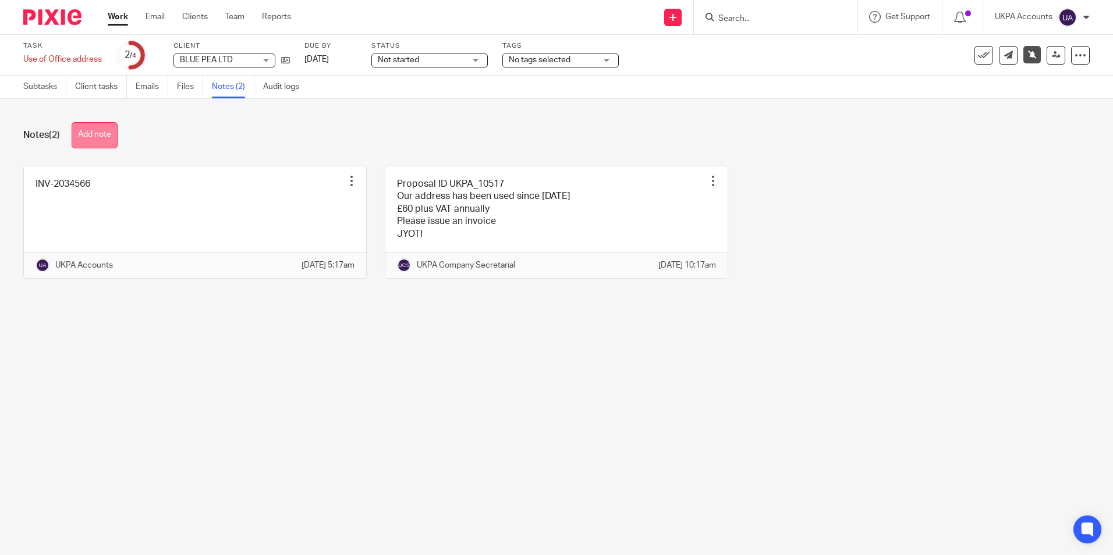
drag, startPoint x: 99, startPoint y: 134, endPoint x: 343, endPoint y: 147, distance: 244.3
click at [100, 134] on button "Add note" at bounding box center [95, 135] width 46 height 26
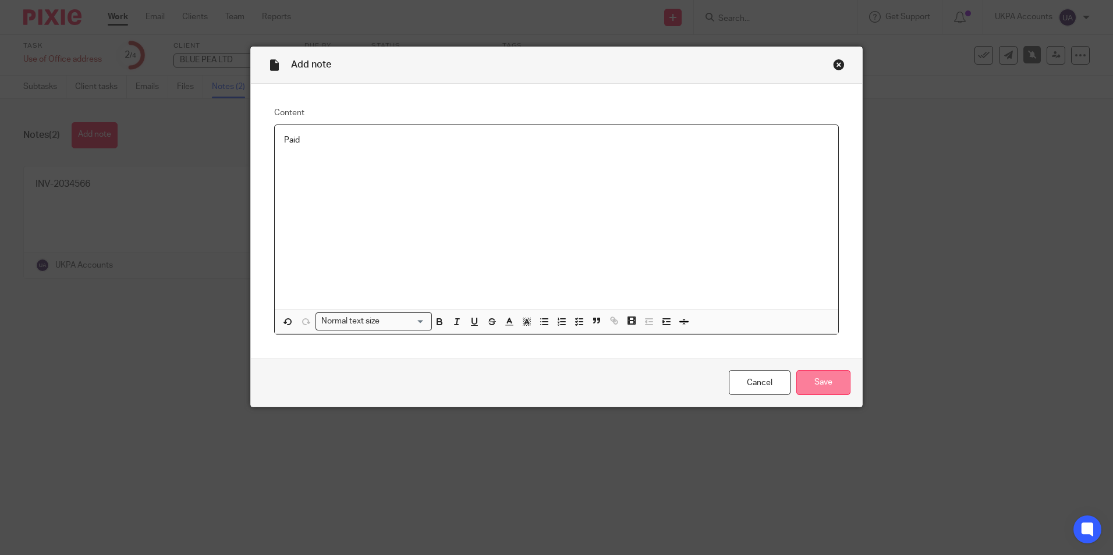
click at [821, 382] on input "Save" at bounding box center [823, 382] width 54 height 25
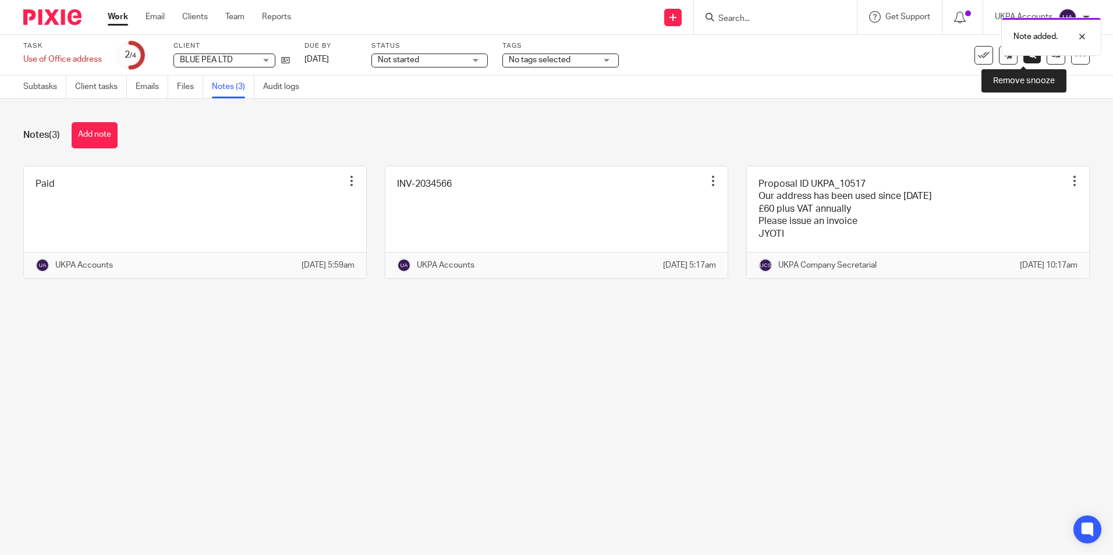
click at [1024, 59] on link at bounding box center [1032, 54] width 17 height 17
click at [977, 58] on icon at bounding box center [983, 55] width 12 height 12
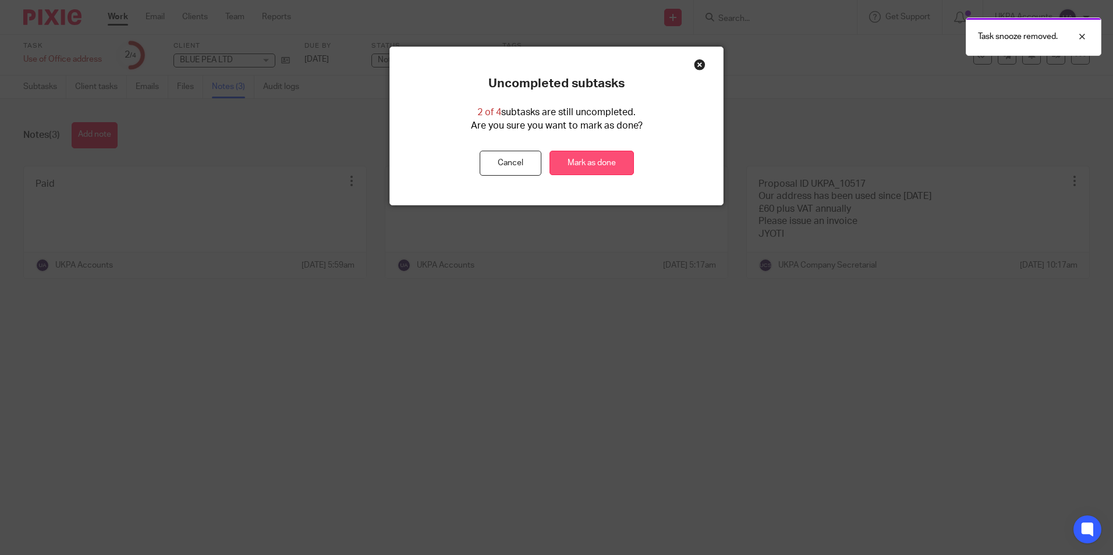
click at [573, 166] on link "Mark as done" at bounding box center [592, 163] width 84 height 25
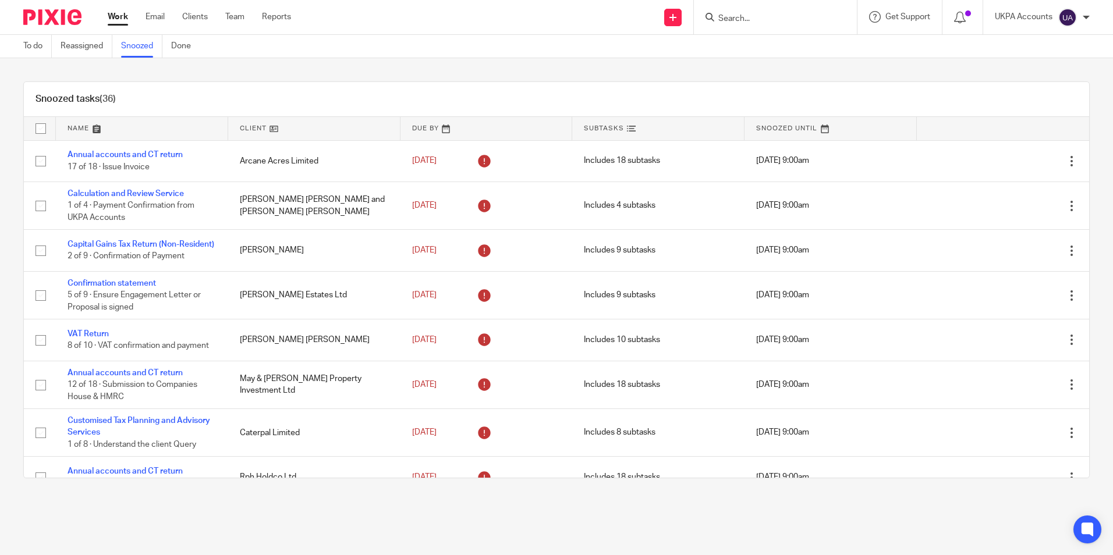
click at [344, 88] on div "Snoozed tasks (36)" at bounding box center [556, 99] width 1065 height 35
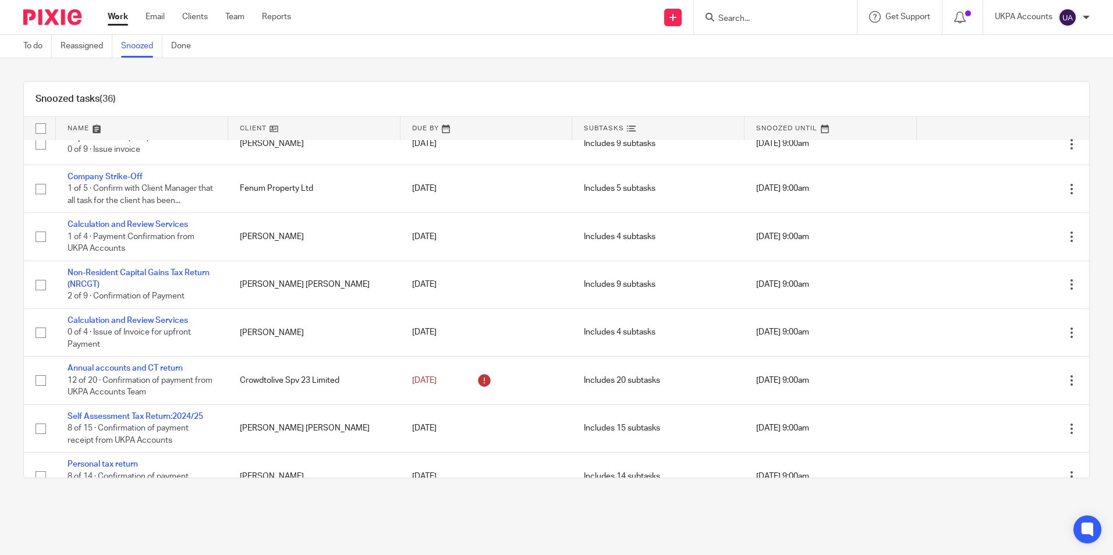
scroll to position [965, 0]
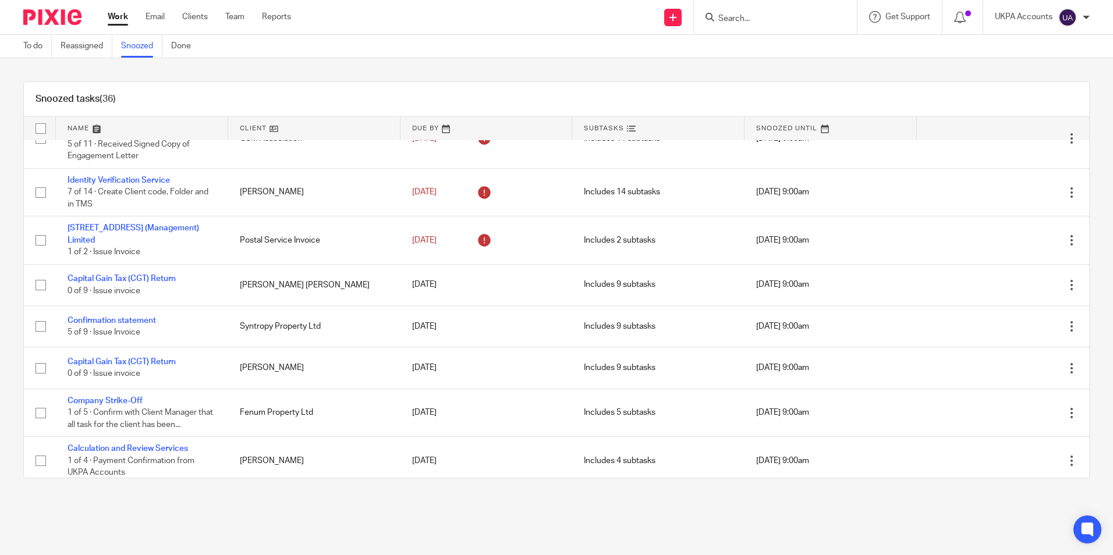
click at [145, 51] on link "Snoozed" at bounding box center [141, 46] width 41 height 23
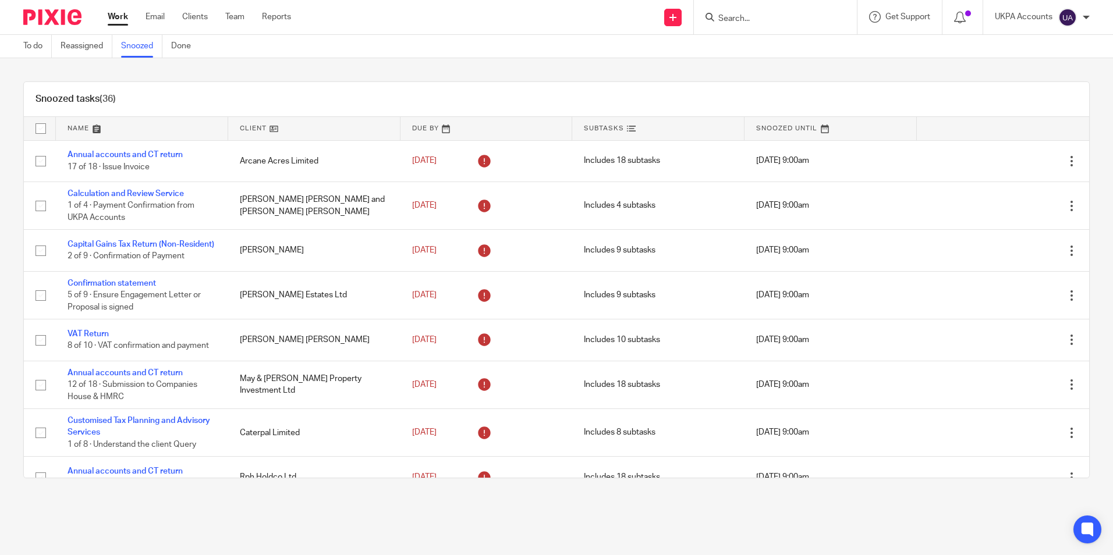
click at [93, 126] on link at bounding box center [142, 128] width 172 height 23
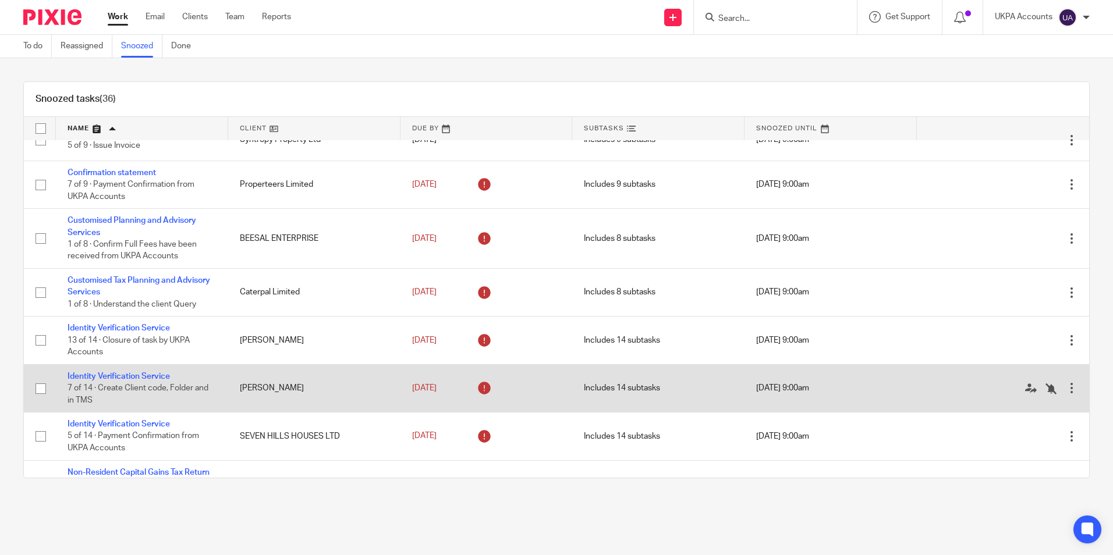
scroll to position [1006, 0]
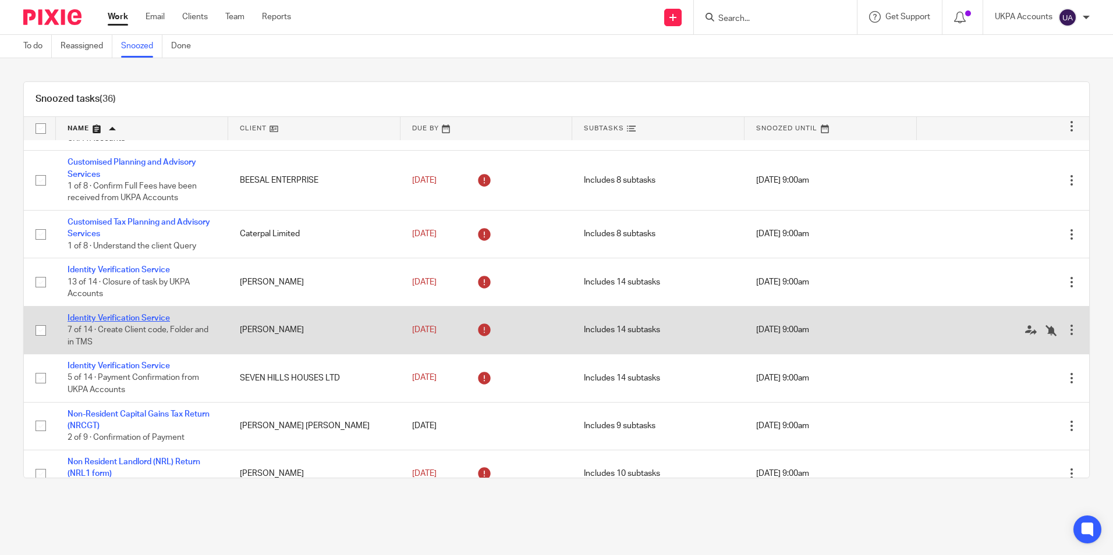
click at [164, 323] on link "Identity Verification Service" at bounding box center [119, 318] width 102 height 8
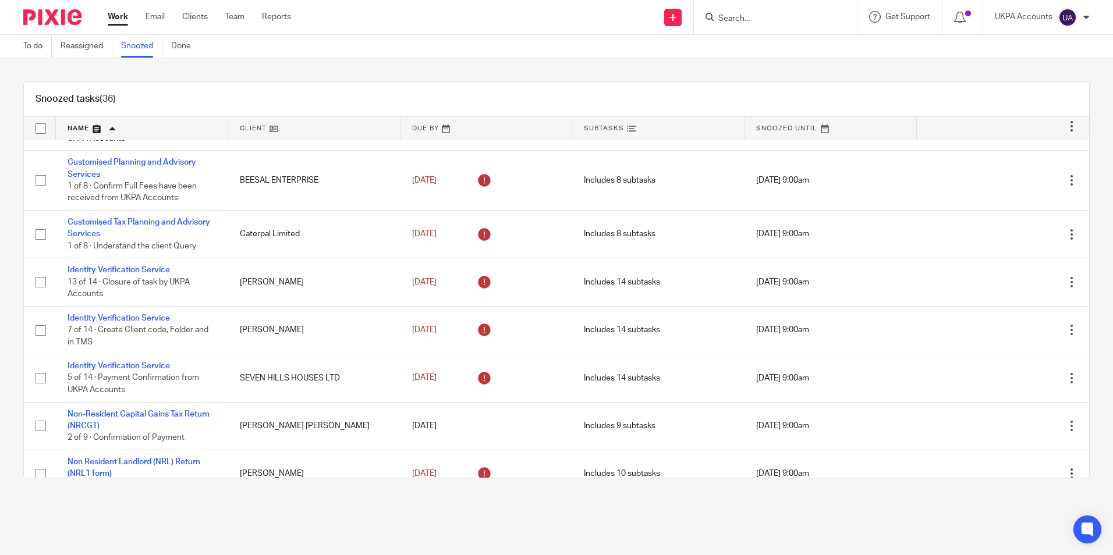
click at [138, 49] on link "Snoozed" at bounding box center [141, 46] width 41 height 23
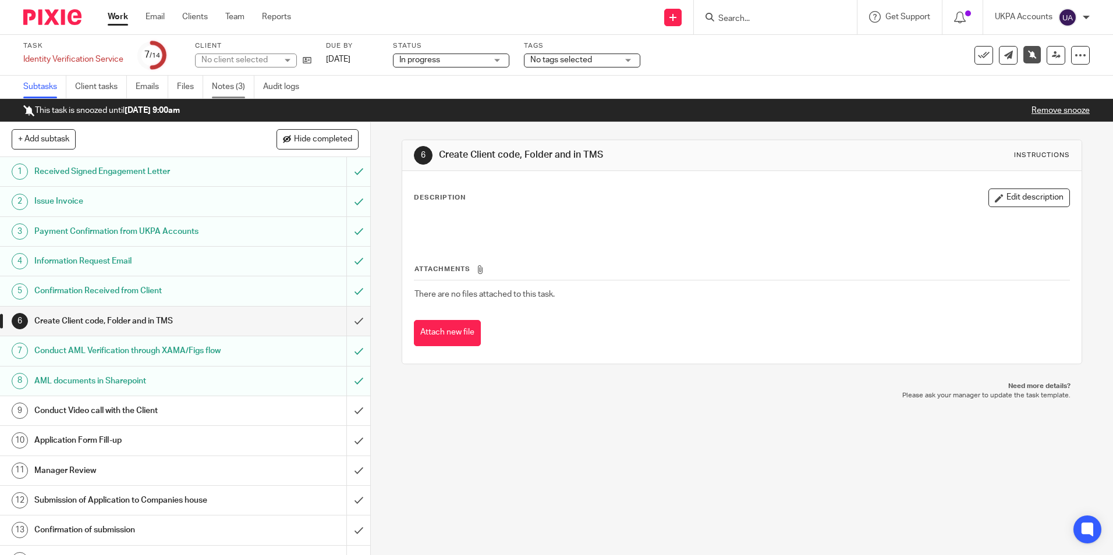
drag, startPoint x: 0, startPoint y: 0, endPoint x: 233, endPoint y: 86, distance: 248.9
click at [233, 86] on link "Notes (3)" at bounding box center [233, 87] width 43 height 23
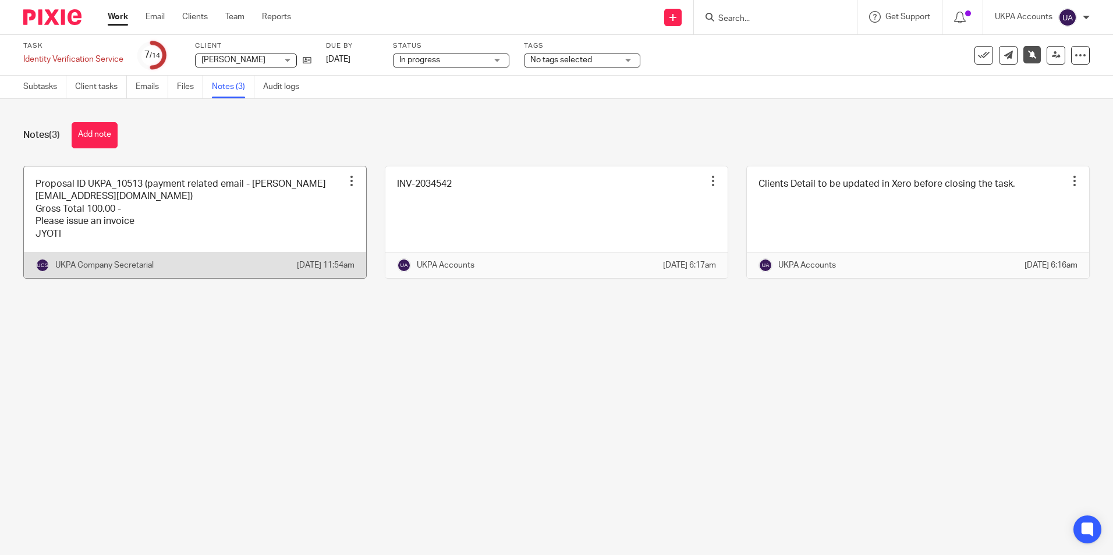
click at [213, 221] on link at bounding box center [195, 223] width 342 height 112
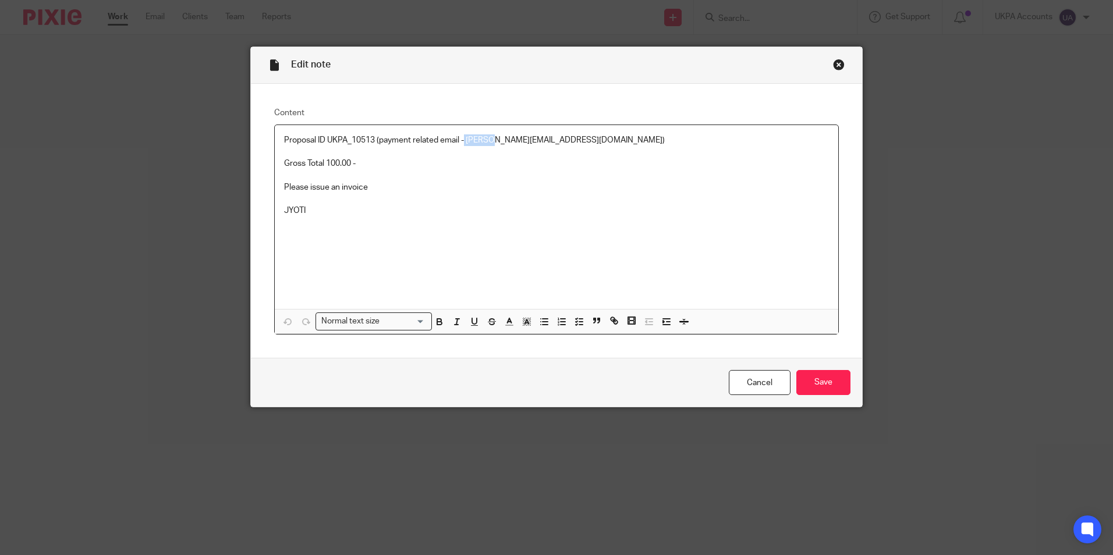
drag, startPoint x: 463, startPoint y: 140, endPoint x: 459, endPoint y: 193, distance: 53.1
click at [493, 143] on p "Proposal ID UKPA_10513 (payment related email - [PERSON_NAME][EMAIL_ADDRESS][DO…" at bounding box center [556, 140] width 545 height 12
drag, startPoint x: 451, startPoint y: 205, endPoint x: 451, endPoint y: 191, distance: 14.0
click at [451, 204] on div "Proposal ID UKPA_10513 (payment related email - kumar@flyshiplogisticsco.uk) Gr…" at bounding box center [557, 217] width 564 height 184
drag, startPoint x: 464, startPoint y: 141, endPoint x: 566, endPoint y: 136, distance: 102.0
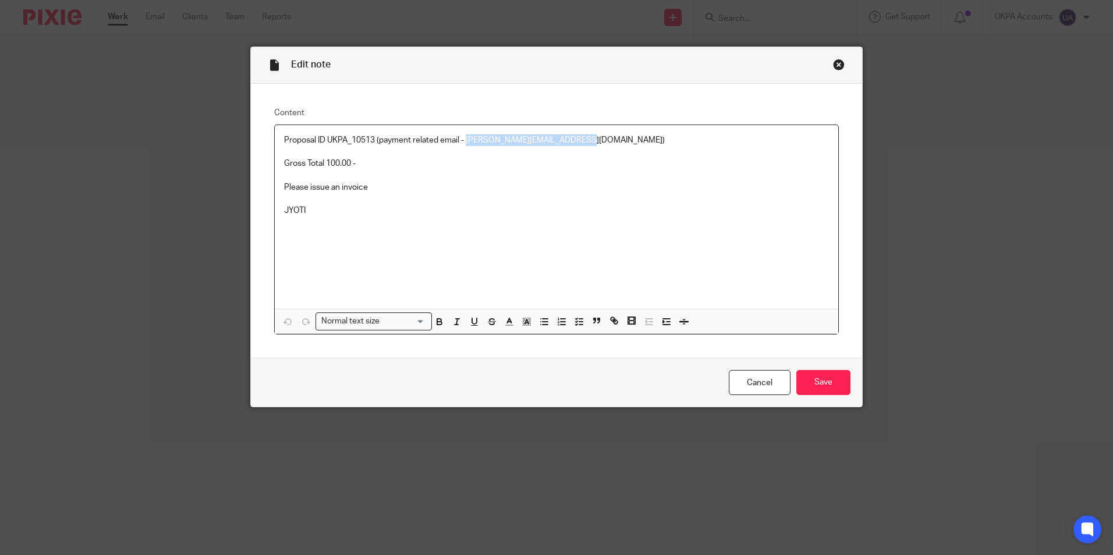
click at [568, 135] on p "Proposal ID UKPA_10513 (payment related email - kumar@flyshiplogisticsco.uk)" at bounding box center [556, 140] width 545 height 12
copy p "kumar@flyshiplogisticsco.uk"
click at [835, 65] on div "Close this dialog window" at bounding box center [839, 65] width 12 height 12
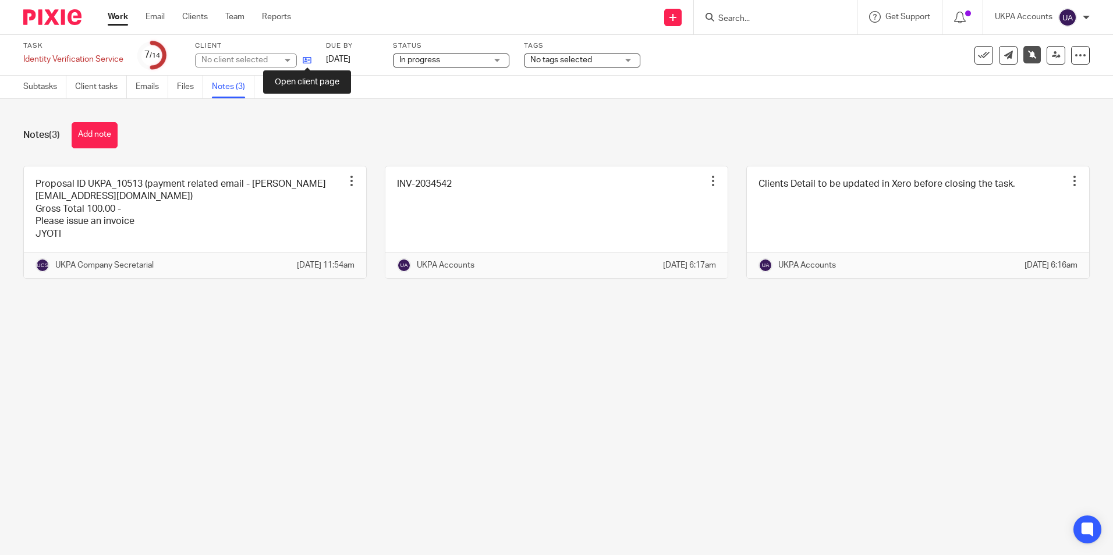
click at [311, 62] on icon at bounding box center [307, 60] width 9 height 9
click at [320, 424] on main "Task Identity Verification Service Save Identity Verification Service 7 /14 Cli…" at bounding box center [556, 277] width 1113 height 555
click at [979, 54] on icon at bounding box center [984, 55] width 12 height 12
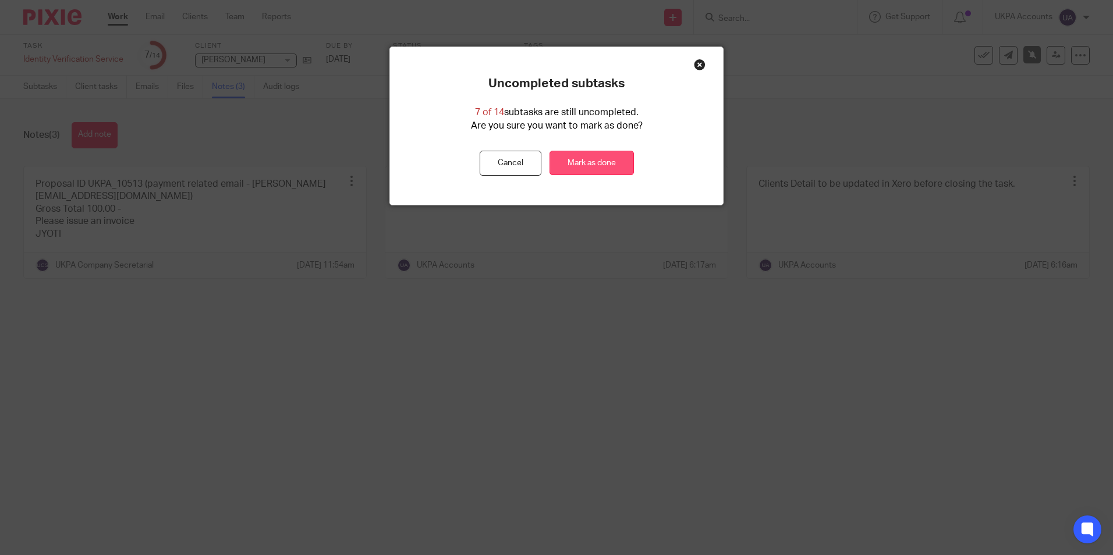
click at [617, 167] on link "Mark as done" at bounding box center [592, 163] width 84 height 25
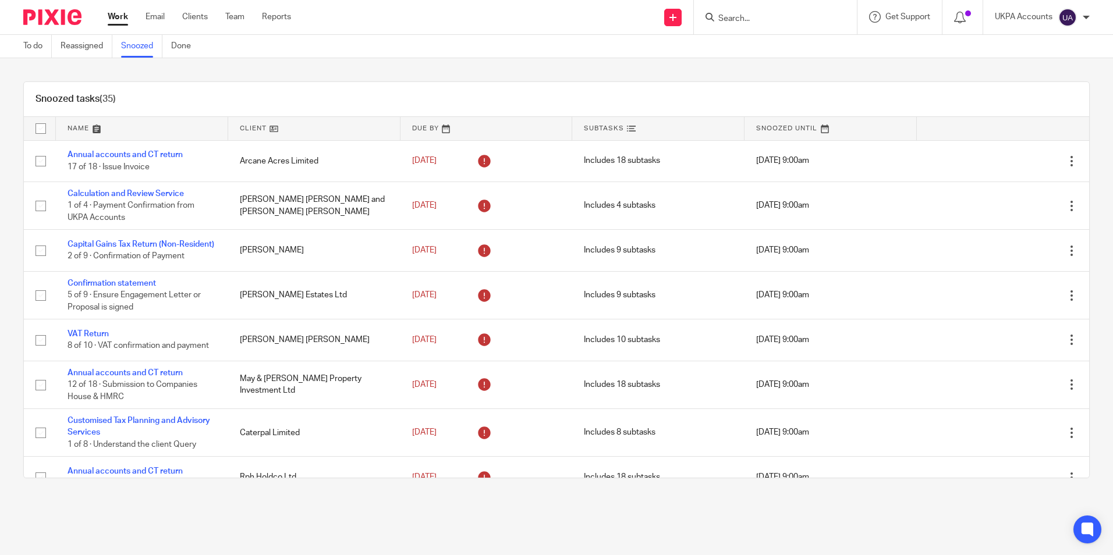
click at [98, 129] on link at bounding box center [142, 128] width 172 height 23
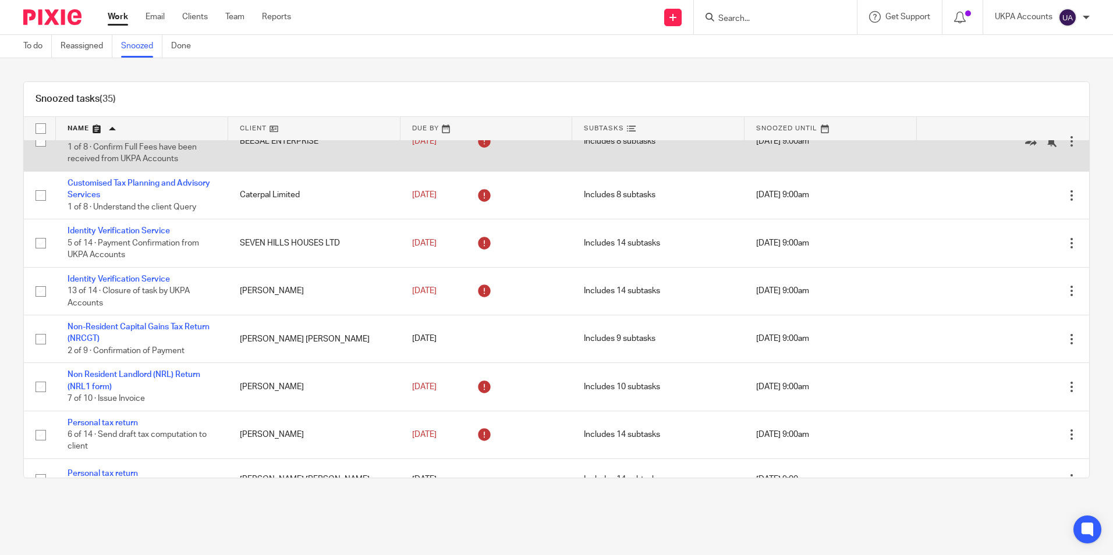
scroll to position [1048, 0]
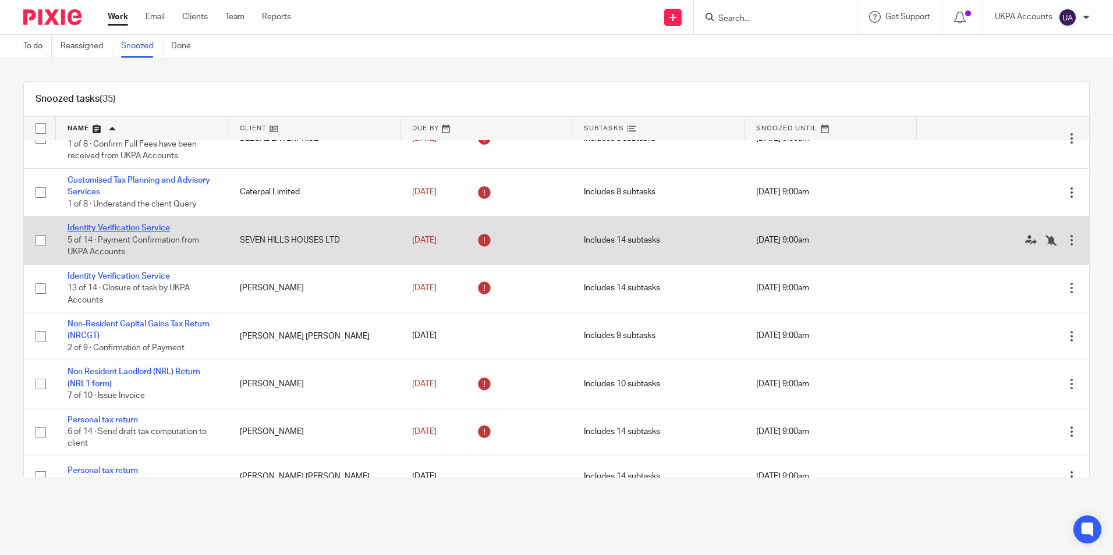
click at [158, 232] on link "Identity Verification Service" at bounding box center [119, 228] width 102 height 8
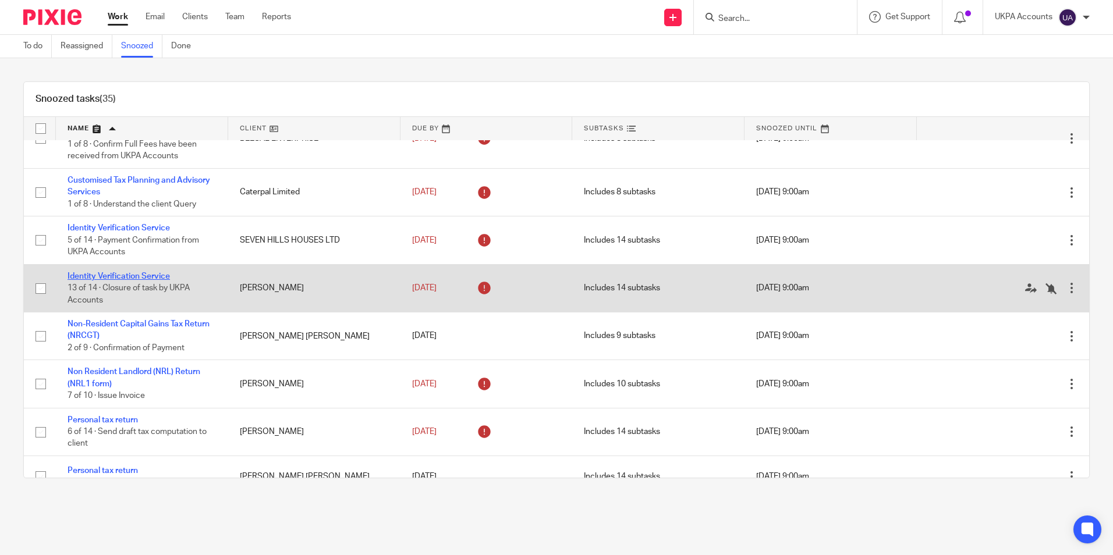
click at [140, 281] on link "Identity Verification Service" at bounding box center [119, 276] width 102 height 8
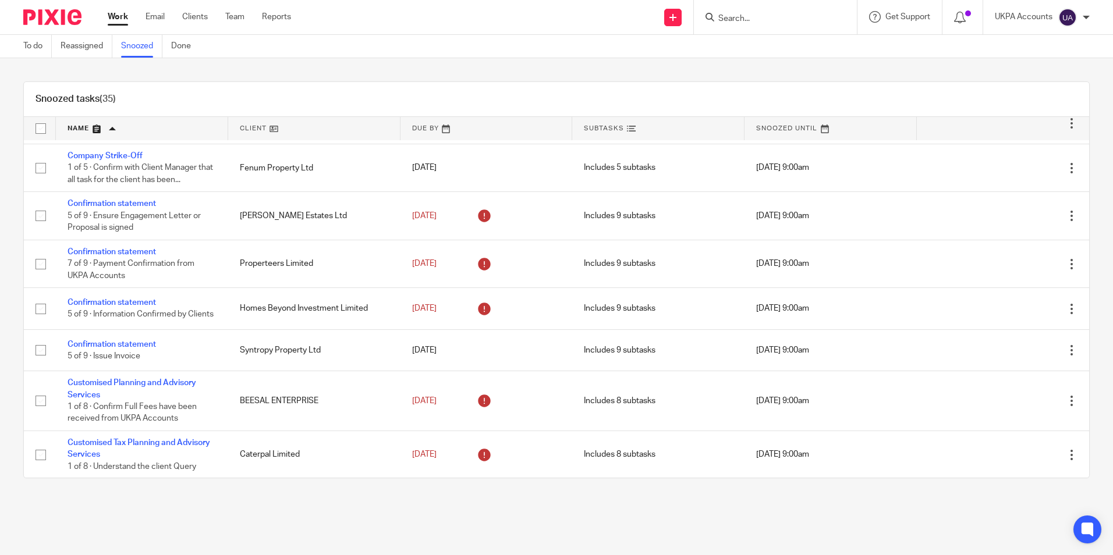
scroll to position [757, 0]
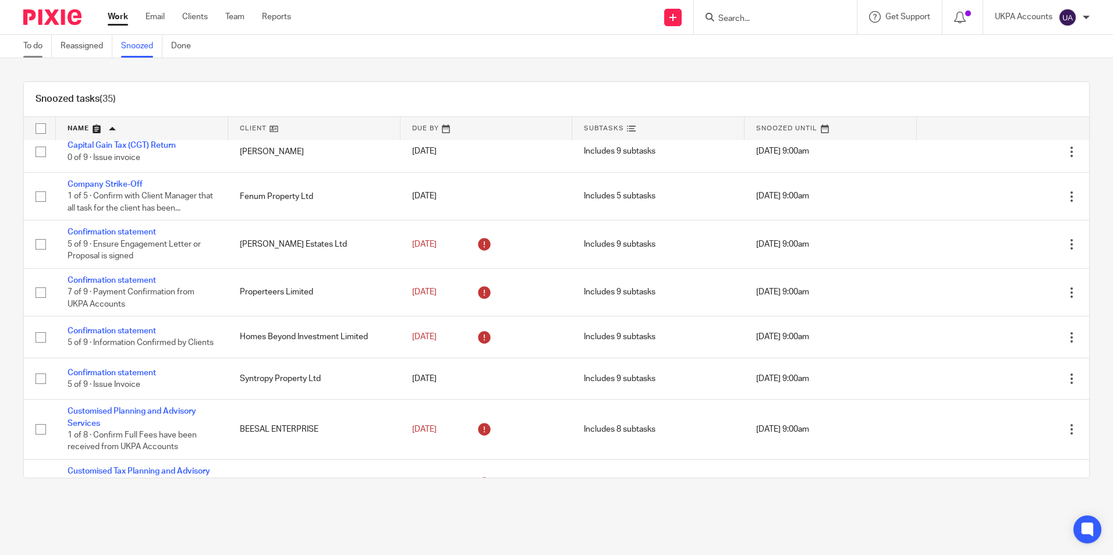
click at [41, 49] on link "To do" at bounding box center [37, 46] width 29 height 23
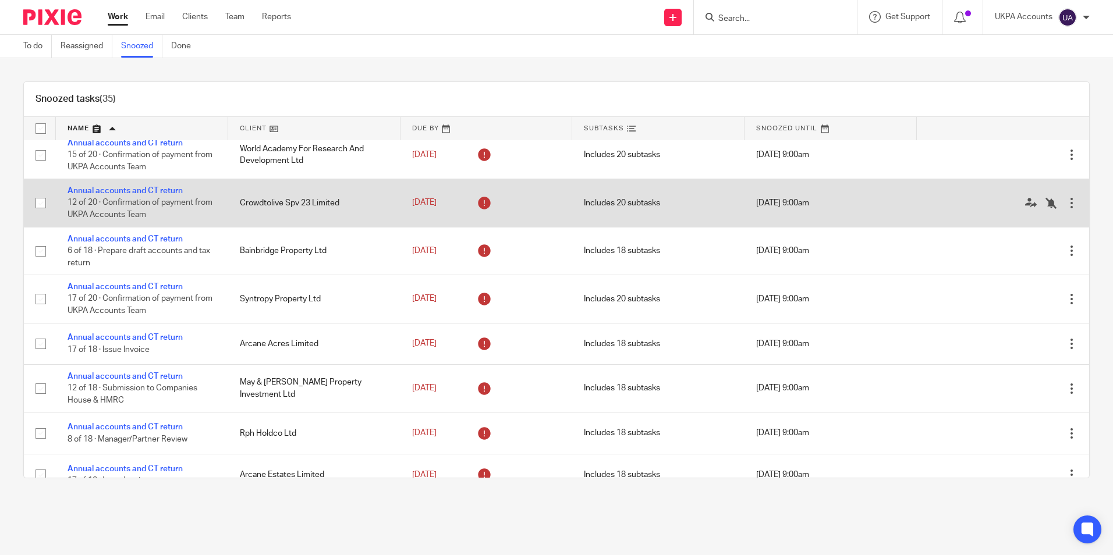
scroll to position [0, 0]
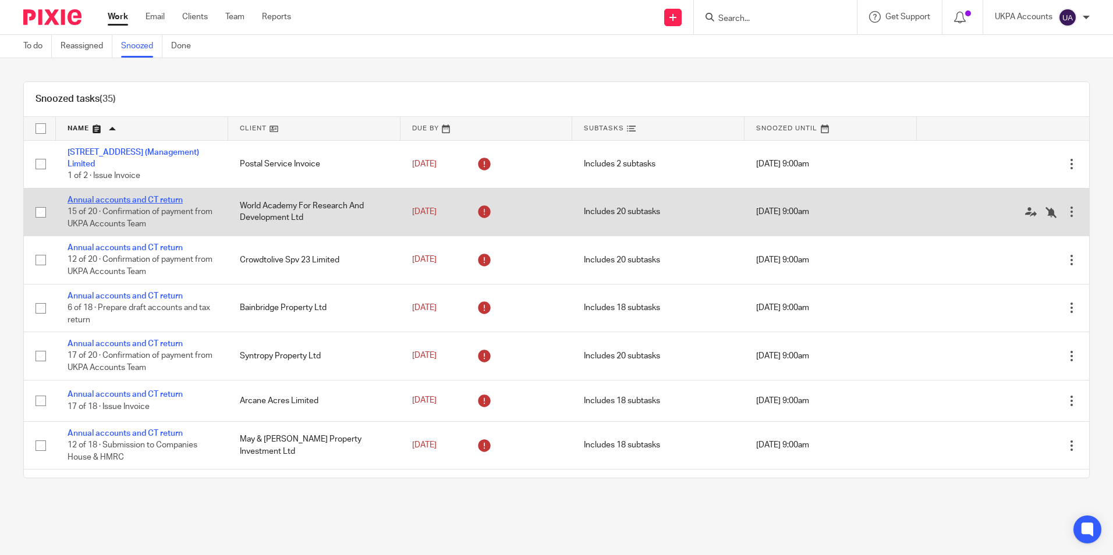
click at [168, 200] on link "Annual accounts and CT return" at bounding box center [125, 200] width 115 height 8
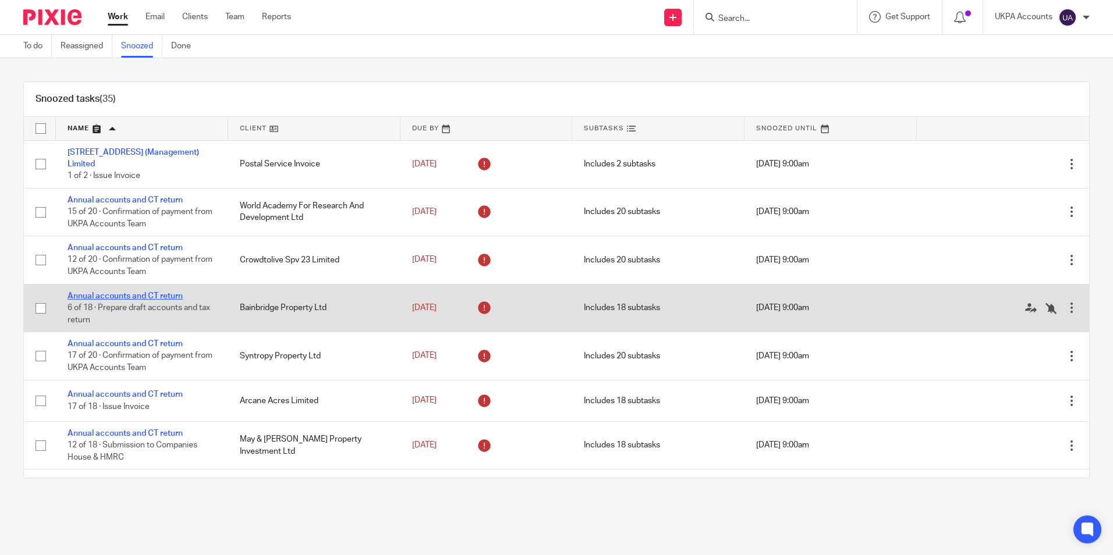
click at [141, 294] on link "Annual accounts and CT return" at bounding box center [125, 296] width 115 height 8
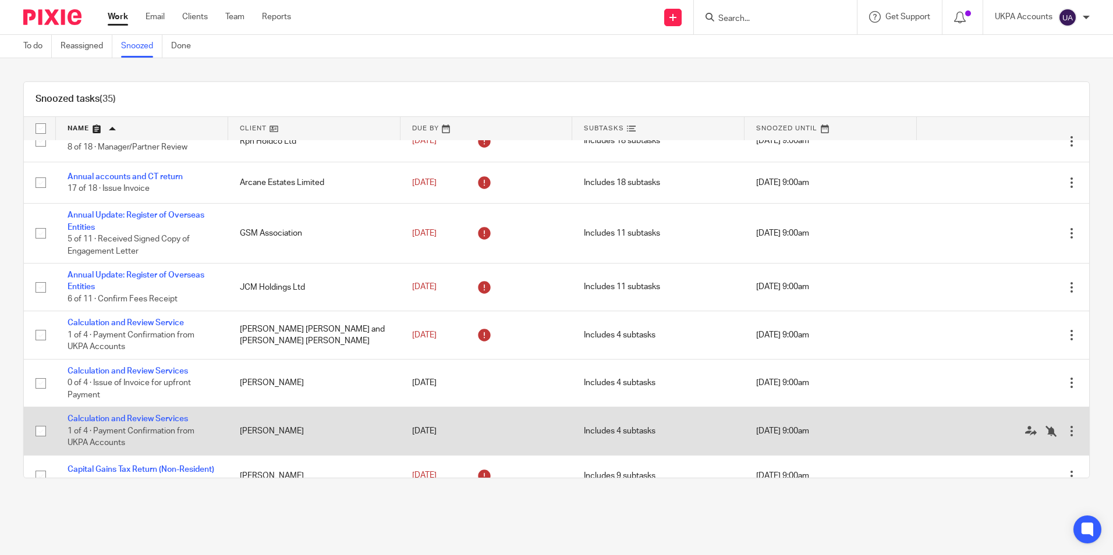
scroll to position [408, 0]
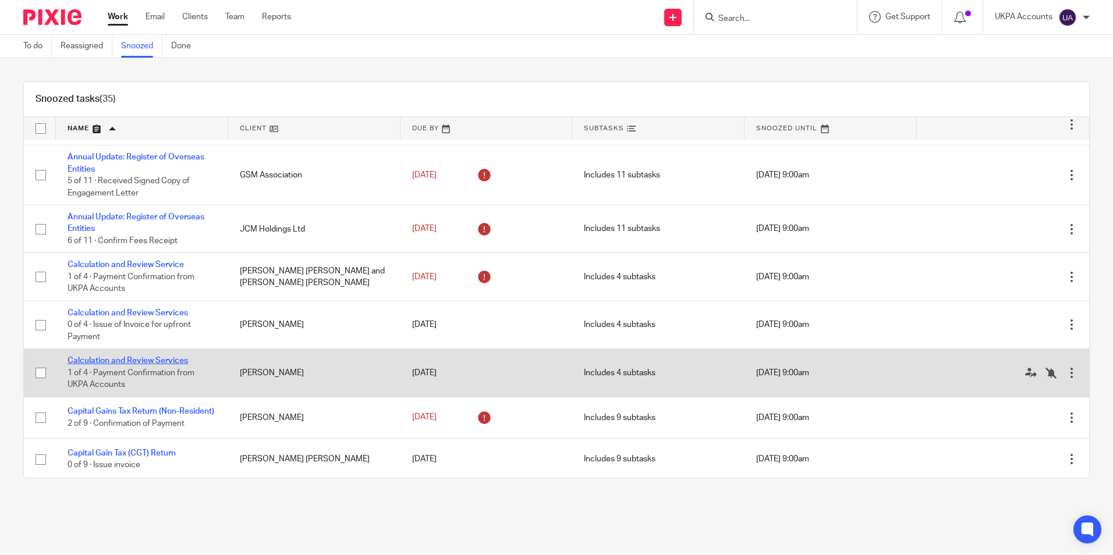
click at [161, 360] on link "Calculation and Review Services" at bounding box center [128, 361] width 121 height 8
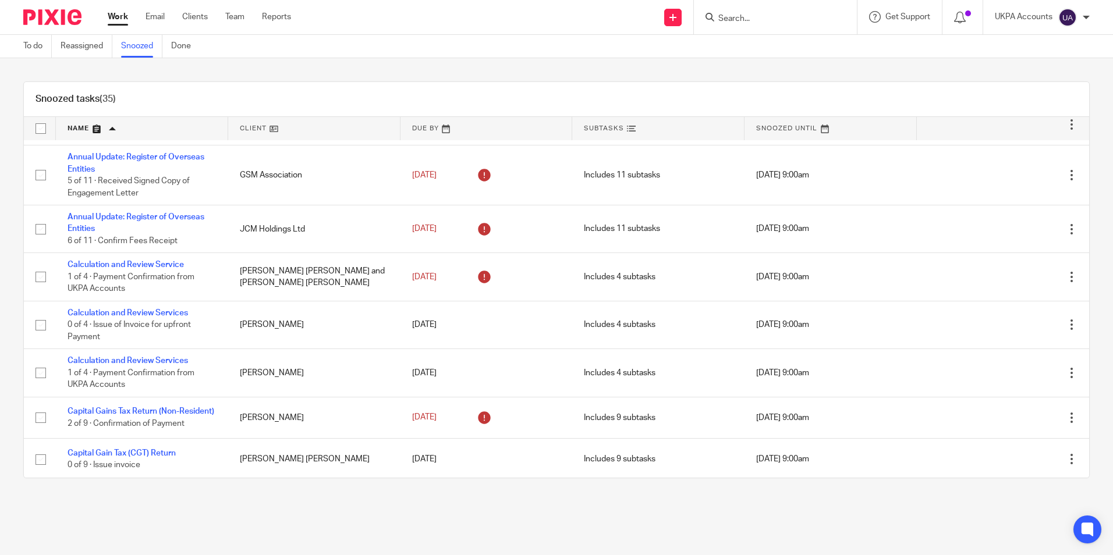
click at [129, 49] on link "Snoozed" at bounding box center [141, 46] width 41 height 23
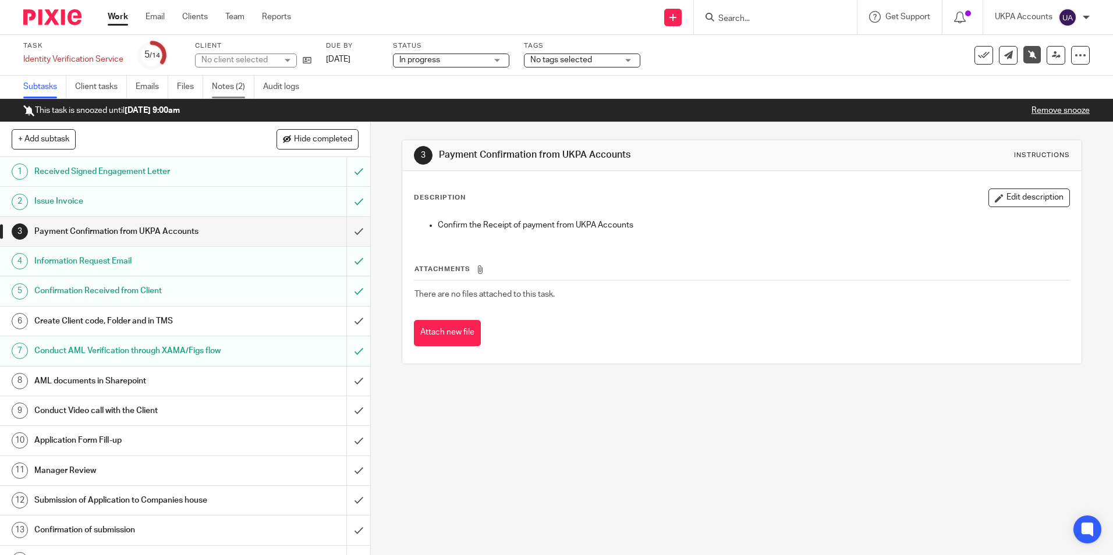
drag, startPoint x: 0, startPoint y: 0, endPoint x: 229, endPoint y: 81, distance: 243.2
click at [229, 81] on link "Notes (2)" at bounding box center [233, 87] width 43 height 23
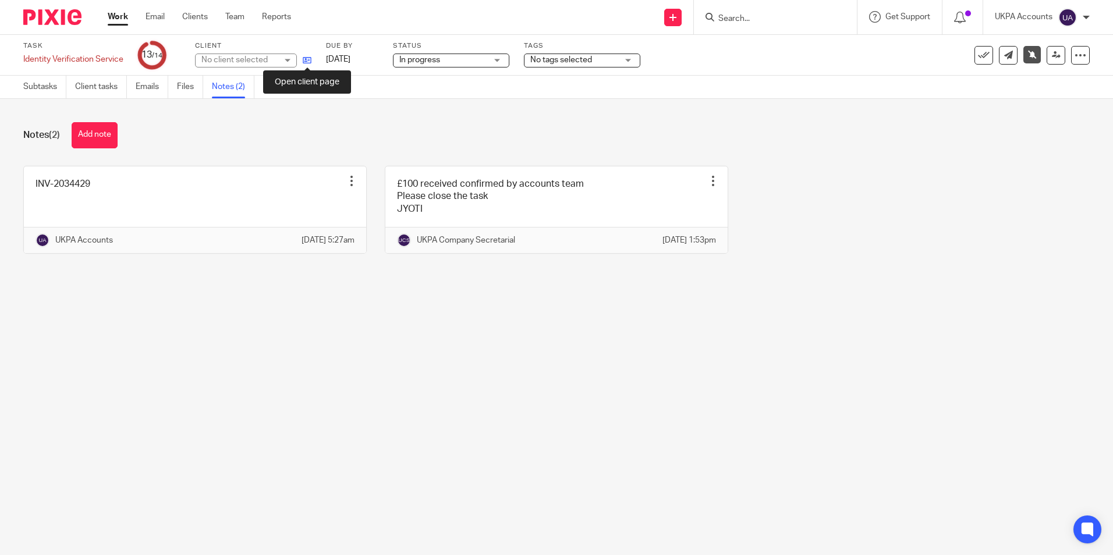
click at [306, 60] on icon at bounding box center [307, 60] width 9 height 9
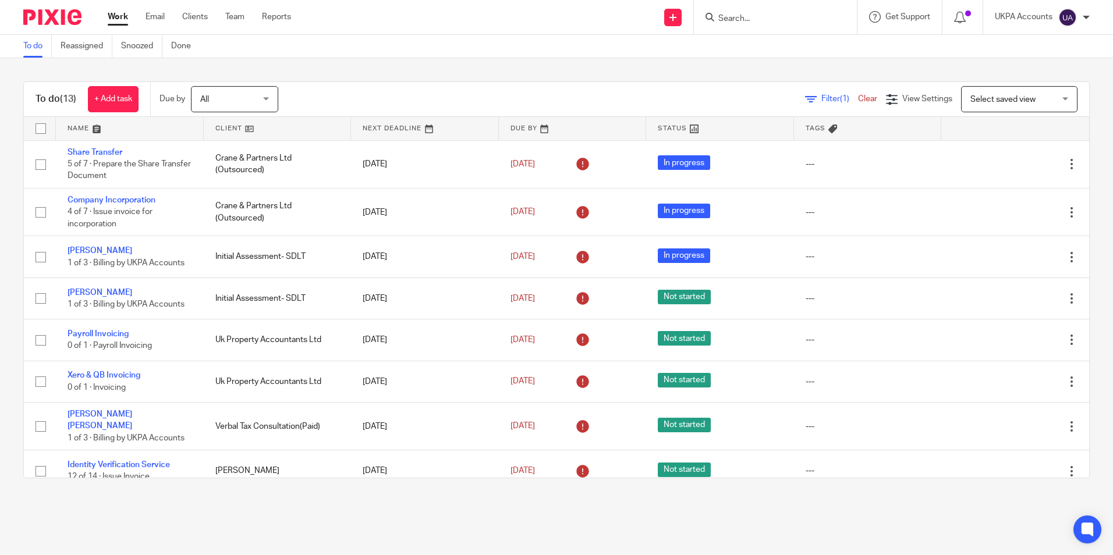
click at [31, 39] on link "To do" at bounding box center [37, 46] width 29 height 23
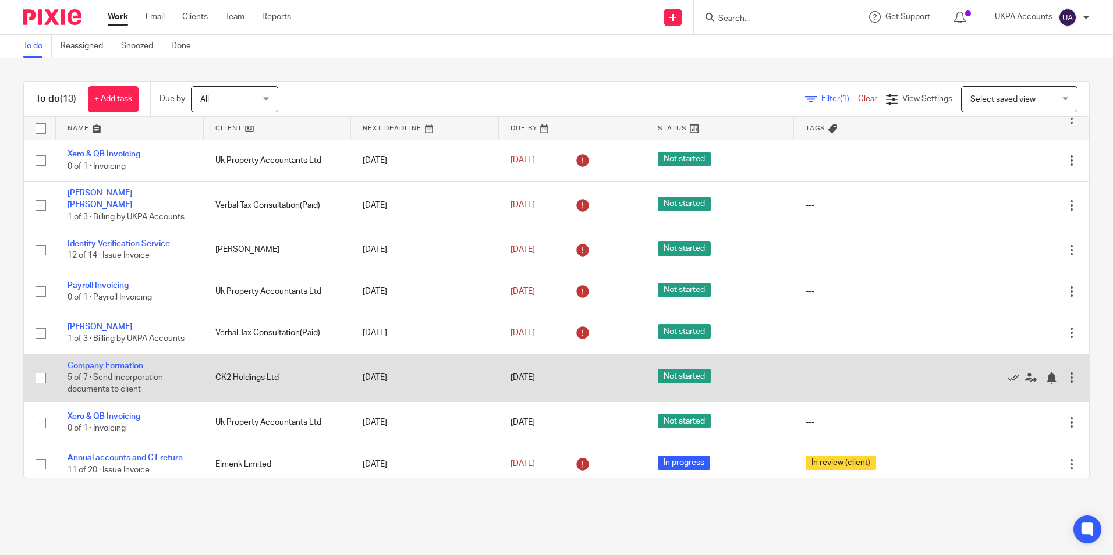
scroll to position [222, 0]
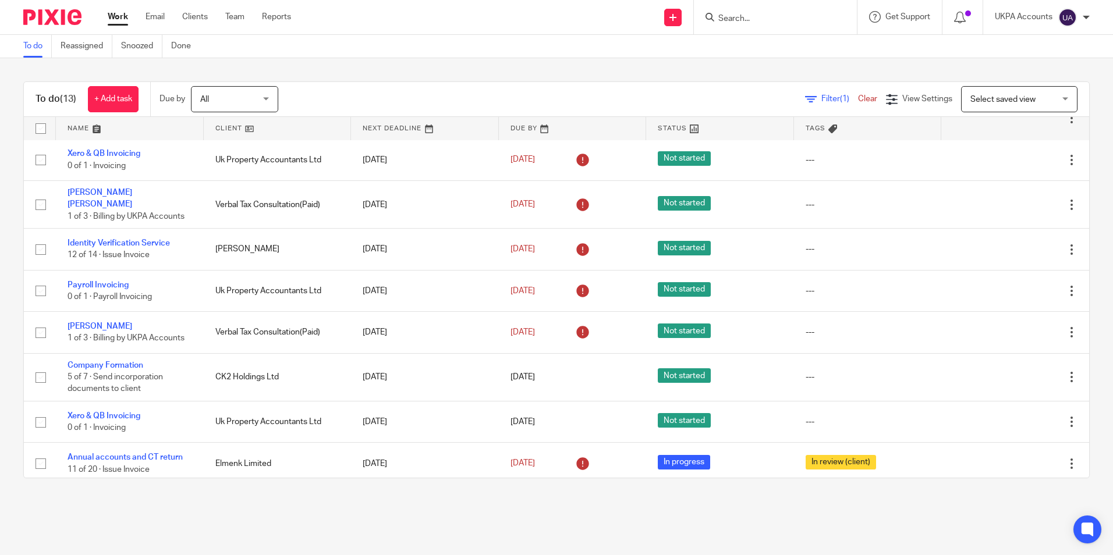
click at [40, 48] on link "To do" at bounding box center [37, 46] width 29 height 23
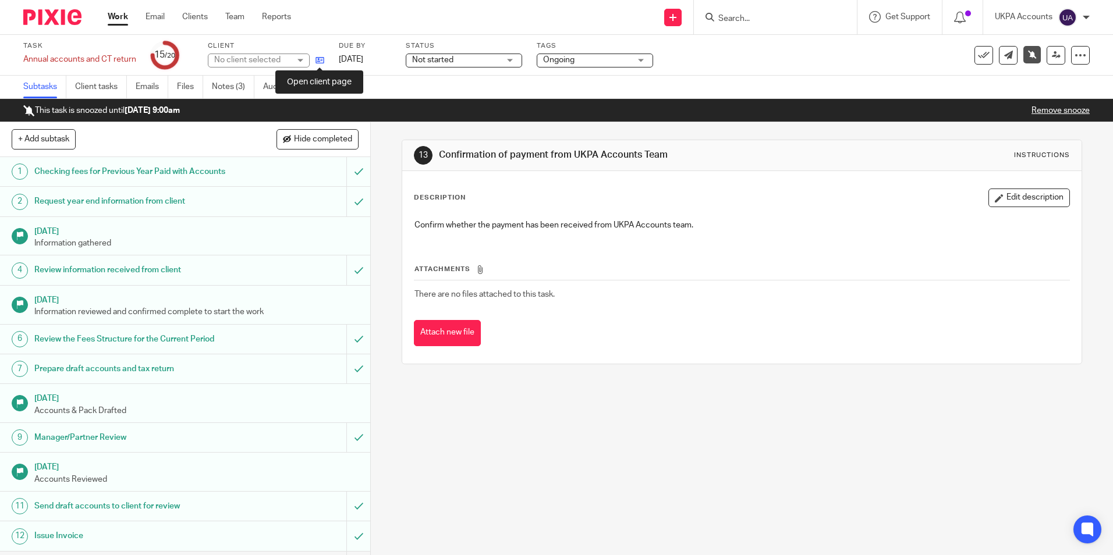
click at [323, 62] on icon at bounding box center [320, 60] width 9 height 9
click at [228, 90] on link "Notes (3)" at bounding box center [233, 87] width 43 height 23
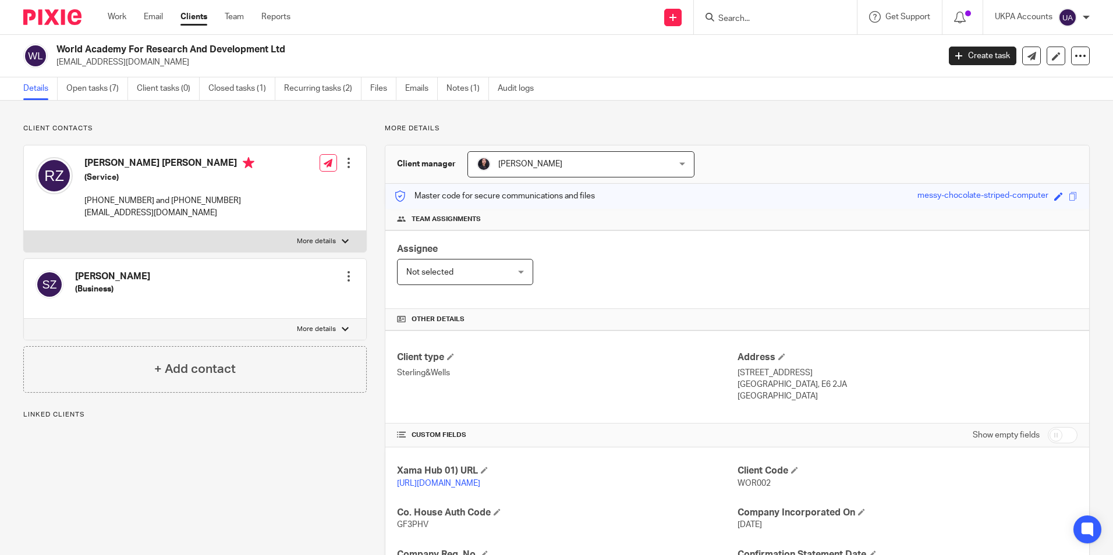
drag, startPoint x: 59, startPoint y: 45, endPoint x: 287, endPoint y: 53, distance: 227.8
click at [287, 53] on h2 "World Academy For Research And Development Ltd" at bounding box center [406, 50] width 700 height 12
copy h2 "World Academy For Research And Development Ltd"
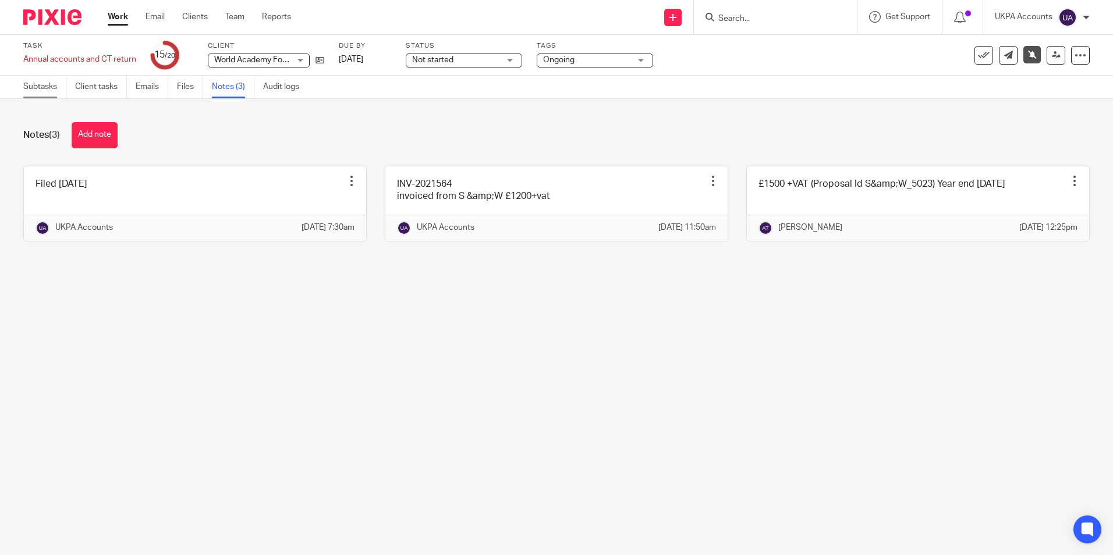
click at [56, 89] on link "Subtasks" at bounding box center [44, 87] width 43 height 23
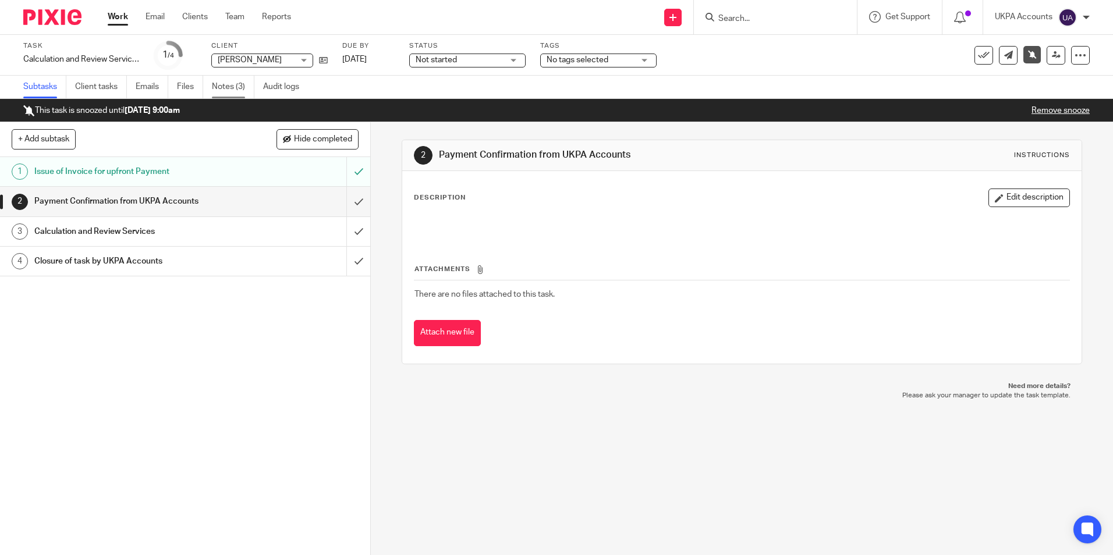
click at [233, 93] on link "Notes (3)" at bounding box center [233, 87] width 43 height 23
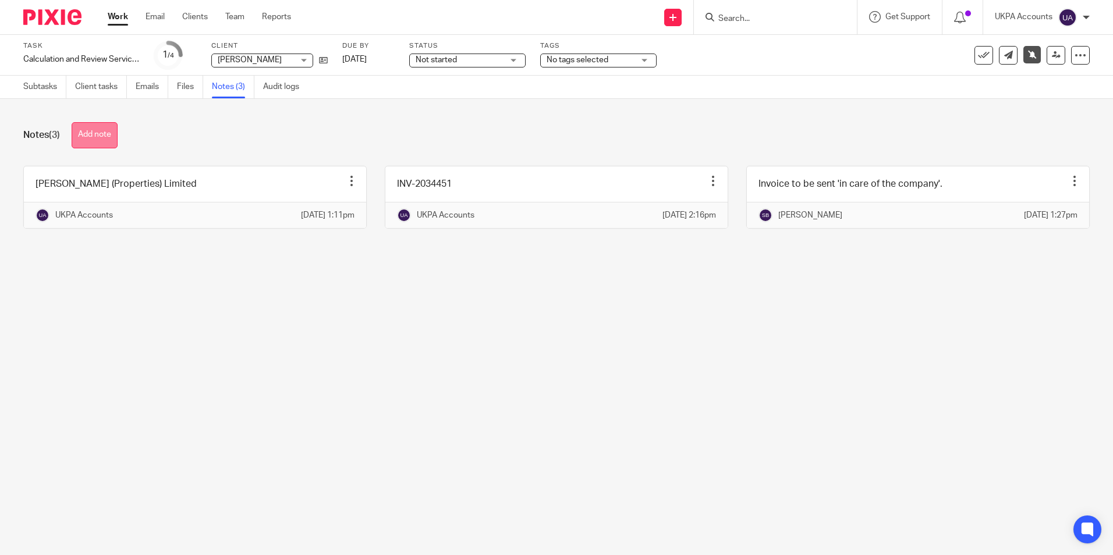
click at [102, 140] on button "Add note" at bounding box center [95, 135] width 46 height 26
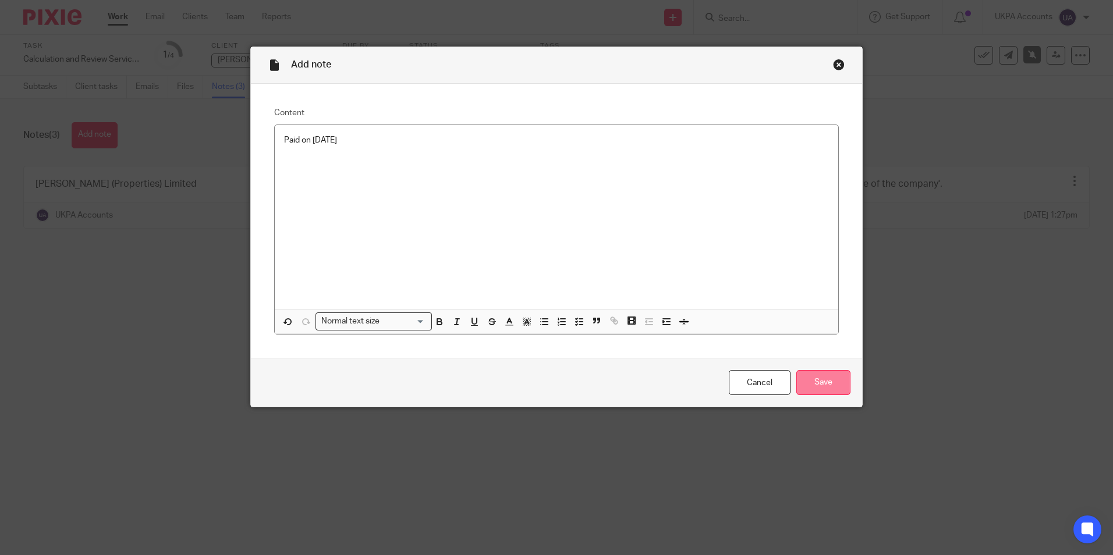
click at [835, 380] on input "Save" at bounding box center [823, 382] width 54 height 25
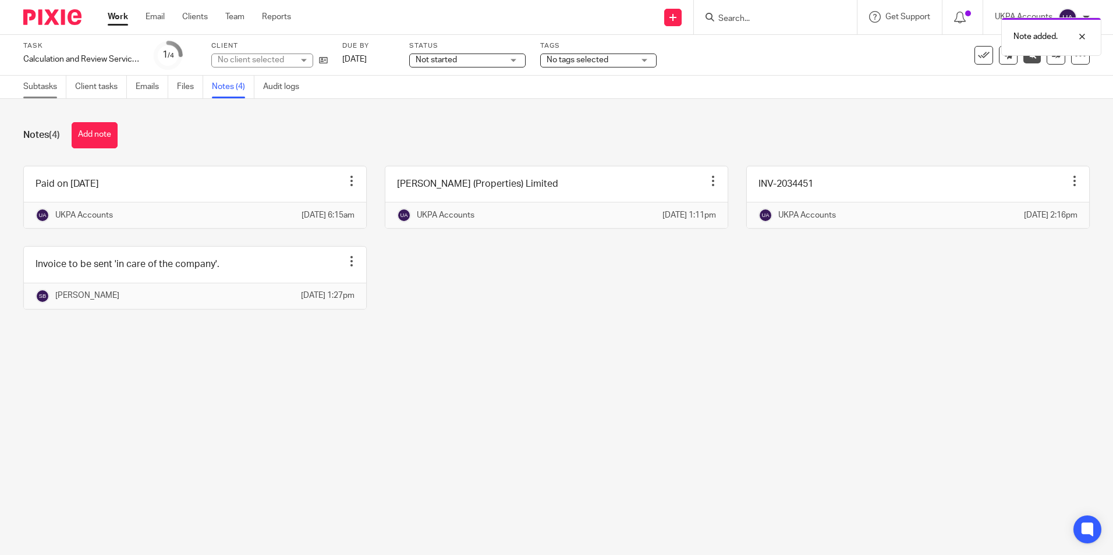
click at [51, 94] on link "Subtasks" at bounding box center [44, 87] width 43 height 23
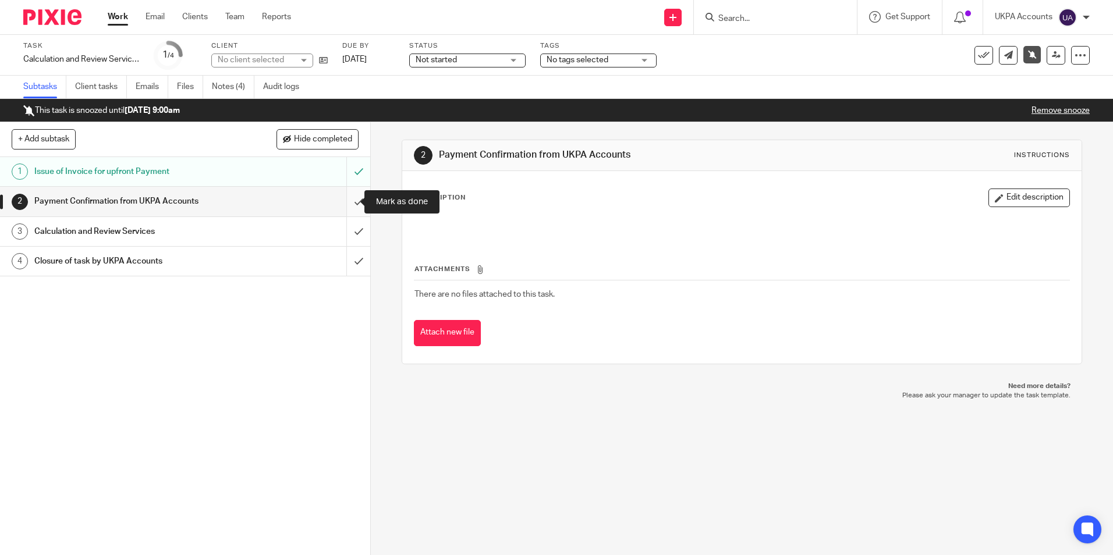
click at [345, 201] on input "submit" at bounding box center [185, 201] width 370 height 29
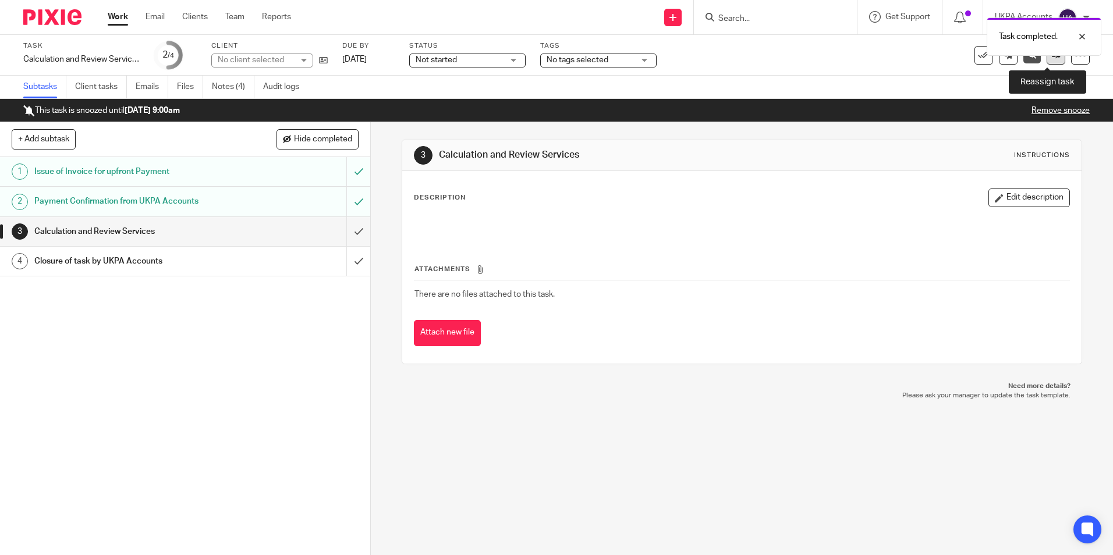
click at [1047, 60] on link at bounding box center [1056, 55] width 19 height 19
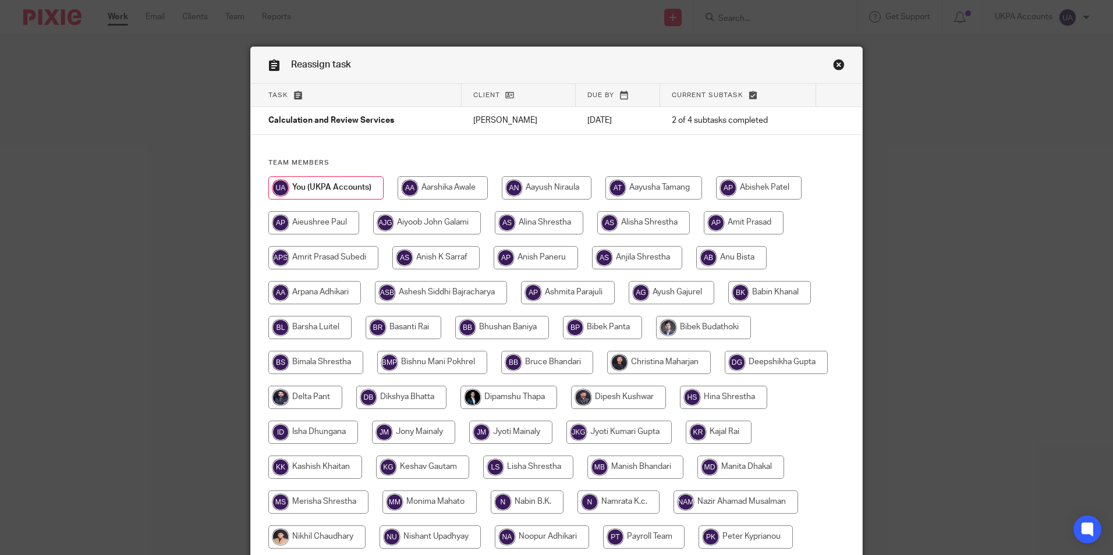
click at [837, 65] on link "Close this dialog window" at bounding box center [839, 67] width 12 height 16
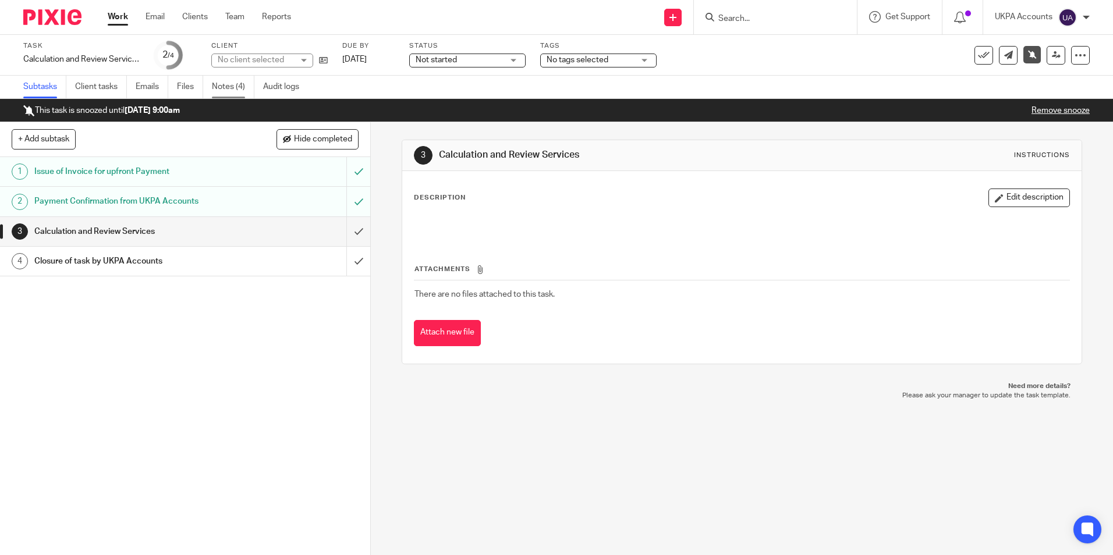
click at [235, 93] on link "Notes (4)" at bounding box center [233, 87] width 43 height 23
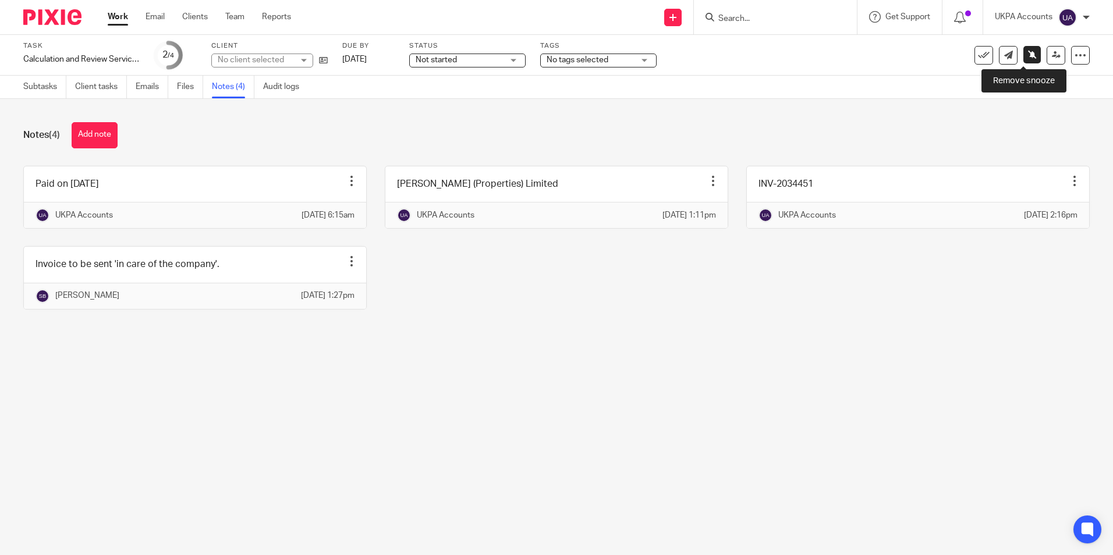
click at [1028, 55] on icon at bounding box center [1032, 54] width 9 height 9
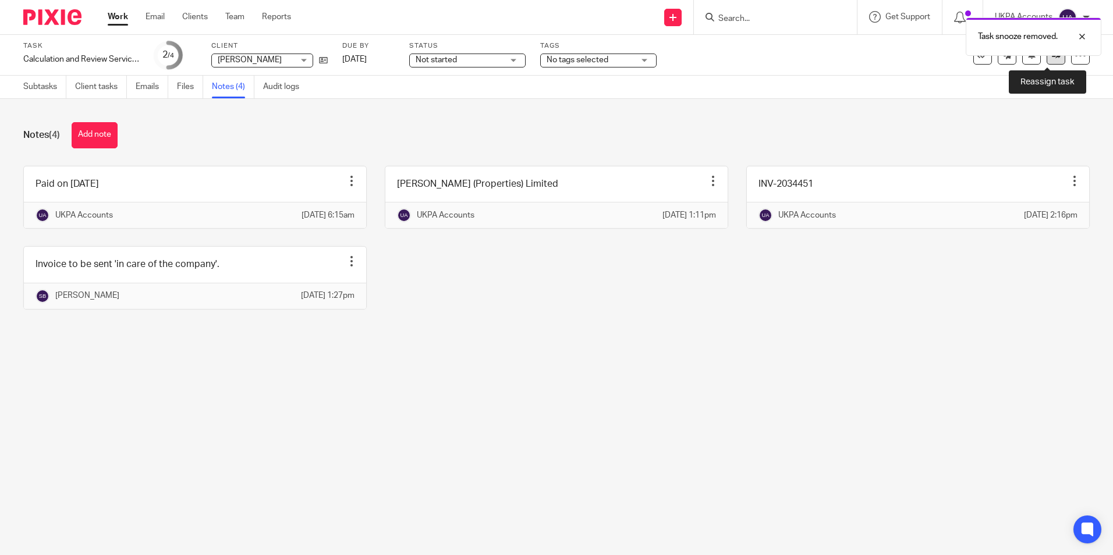
click at [1047, 60] on link at bounding box center [1056, 55] width 19 height 19
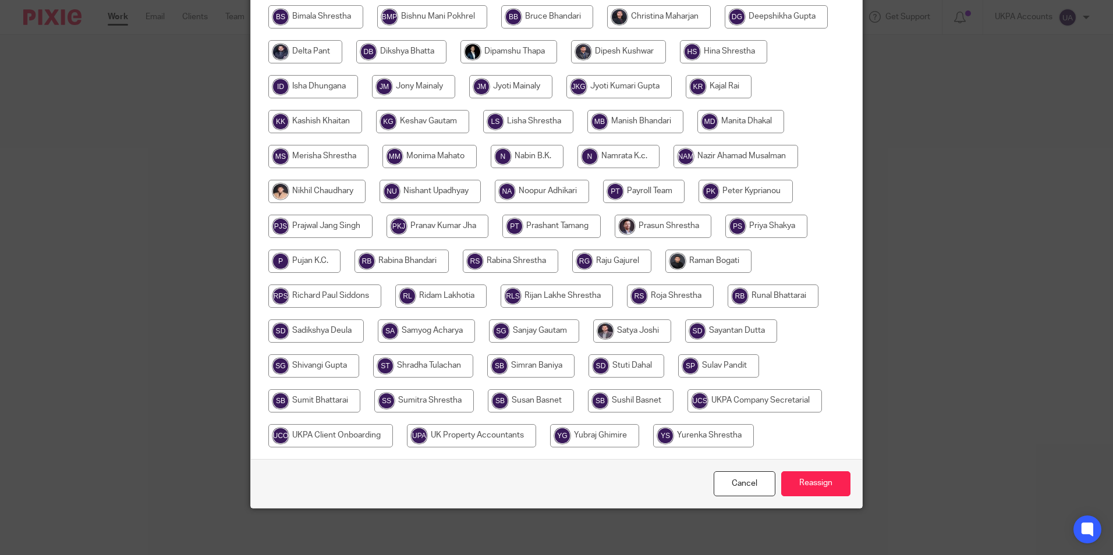
scroll to position [55, 0]
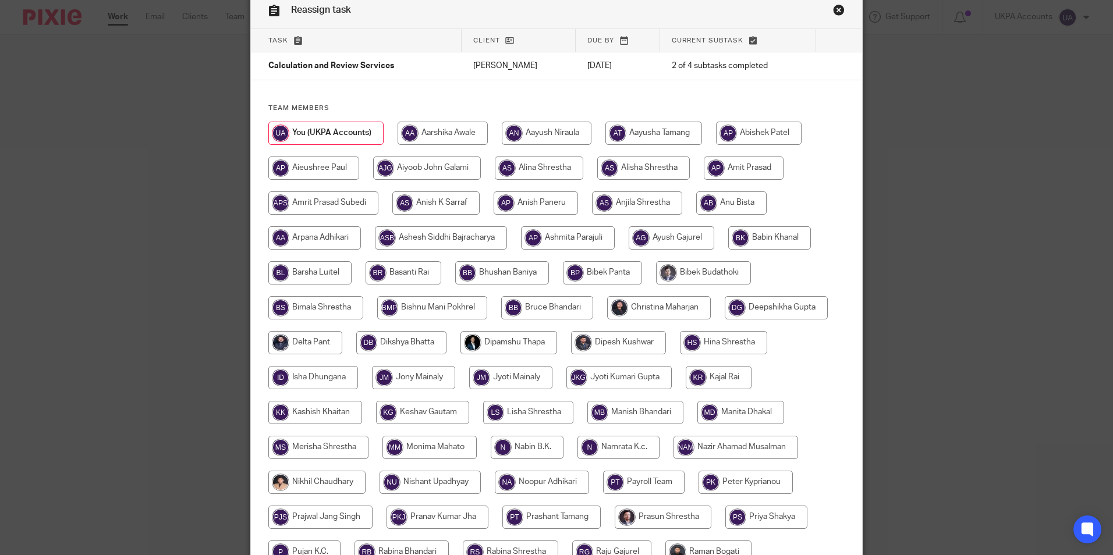
click at [836, 10] on link "Close this dialog window" at bounding box center [839, 12] width 12 height 16
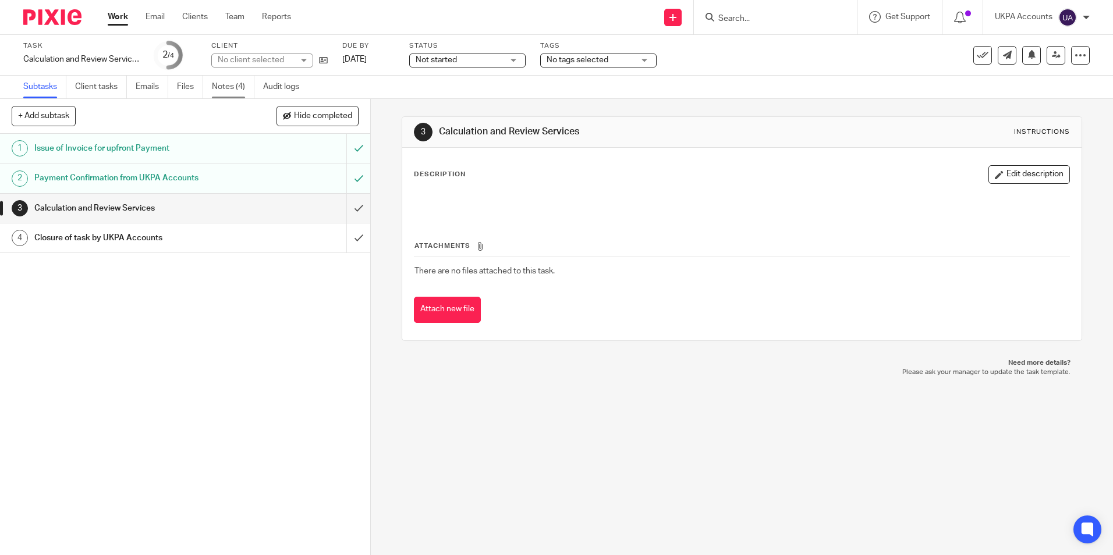
click at [242, 90] on link "Notes (4)" at bounding box center [233, 87] width 43 height 23
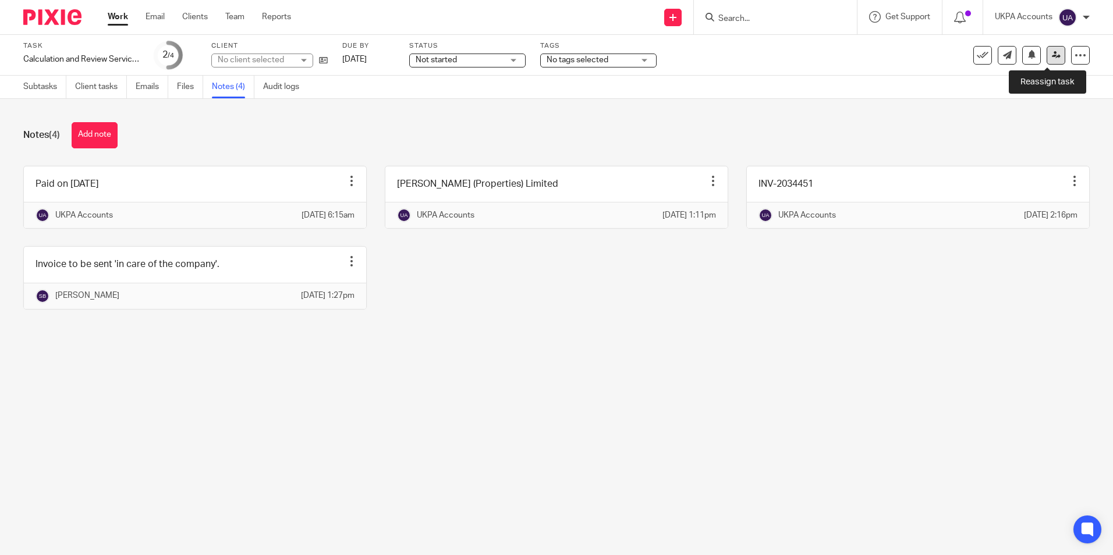
click at [1053, 52] on link at bounding box center [1056, 55] width 19 height 19
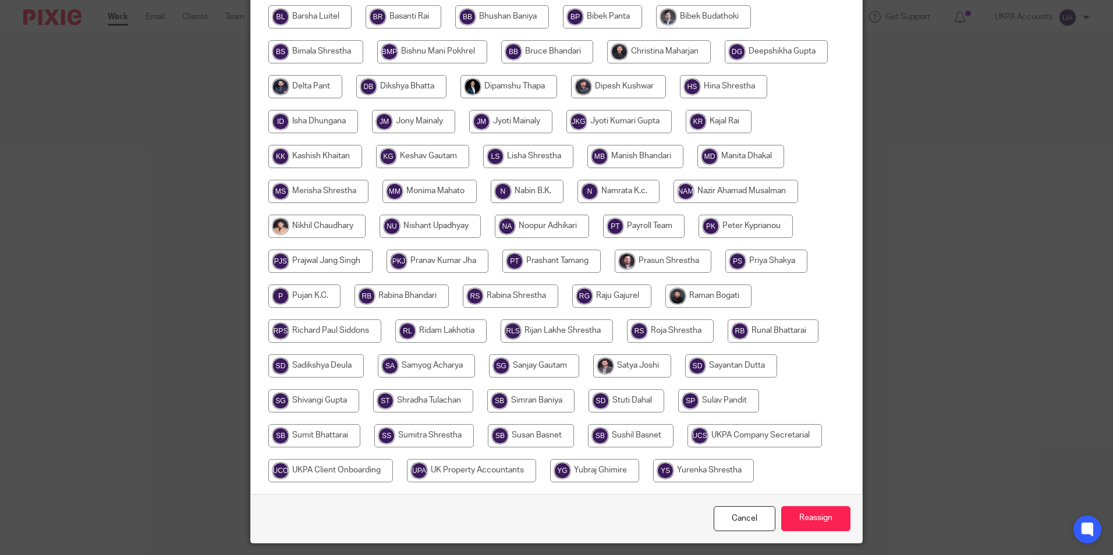
scroll to position [346, 0]
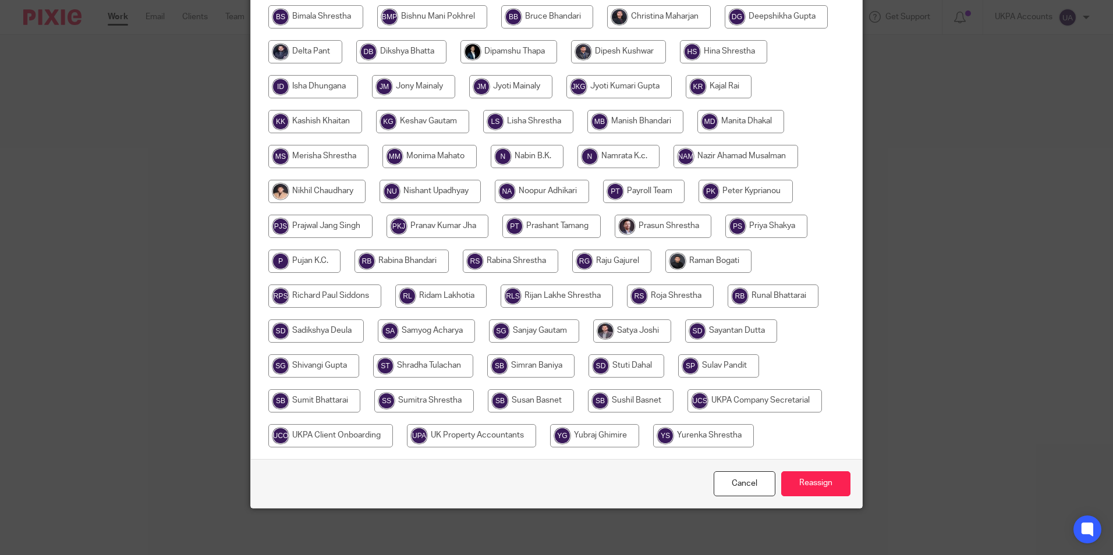
click at [530, 402] on input "radio" at bounding box center [531, 400] width 86 height 23
radio input "true"
click at [814, 484] on input "Reassign" at bounding box center [815, 484] width 69 height 25
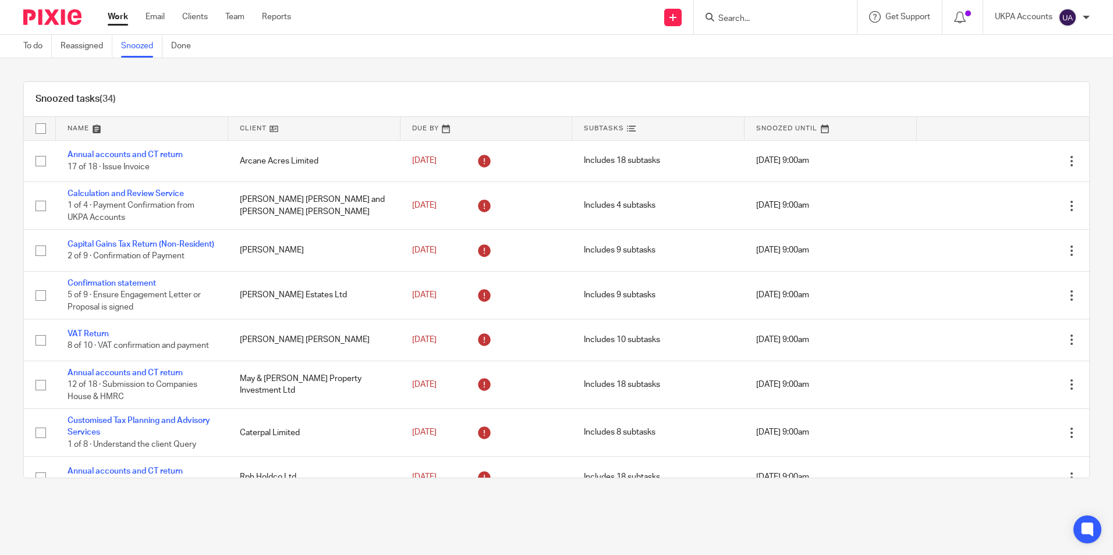
click at [270, 130] on link at bounding box center [314, 128] width 172 height 23
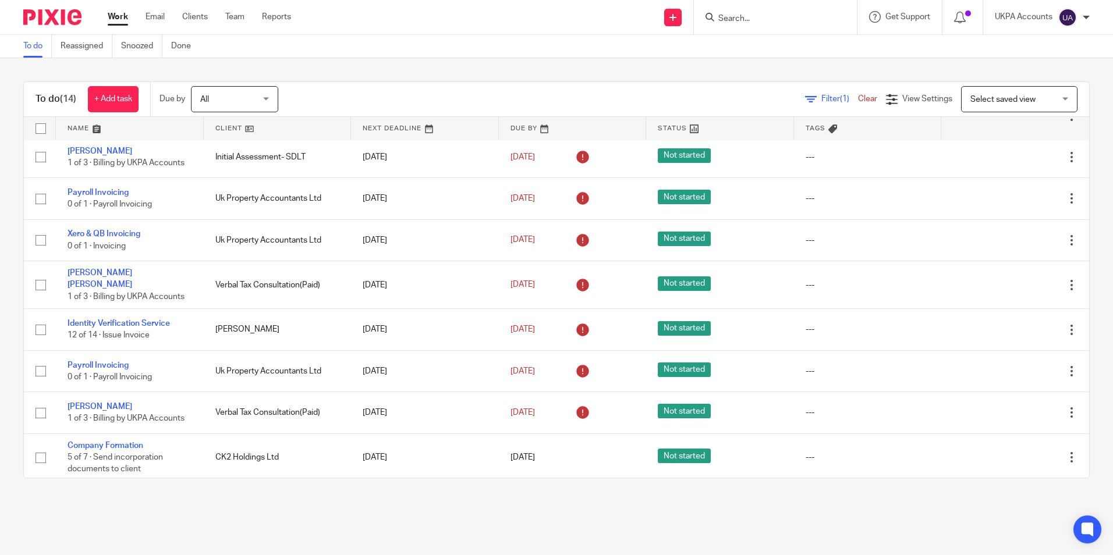
scroll to position [264, 0]
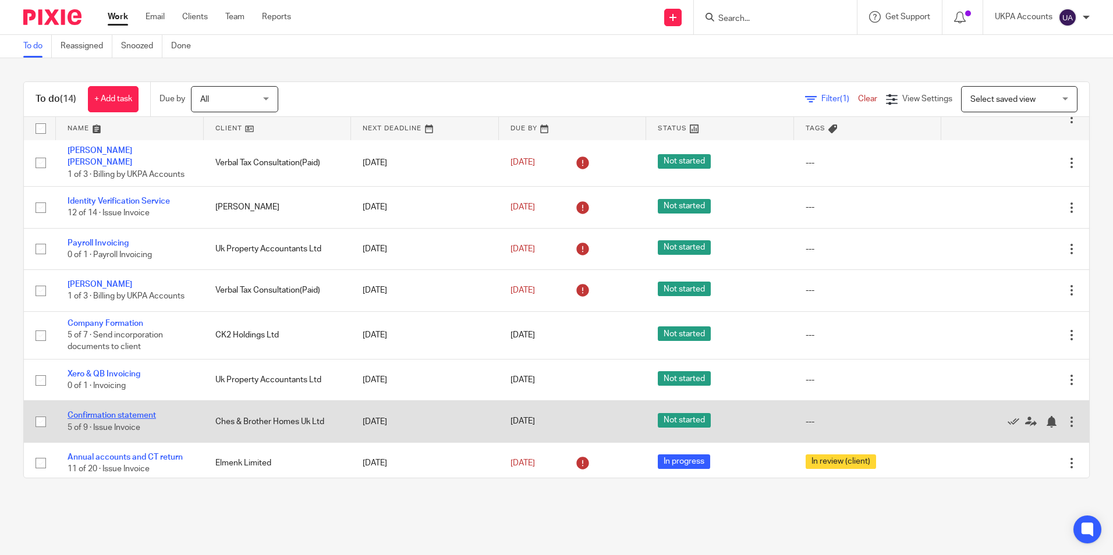
click at [148, 412] on link "Confirmation statement" at bounding box center [112, 416] width 88 height 8
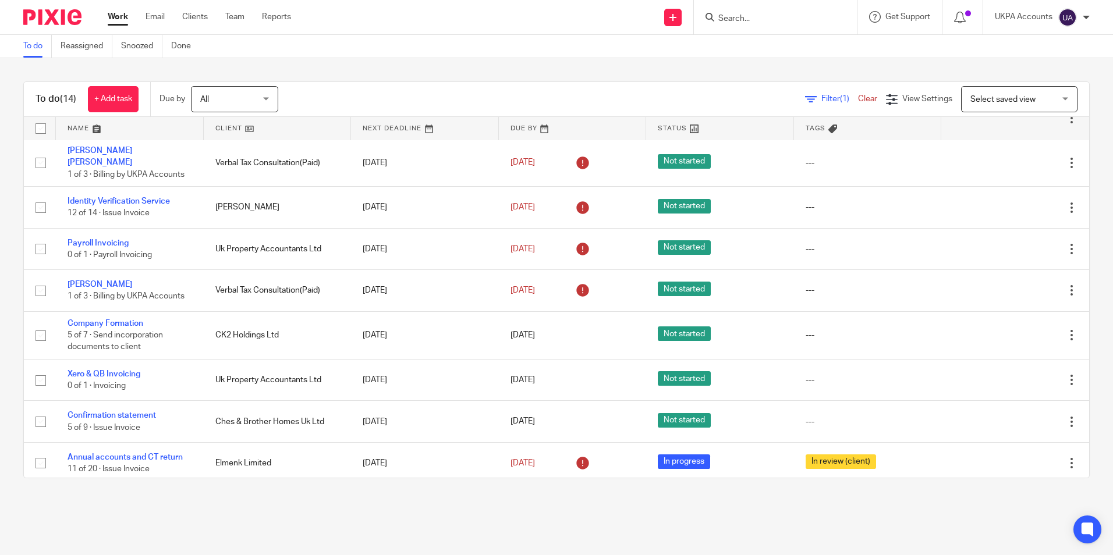
click at [38, 48] on link "To do" at bounding box center [37, 46] width 29 height 23
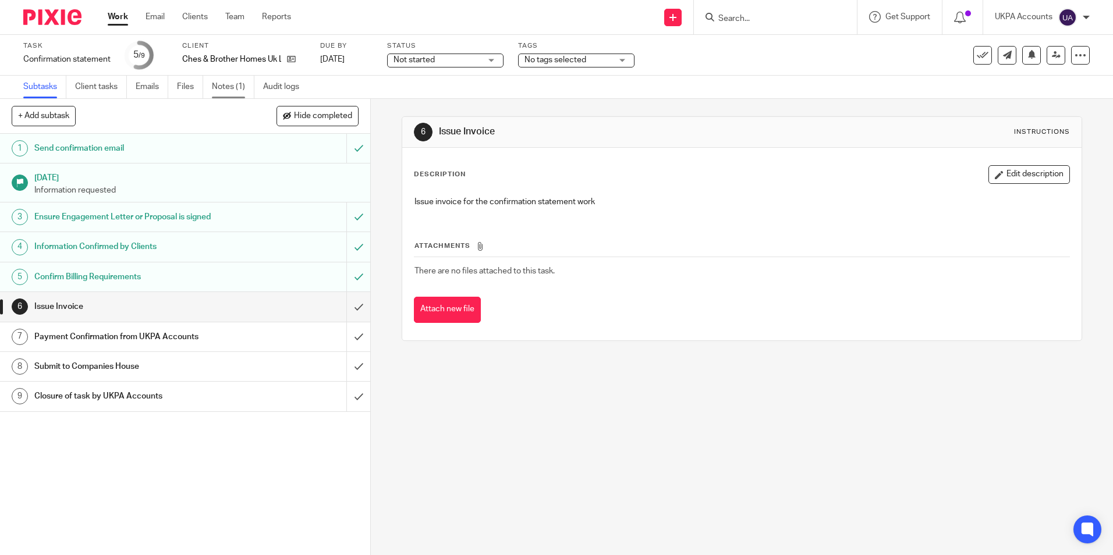
click at [229, 90] on link "Notes (1)" at bounding box center [233, 87] width 43 height 23
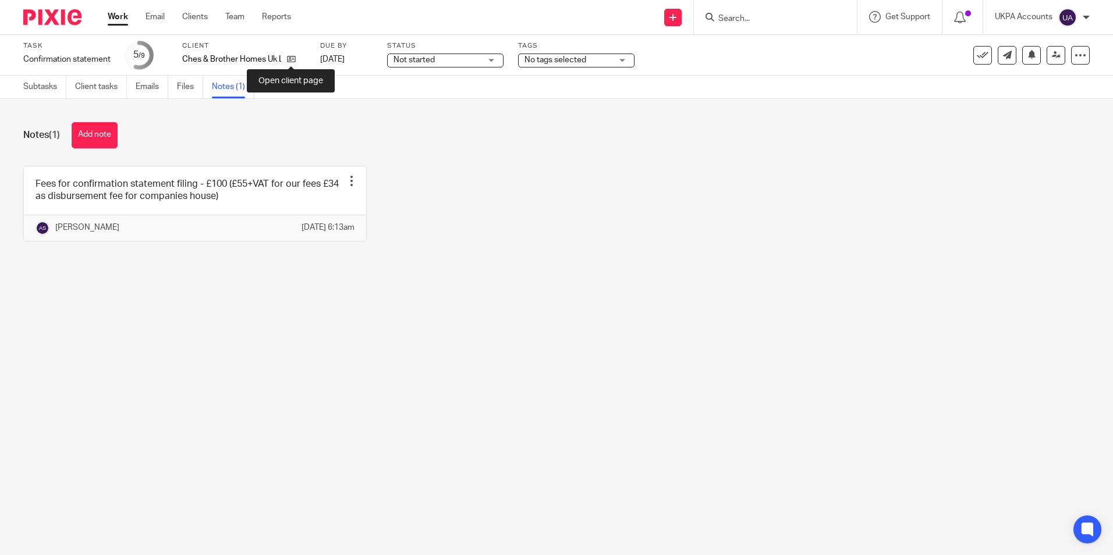
click at [295, 60] on icon at bounding box center [291, 59] width 9 height 9
click at [100, 141] on button "Add note" at bounding box center [95, 135] width 46 height 26
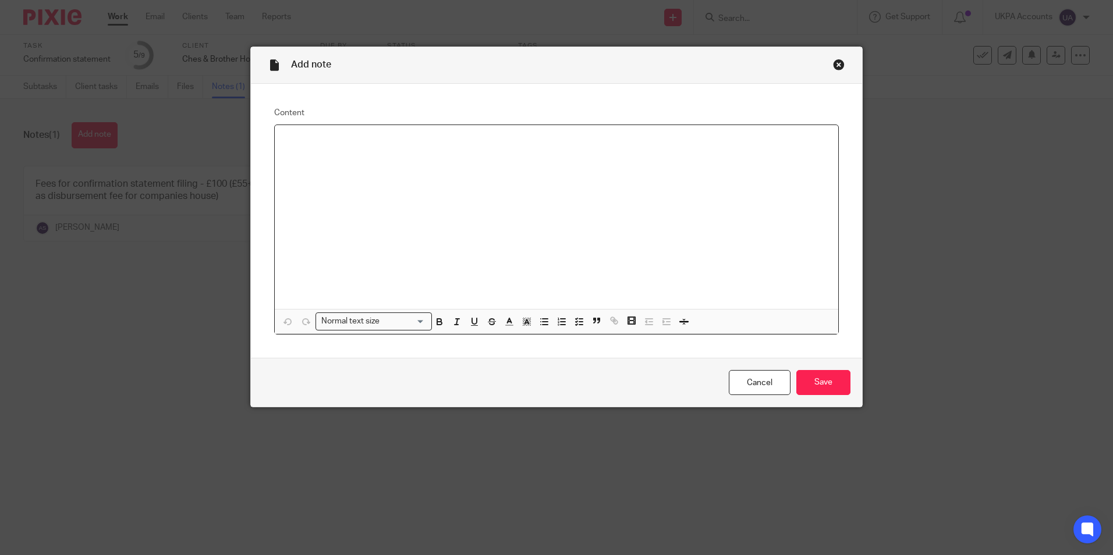
click at [334, 144] on p at bounding box center [556, 140] width 545 height 12
click at [812, 379] on input "Save" at bounding box center [823, 382] width 54 height 25
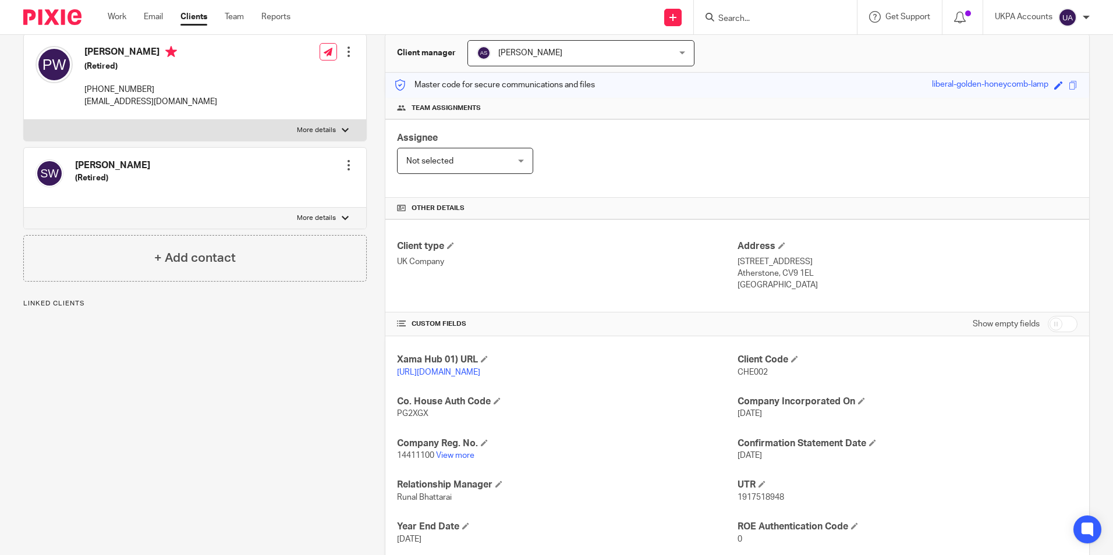
scroll to position [116, 0]
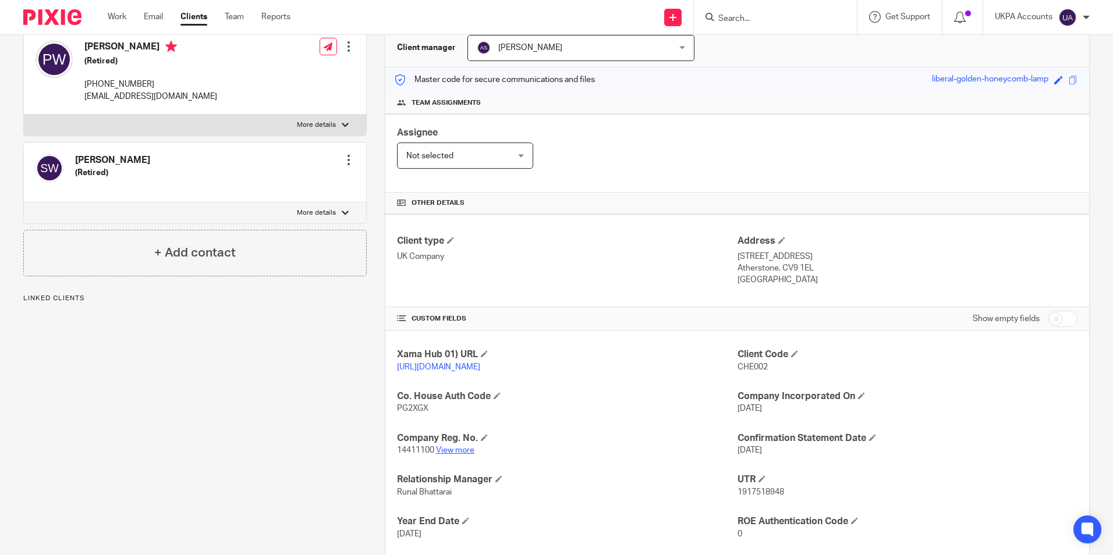
click at [467, 455] on link "View more" at bounding box center [455, 451] width 38 height 8
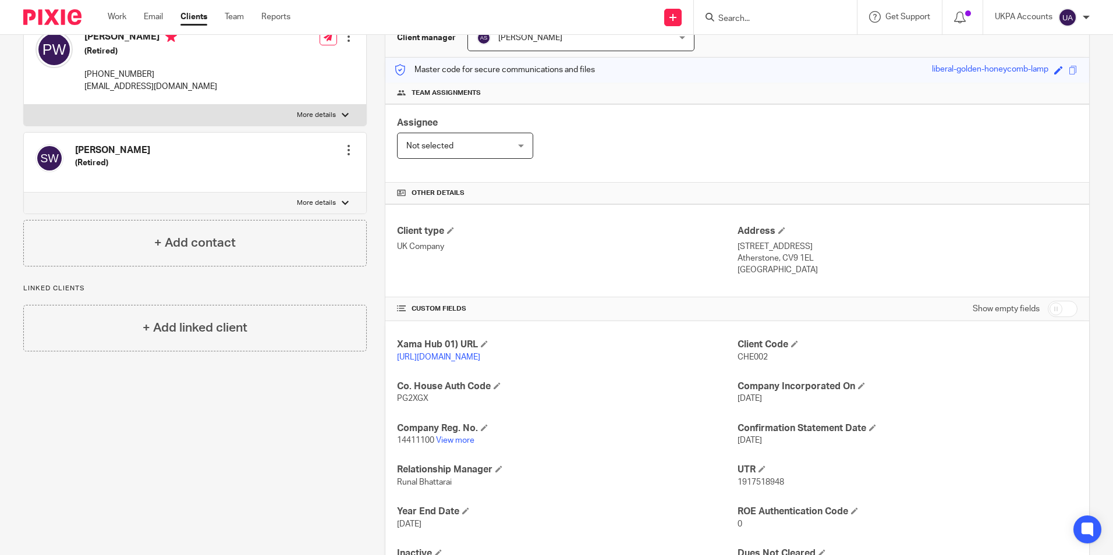
scroll to position [22, 0]
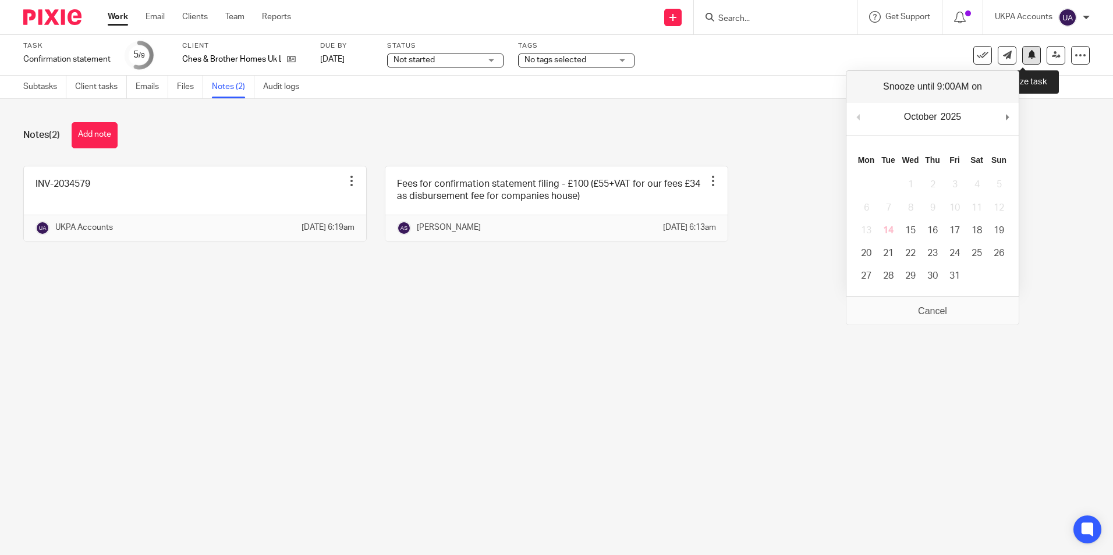
click at [1028, 56] on icon at bounding box center [1032, 54] width 9 height 9
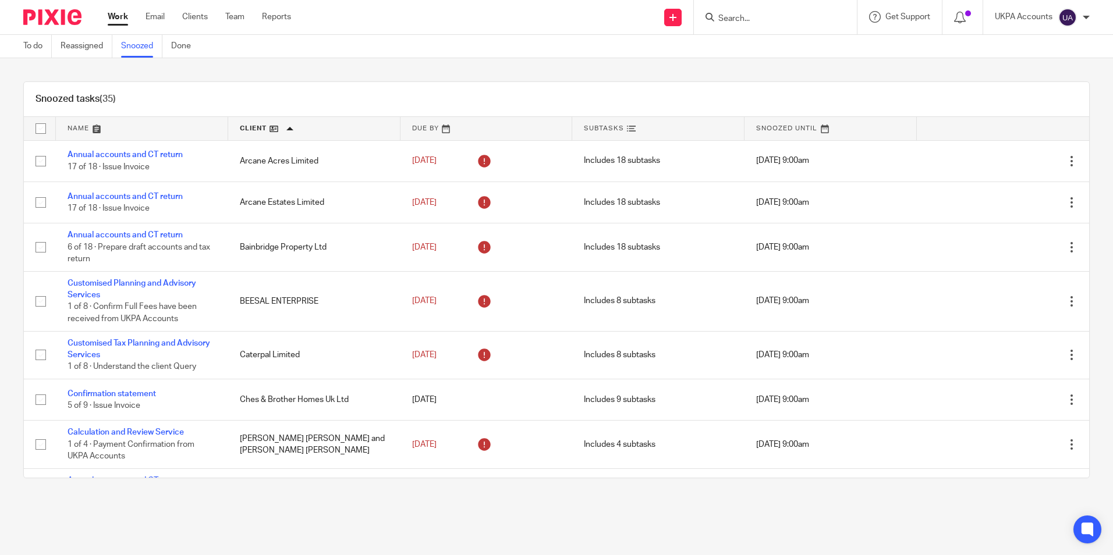
click at [97, 129] on link at bounding box center [142, 128] width 172 height 23
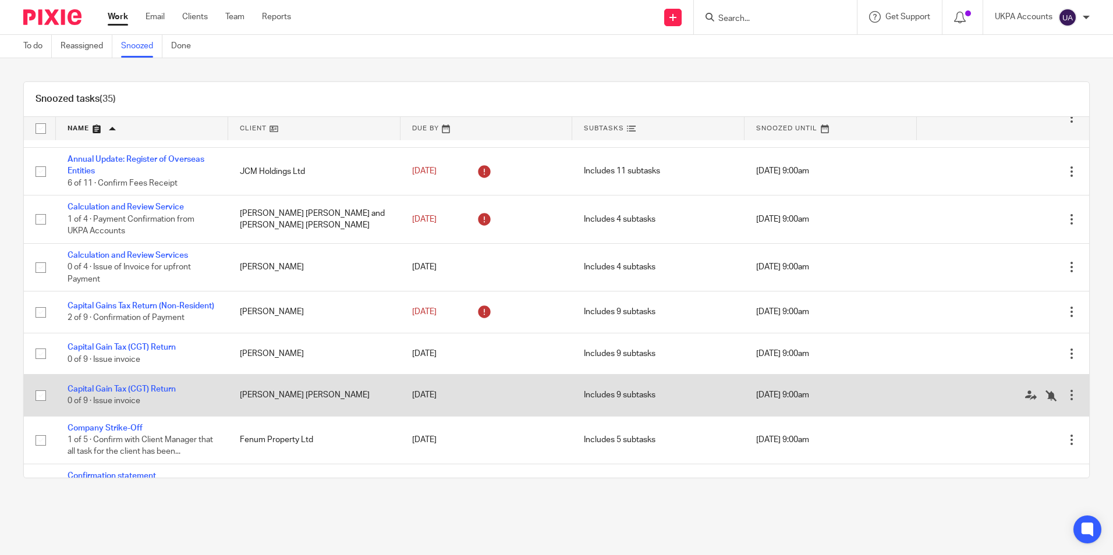
scroll to position [466, 0]
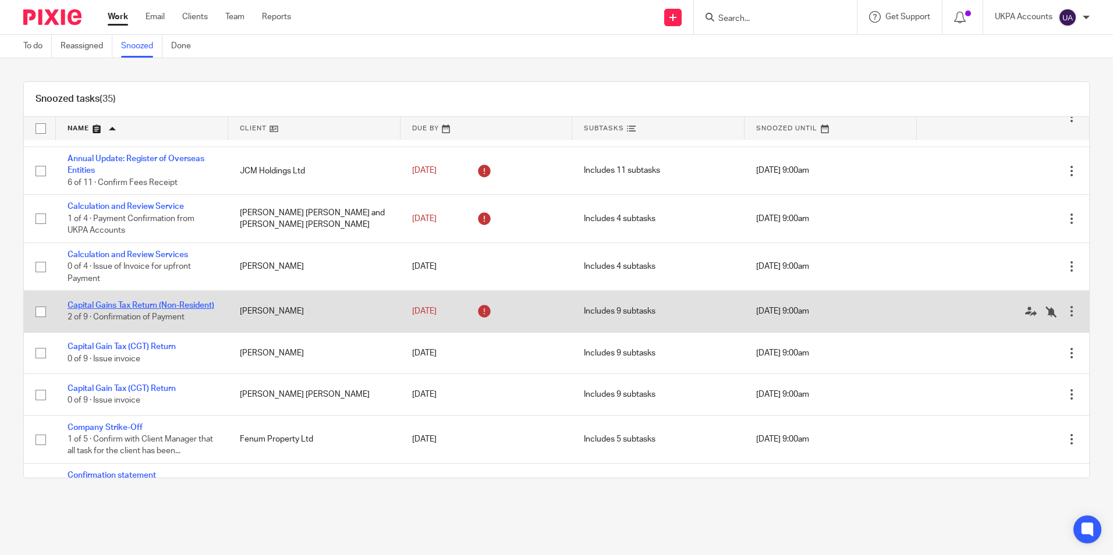
click at [161, 303] on link "Capital Gains Tax Return (Non-Resident)" at bounding box center [141, 306] width 147 height 8
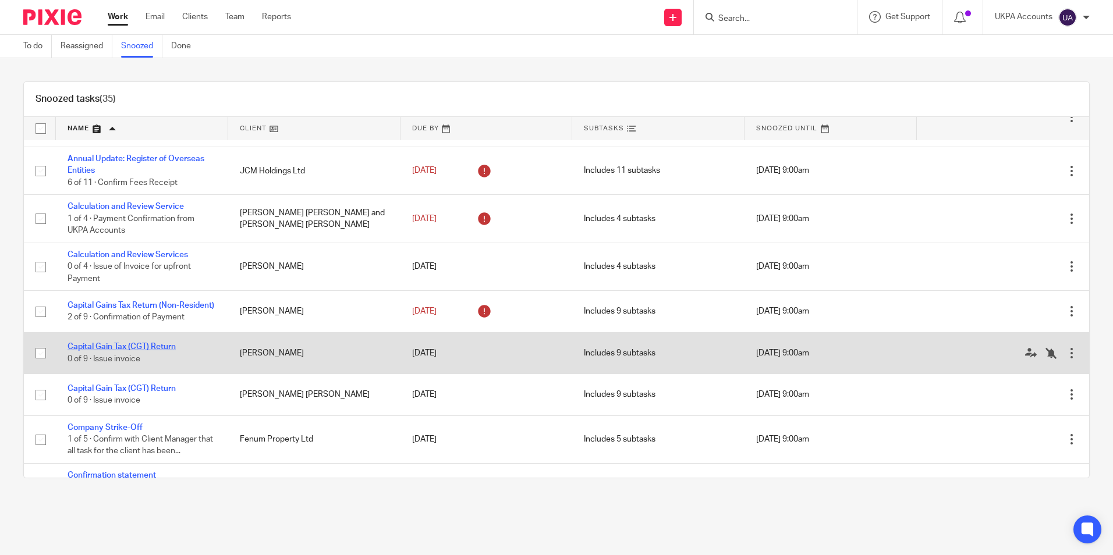
click at [153, 351] on link "Capital Gain Tax (CGT) Return" at bounding box center [122, 347] width 108 height 8
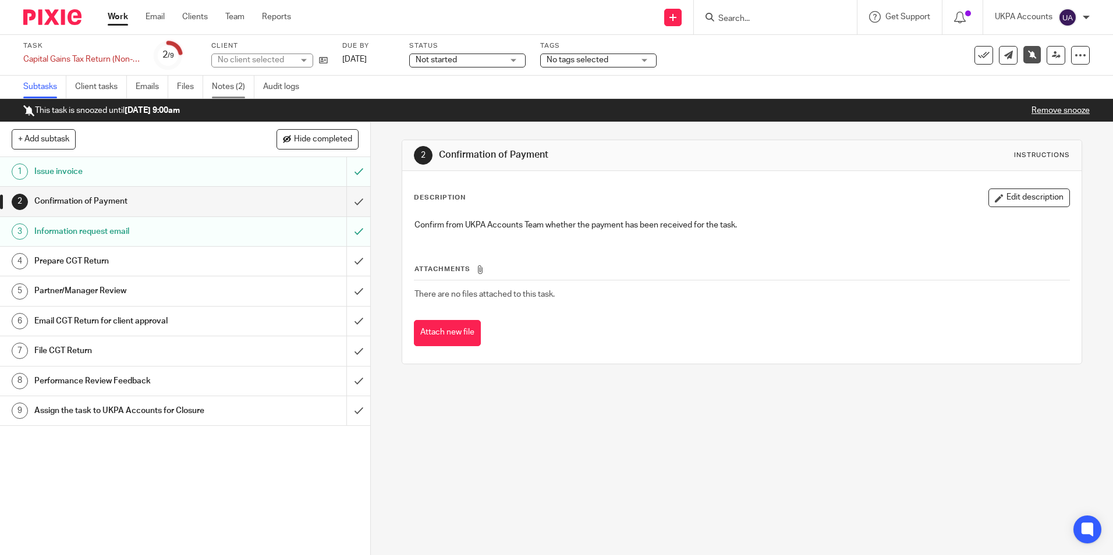
click at [219, 91] on link "Notes (2)" at bounding box center [233, 87] width 43 height 23
